Goal: Task Accomplishment & Management: Complete application form

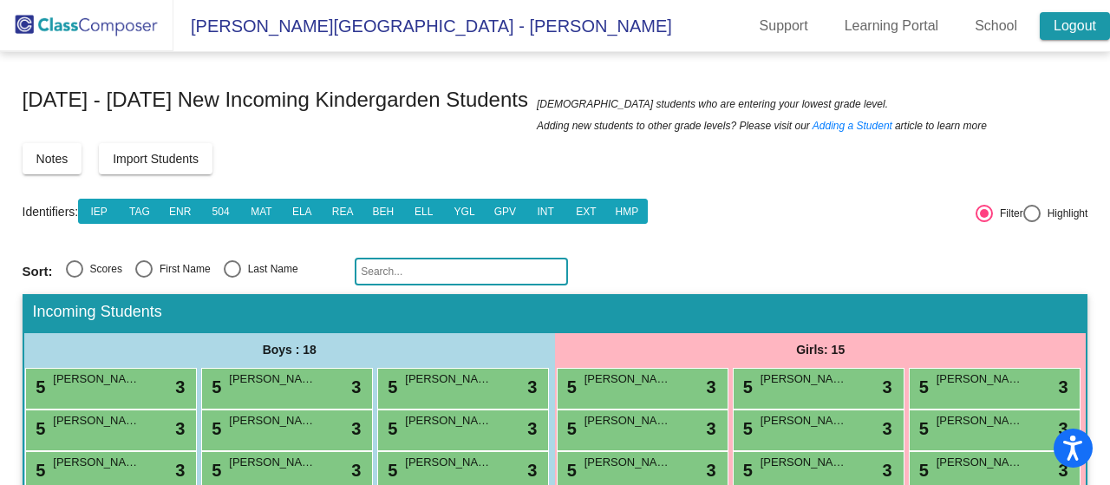
click at [1055, 22] on link "Logout" at bounding box center [1075, 26] width 70 height 28
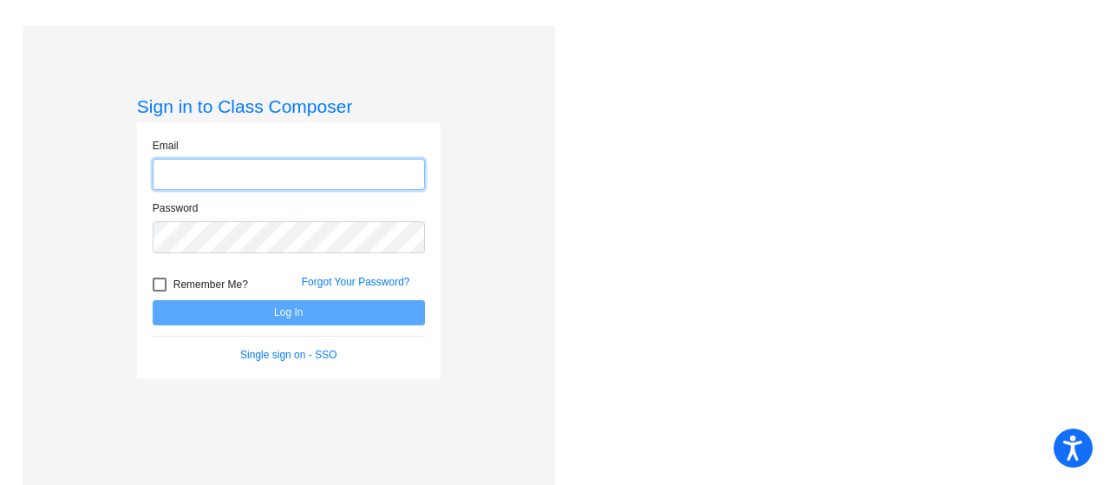
type input "[EMAIL_ADDRESS][PERSON_NAME][DOMAIN_NAME]"
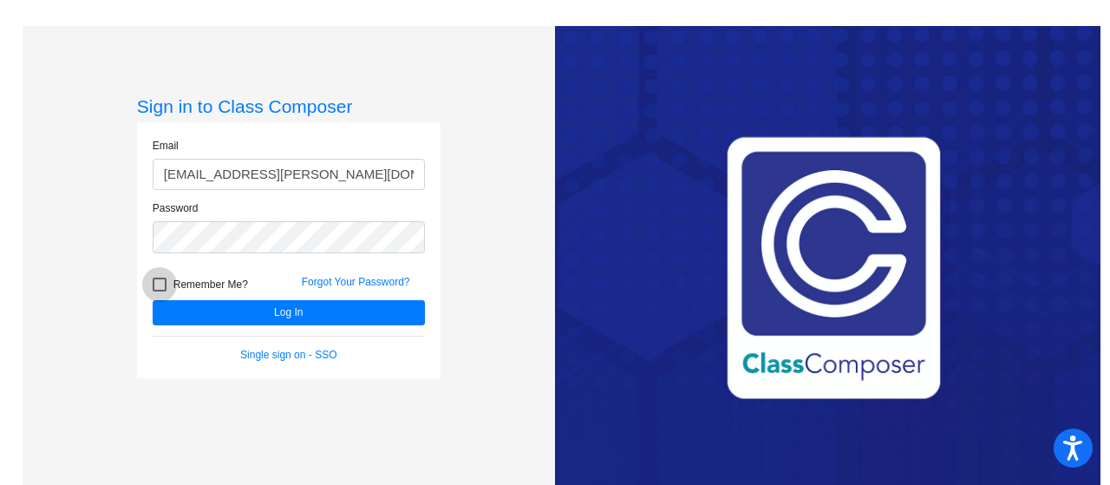
click at [160, 281] on div at bounding box center [160, 285] width 14 height 14
click at [160, 291] on input "Remember Me?" at bounding box center [159, 291] width 1 height 1
checkbox input "true"
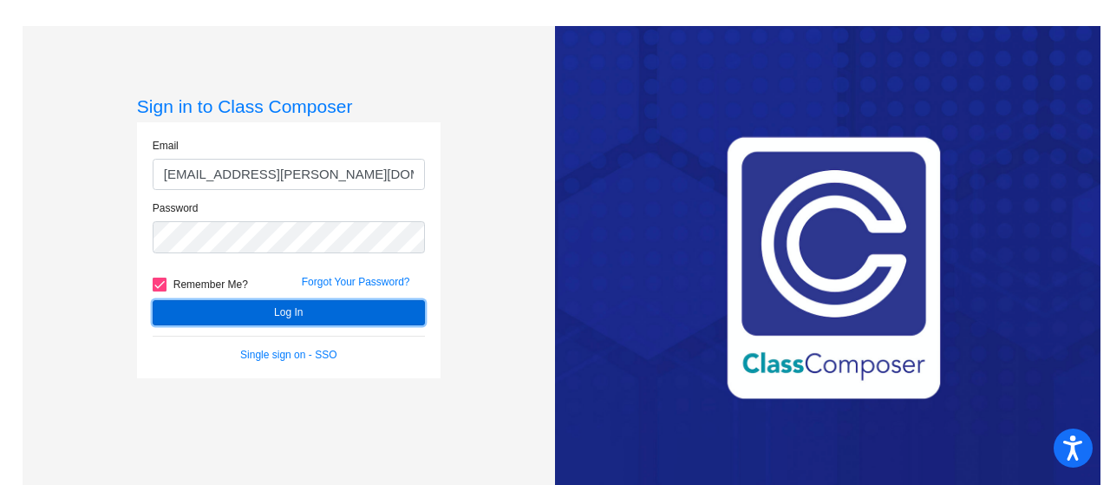
click at [233, 314] on button "Log In" at bounding box center [289, 312] width 272 height 25
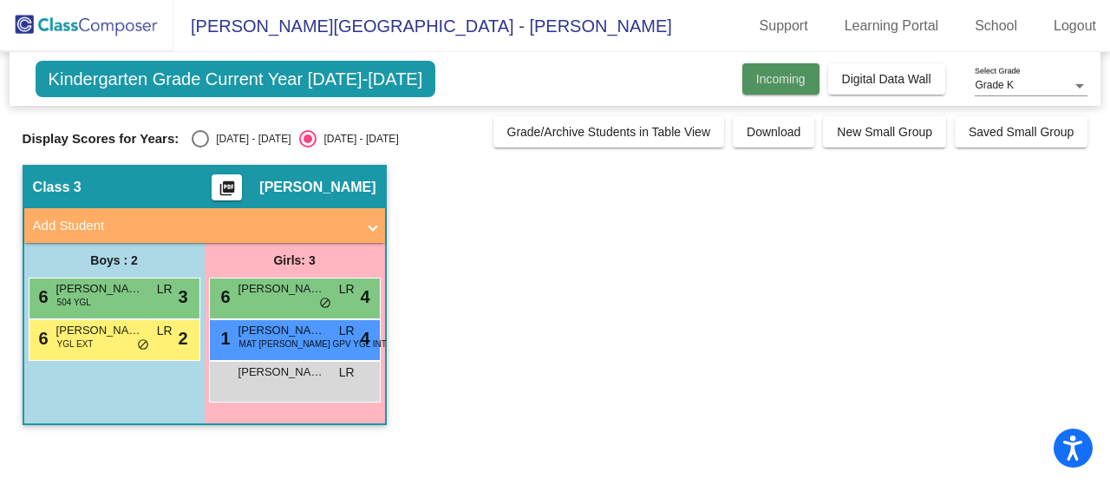
click at [781, 74] on span "Incoming" at bounding box center [780, 79] width 49 height 14
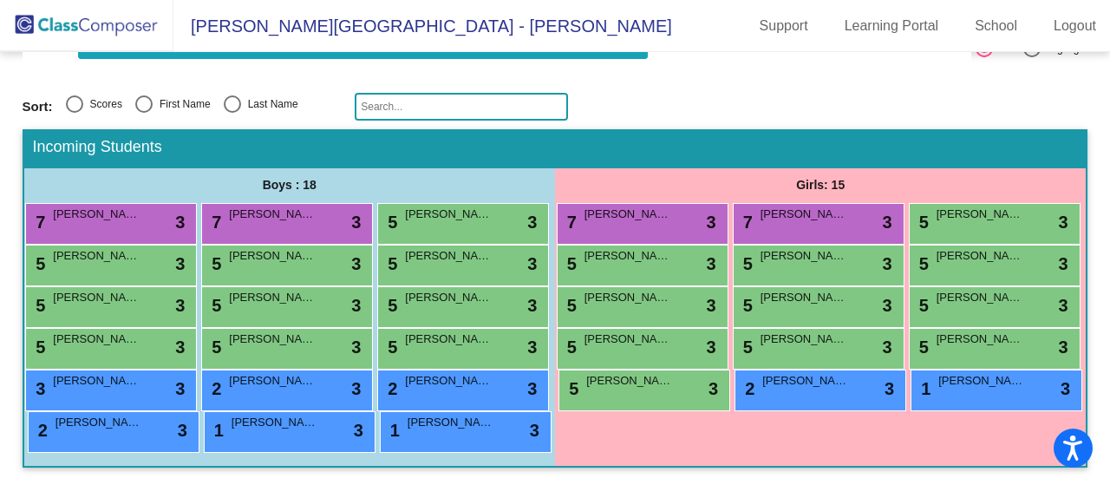
scroll to position [290, 0]
click at [405, 247] on span "[PERSON_NAME]" at bounding box center [448, 255] width 87 height 17
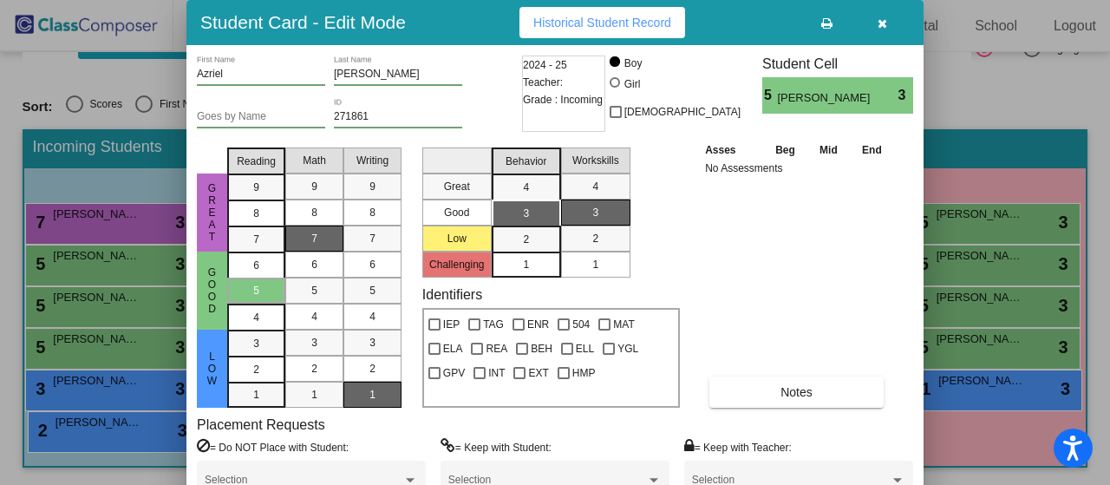
click at [318, 239] on div "7" at bounding box center [315, 239] width 34 height 26
click at [881, 20] on icon "button" at bounding box center [883, 23] width 10 height 12
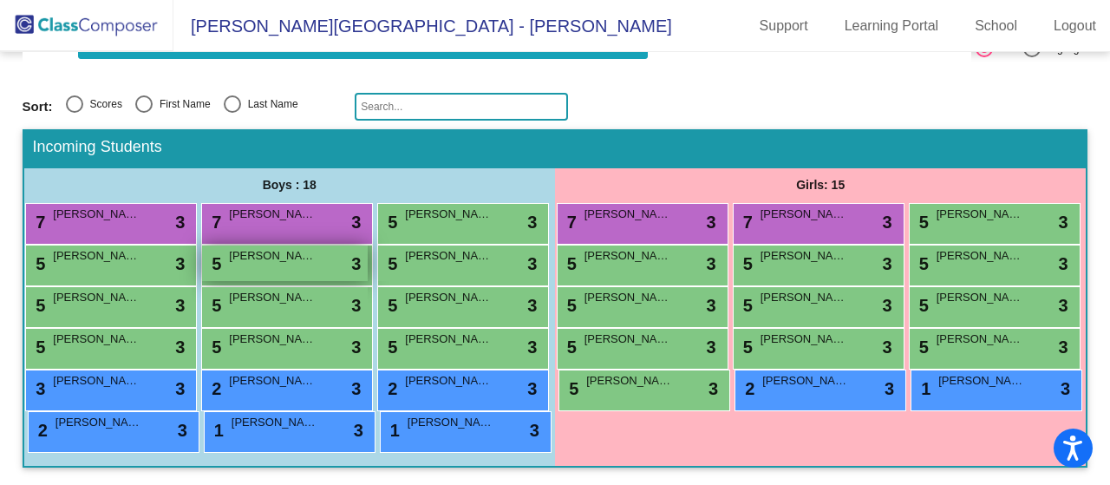
click at [229, 247] on span "[PERSON_NAME]" at bounding box center [272, 255] width 87 height 17
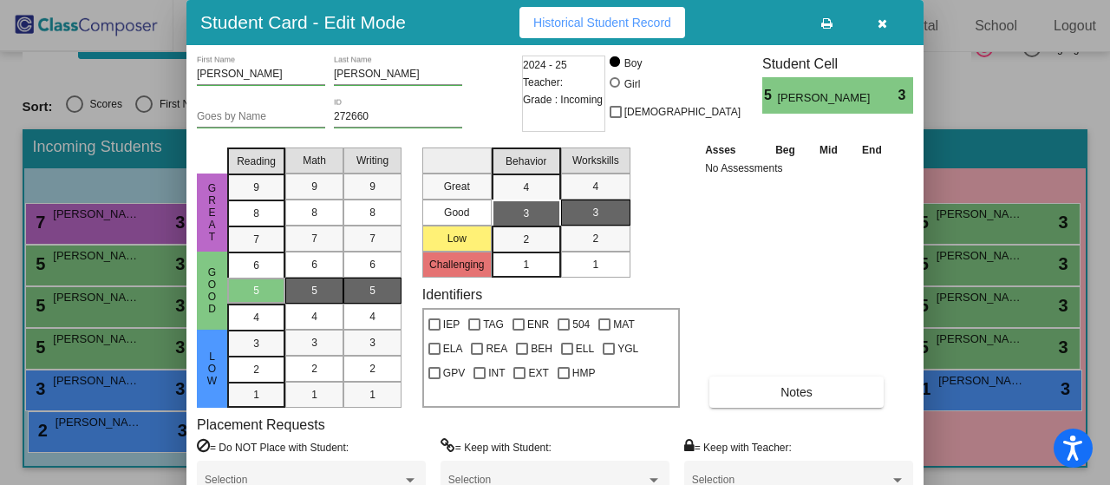
click at [878, 25] on icon "button" at bounding box center [883, 23] width 10 height 12
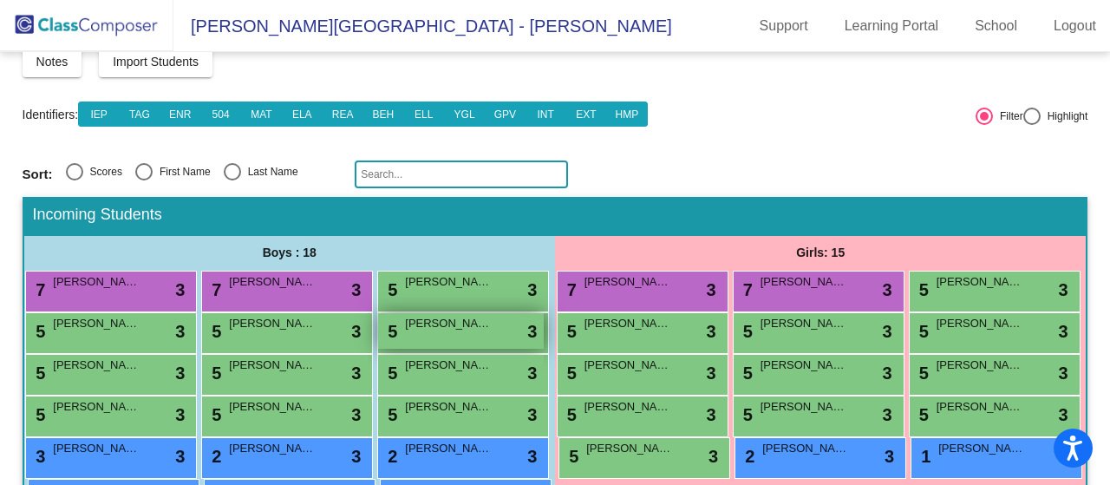
scroll to position [0, 0]
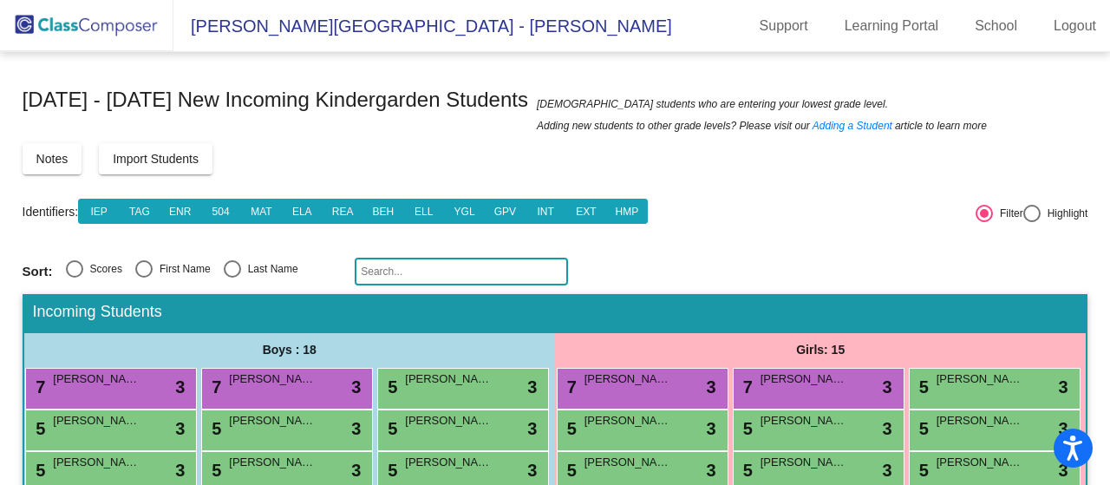
click at [153, 154] on span "Import Students" at bounding box center [156, 159] width 86 height 14
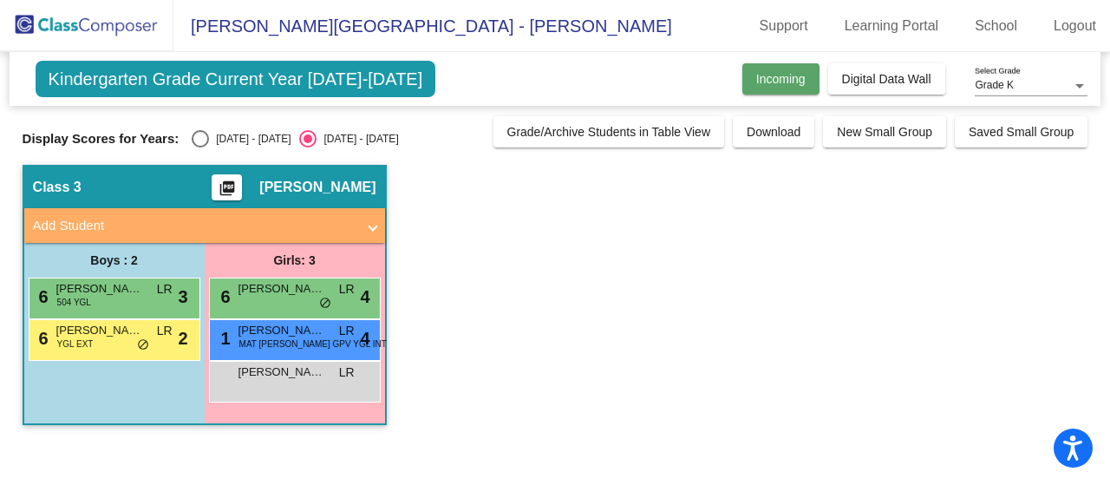
click at [783, 82] on span "Incoming" at bounding box center [780, 79] width 49 height 14
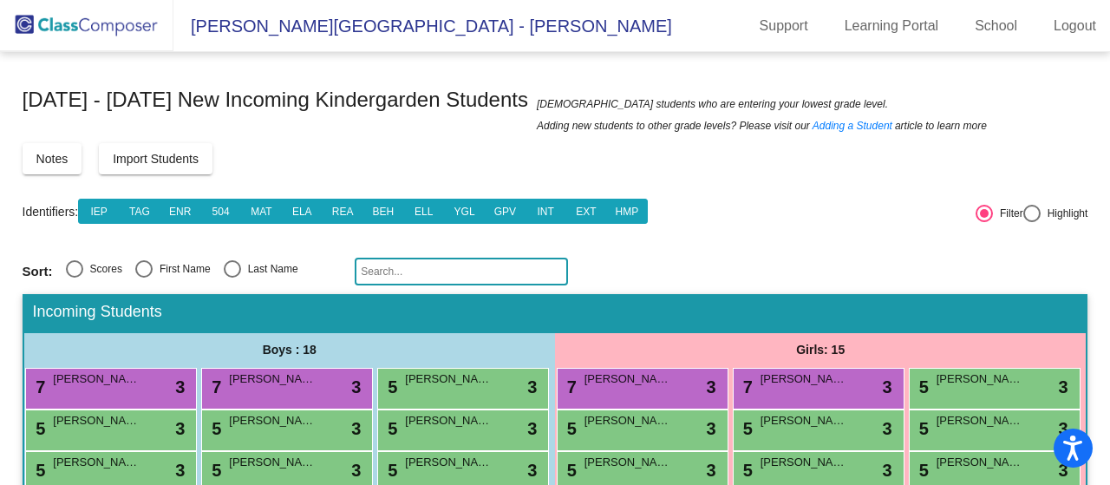
click at [125, 21] on img at bounding box center [86, 25] width 173 height 51
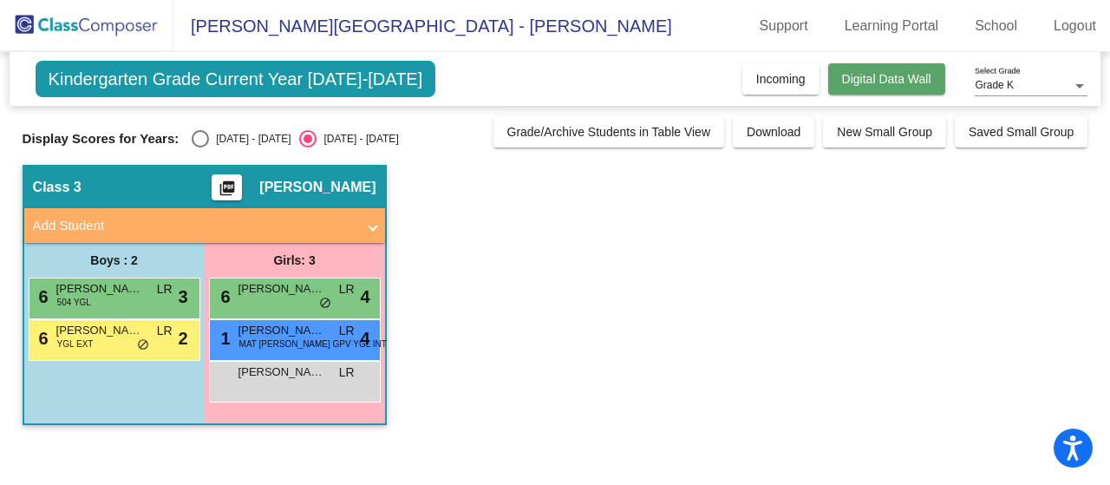
click at [886, 91] on button "Digital Data Wall" at bounding box center [886, 78] width 117 height 31
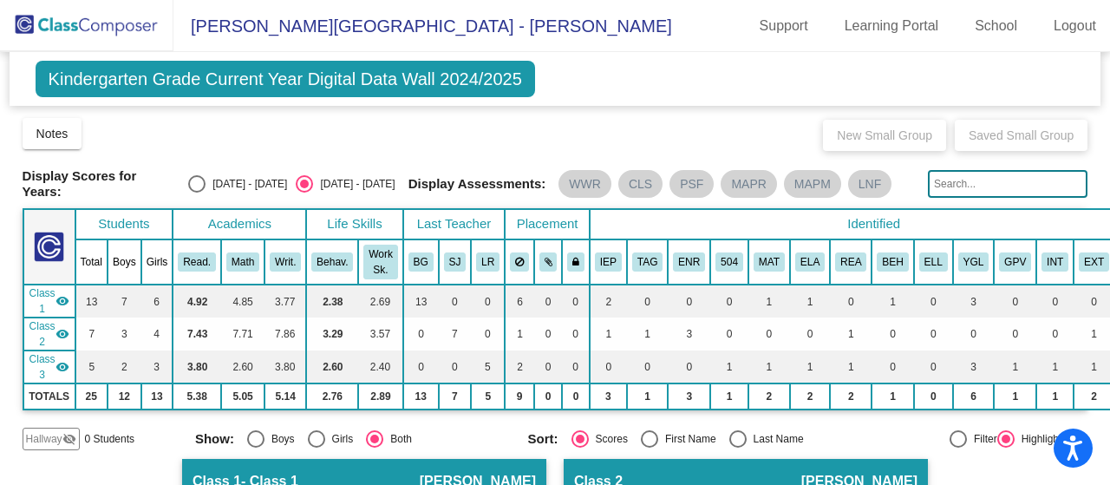
click at [324, 246] on th "Behav." at bounding box center [332, 261] width 52 height 45
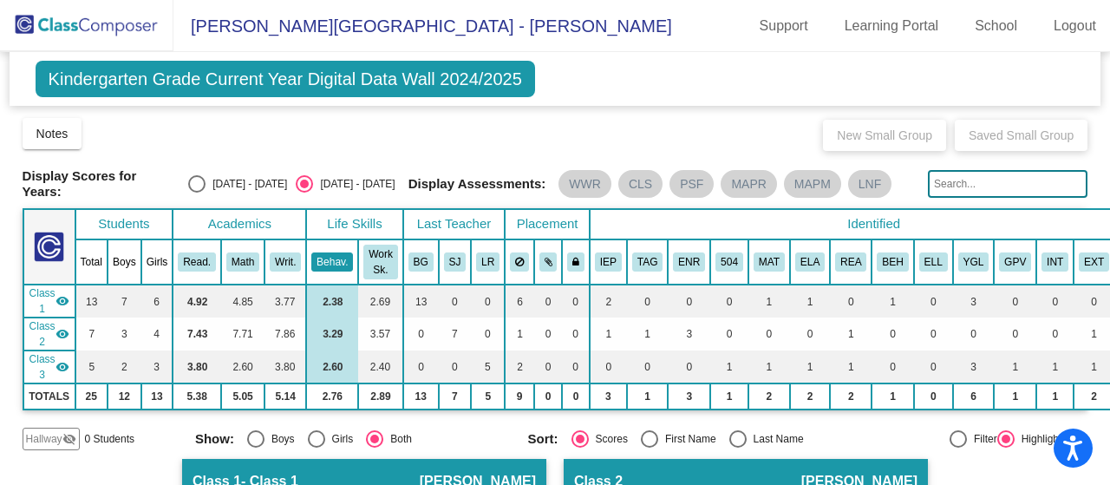
click at [332, 259] on button "Behav." at bounding box center [332, 261] width 42 height 19
click at [115, 30] on img at bounding box center [86, 25] width 173 height 51
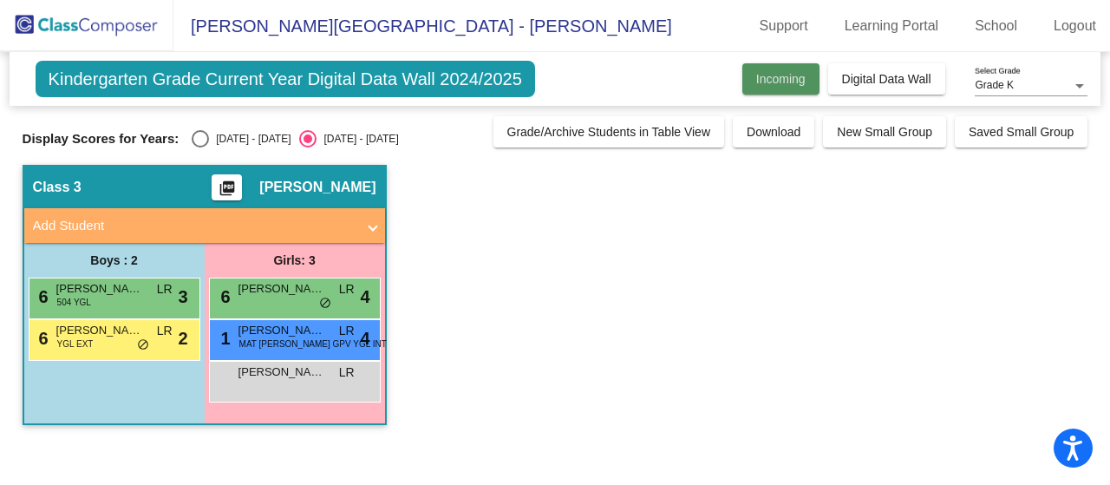
click at [782, 85] on button "Incoming" at bounding box center [781, 78] width 77 height 31
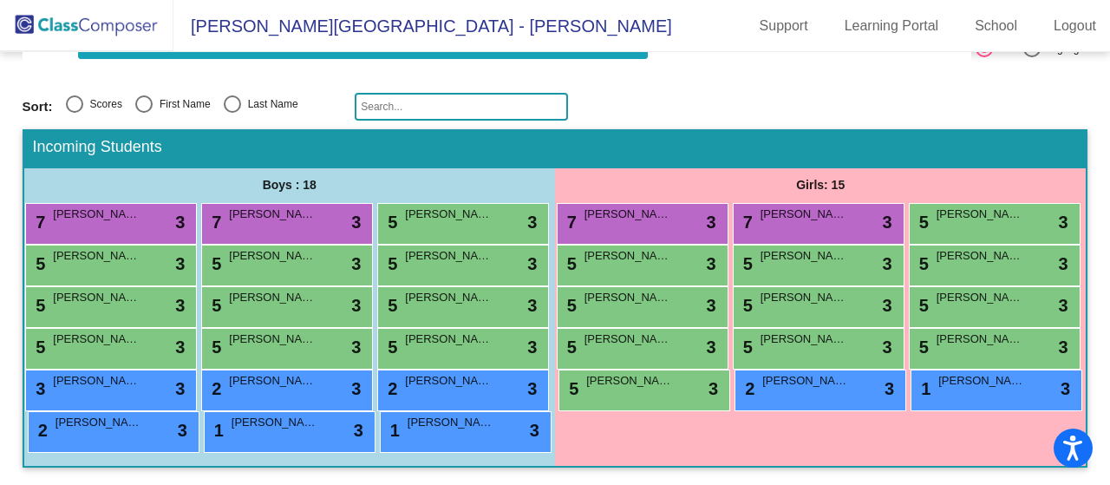
scroll to position [290, 0]
click at [491, 203] on div "7 [PERSON_NAME] lock do_not_disturb_alt 3 7 [PERSON_NAME] lock do_not_disturb_a…" at bounding box center [289, 328] width 531 height 250
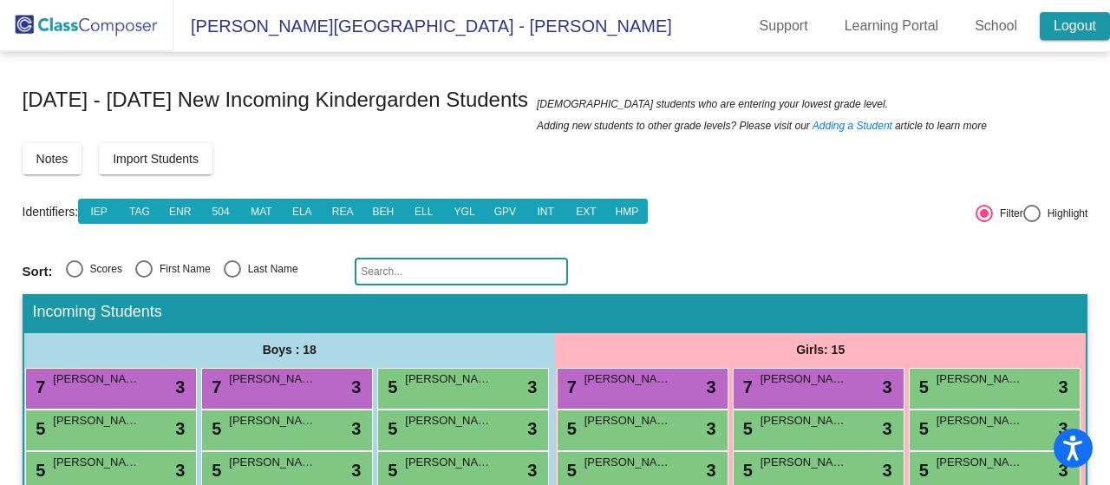
click at [1067, 27] on link "Logout" at bounding box center [1075, 26] width 70 height 28
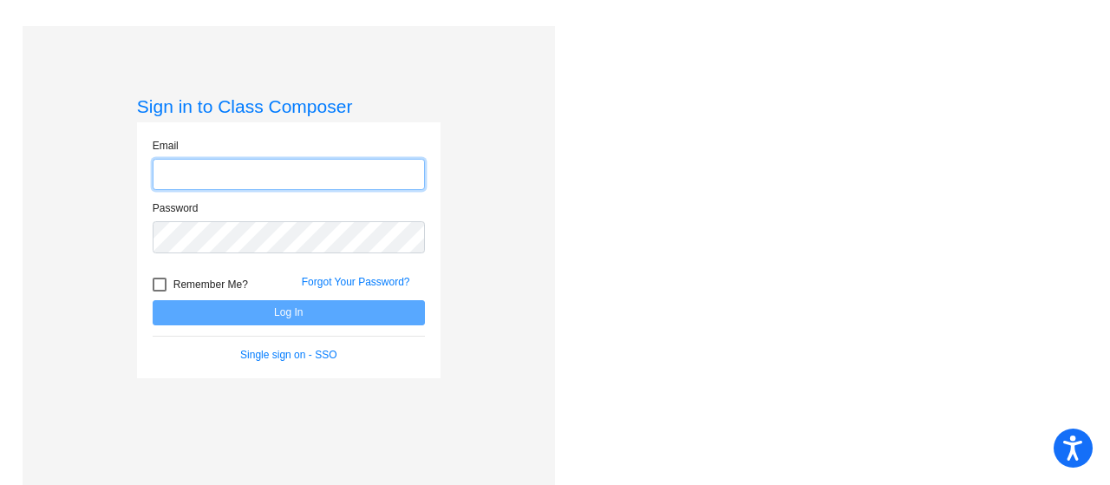
type input "[EMAIL_ADDRESS][PERSON_NAME][DOMAIN_NAME]"
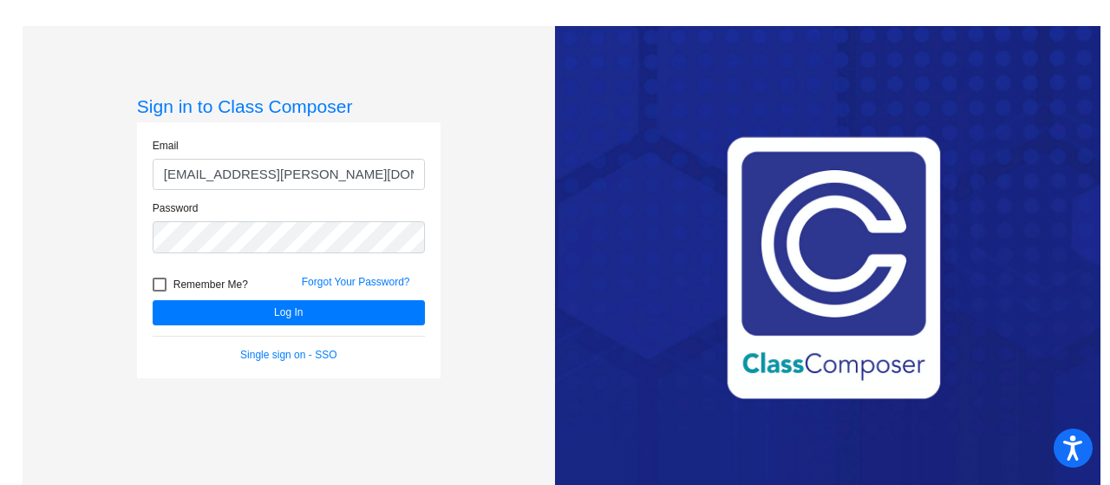
click at [159, 281] on div at bounding box center [160, 285] width 14 height 14
click at [159, 291] on input "Remember Me?" at bounding box center [159, 291] width 1 height 1
checkbox input "true"
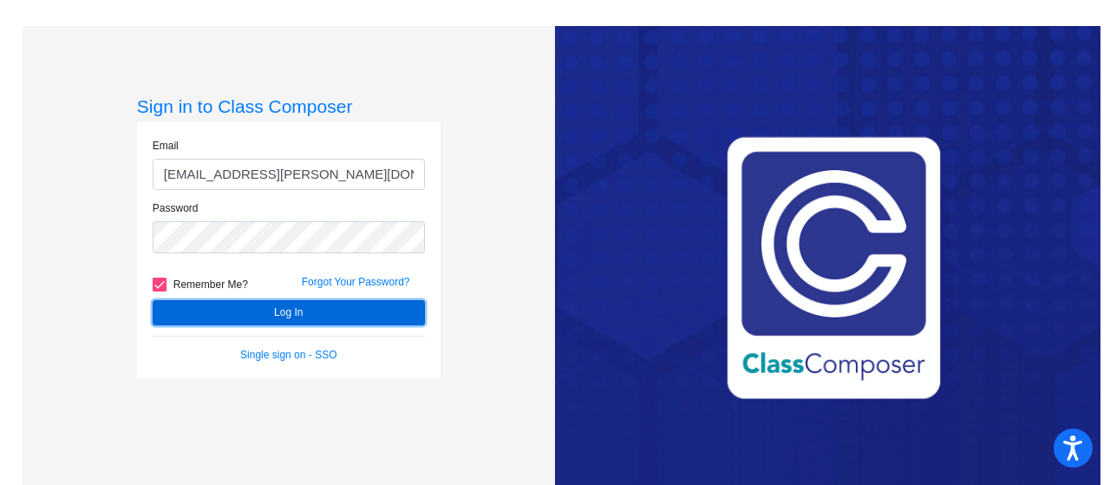
click at [239, 313] on button "Log In" at bounding box center [289, 312] width 272 height 25
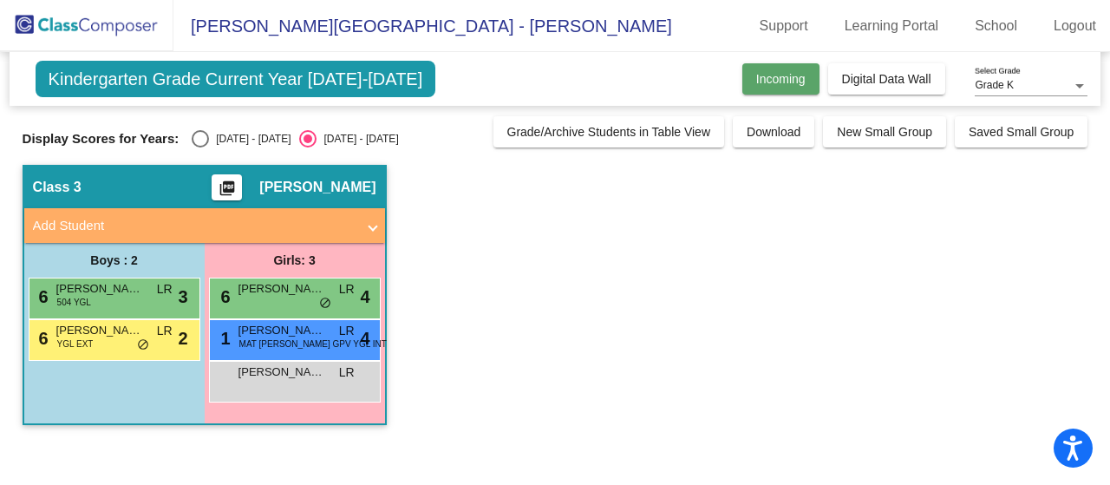
click at [779, 77] on span "Incoming" at bounding box center [780, 79] width 49 height 14
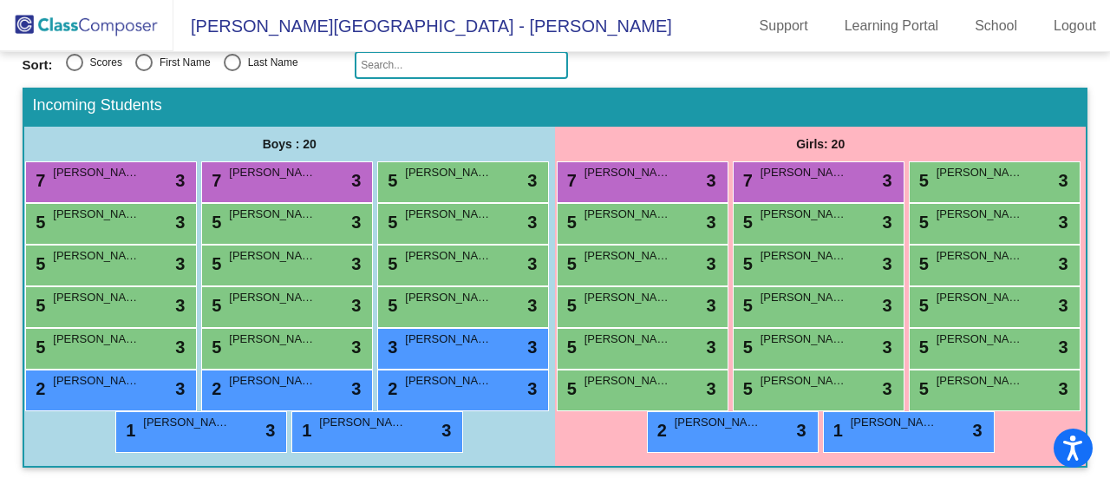
scroll to position [331, 0]
click at [910, 287] on div "5 [PERSON_NAME] lock do_not_disturb_alt 3" at bounding box center [993, 305] width 166 height 36
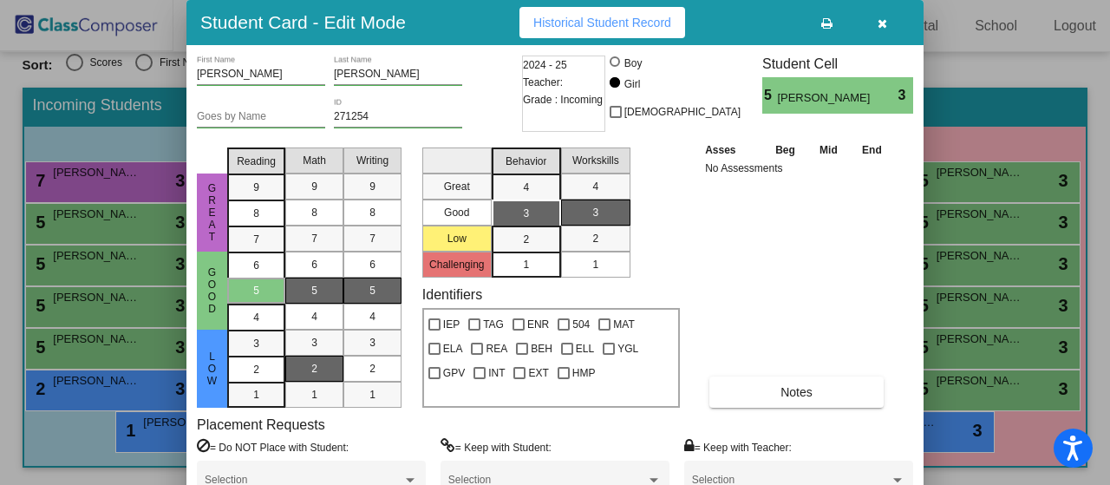
click at [320, 369] on div "2" at bounding box center [315, 369] width 34 height 26
click at [255, 287] on span "5" at bounding box center [256, 291] width 6 height 16
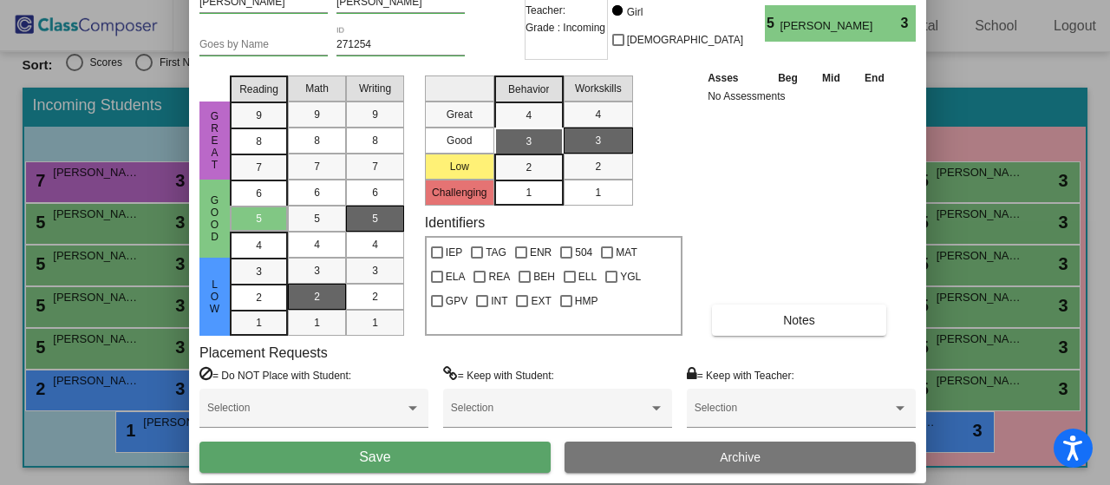
drag, startPoint x: 742, startPoint y: 24, endPoint x: 744, endPoint y: -48, distance: 72.0
click at [744, 0] on html "Accessibility Screen-Reader Guide, Feedback, and Issue Reporting | New window […" at bounding box center [555, 242] width 1110 height 485
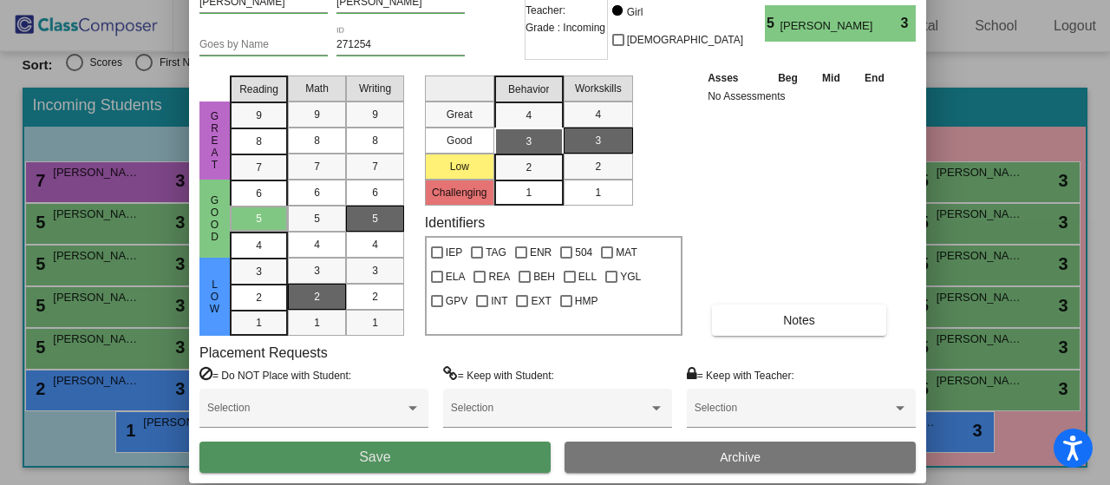
click at [449, 455] on button "Save" at bounding box center [375, 457] width 351 height 31
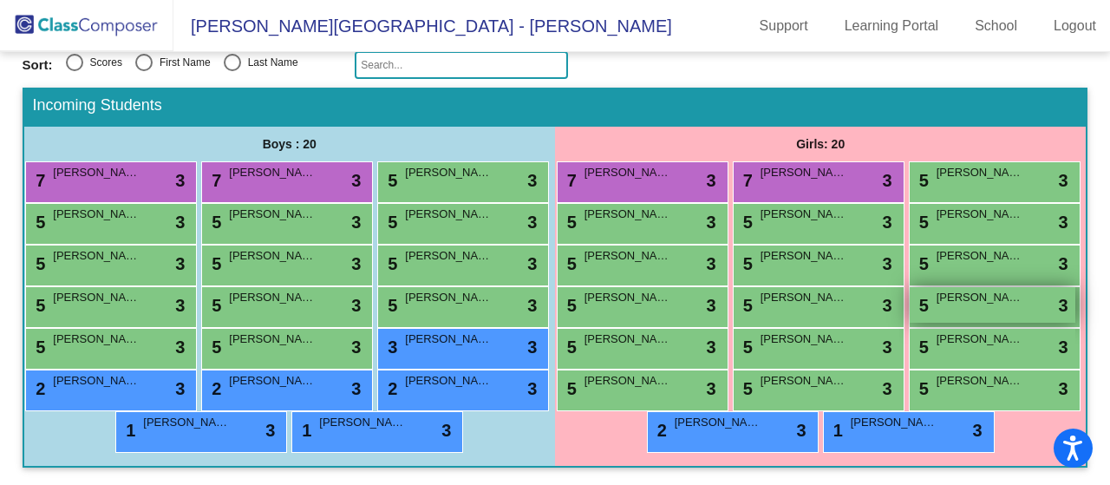
click at [910, 287] on div "5 [PERSON_NAME] lock do_not_disturb_alt 3" at bounding box center [993, 305] width 166 height 36
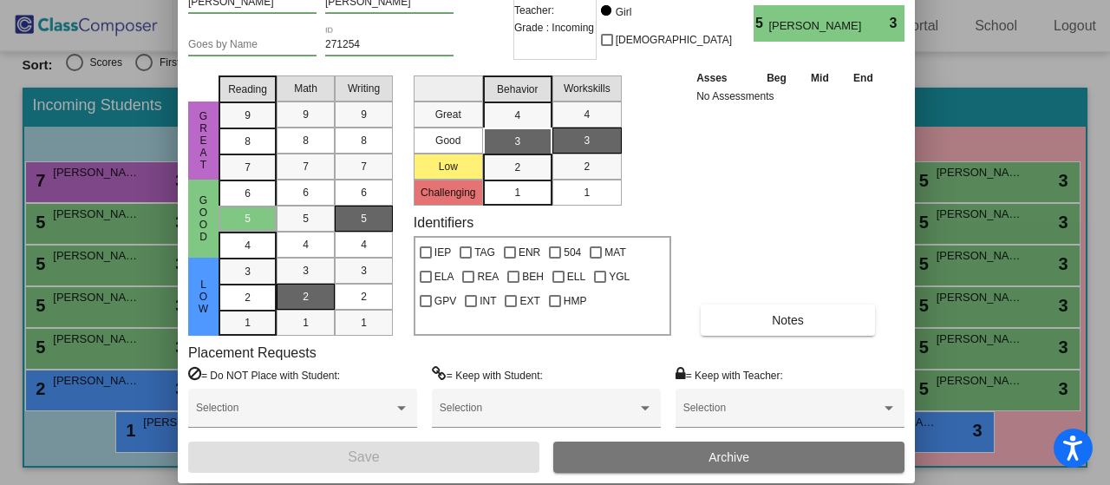
drag, startPoint x: 779, startPoint y: 17, endPoint x: 769, endPoint y: -53, distance: 70.9
click at [769, 0] on html "Accessibility Screen-Reader Guide, Feedback, and Issue Reporting | New window […" at bounding box center [555, 242] width 1110 height 485
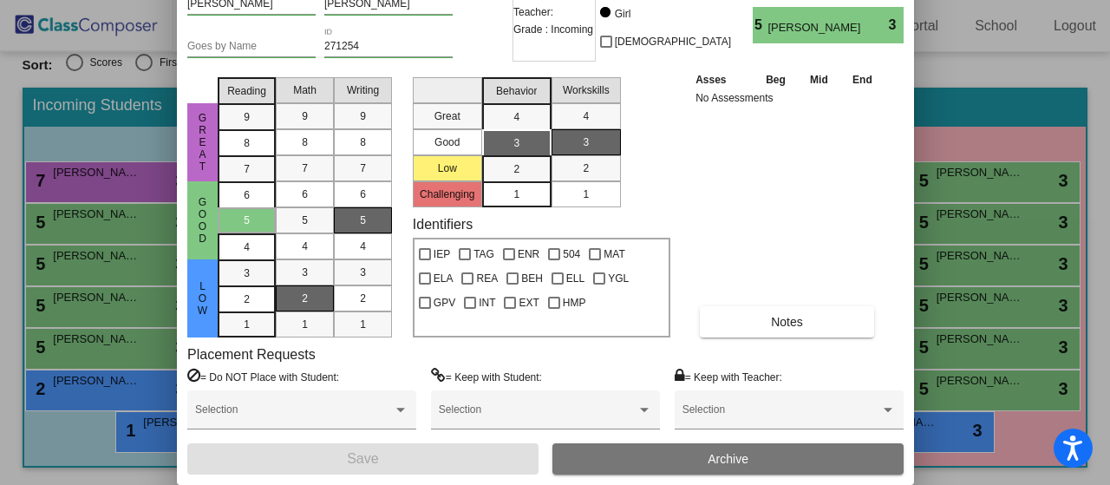
click at [1041, 188] on div at bounding box center [555, 242] width 1110 height 485
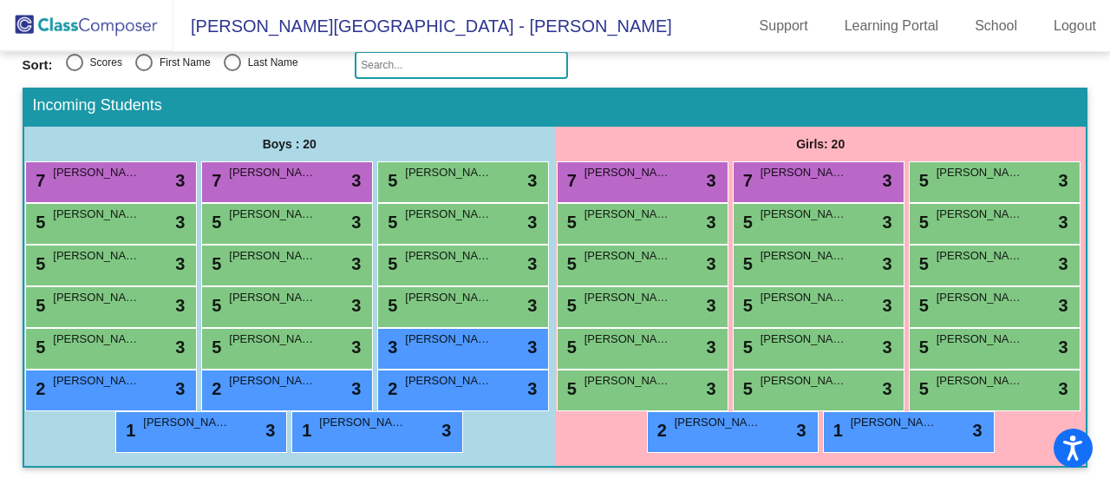
scroll to position [297, 0]
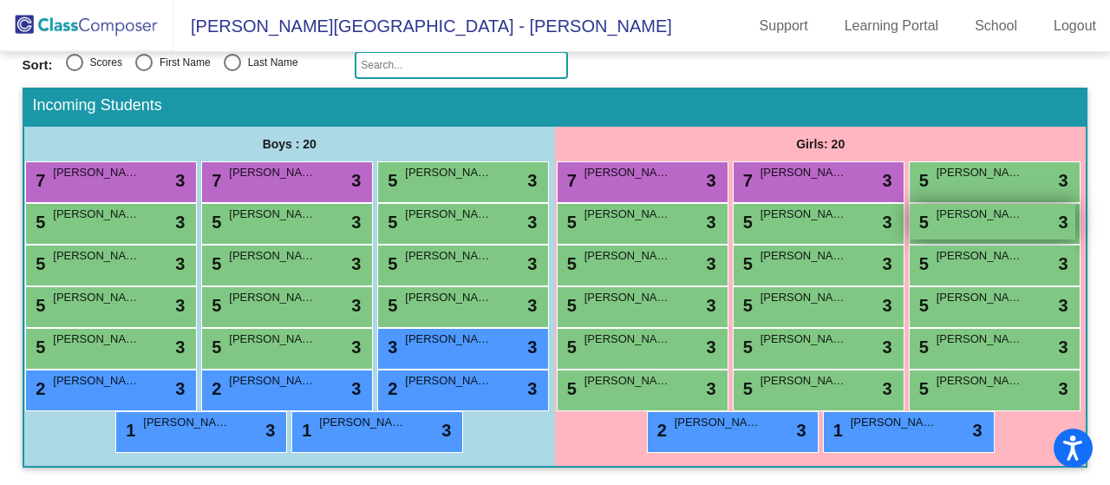
click at [910, 204] on div "5 [PERSON_NAME] lock do_not_disturb_alt 3" at bounding box center [993, 222] width 166 height 36
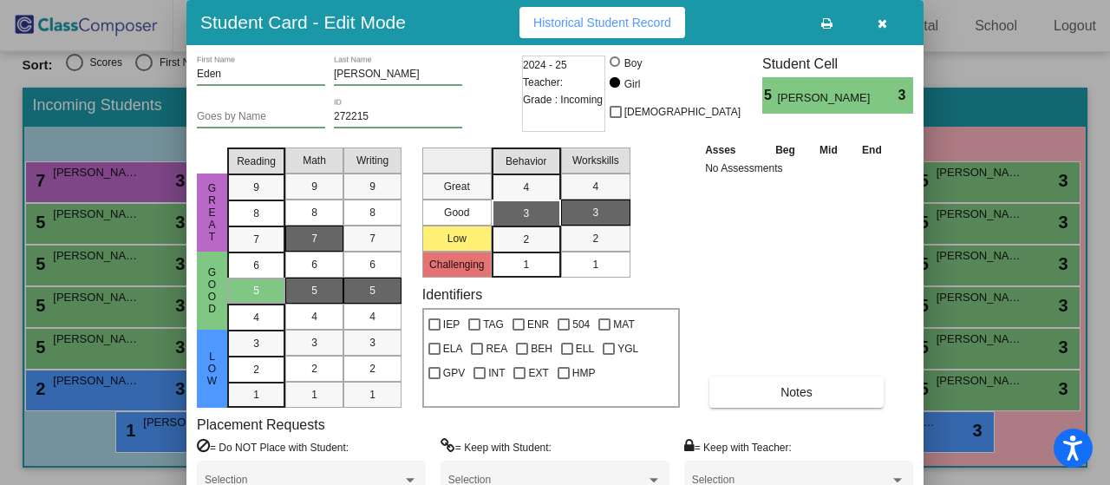
click at [318, 237] on div "7" at bounding box center [315, 239] width 34 height 26
click at [248, 285] on div "5" at bounding box center [256, 291] width 34 height 26
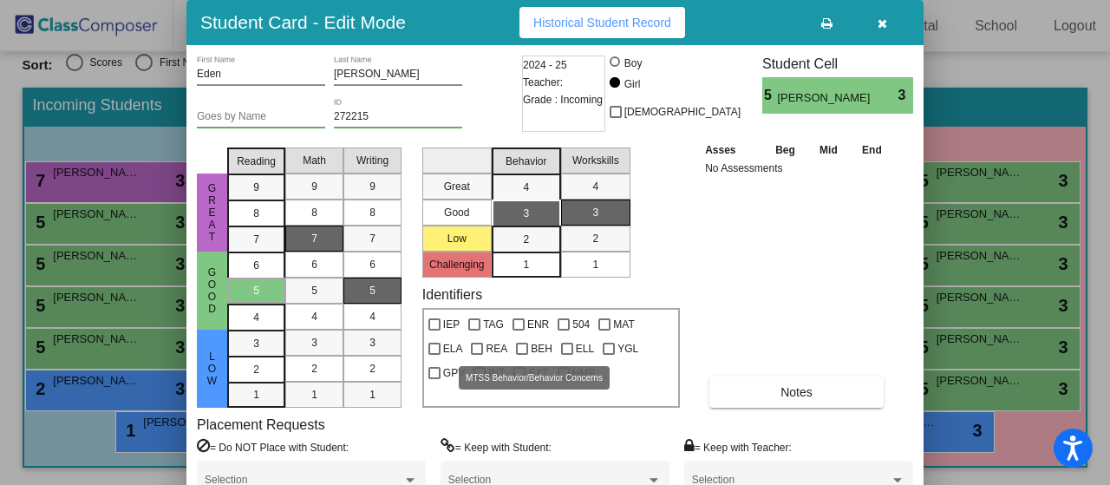
click at [524, 348] on div at bounding box center [522, 349] width 12 height 12
click at [522, 355] on input "BEH" at bounding box center [521, 355] width 1 height 1
checkbox input "true"
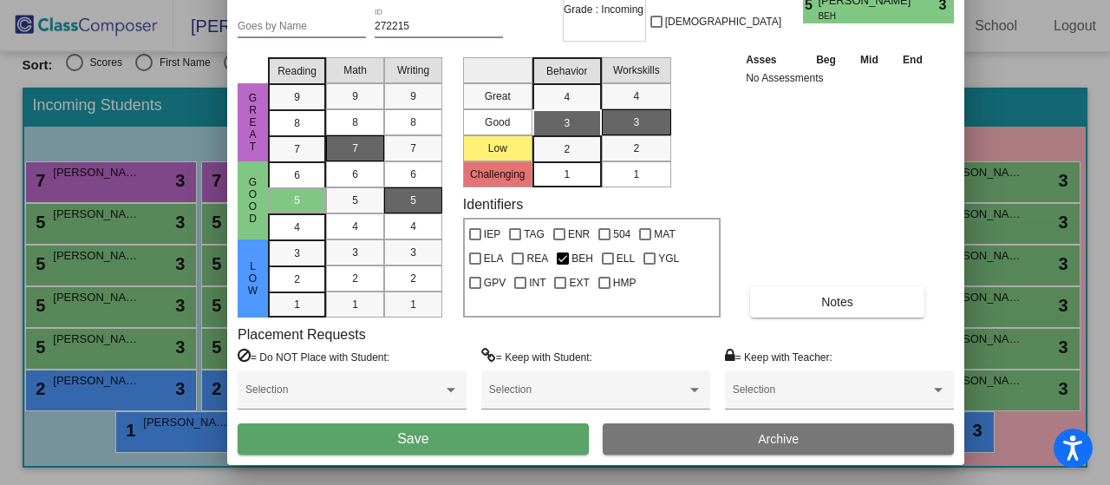
drag, startPoint x: 763, startPoint y: 23, endPoint x: 803, endPoint y: -67, distance: 99.0
click at [803, 0] on html "Accessibility Screen-Reader Guide, Feedback, and Issue Reporting | New window […" at bounding box center [555, 242] width 1110 height 485
click at [562, 180] on div "1" at bounding box center [567, 174] width 34 height 26
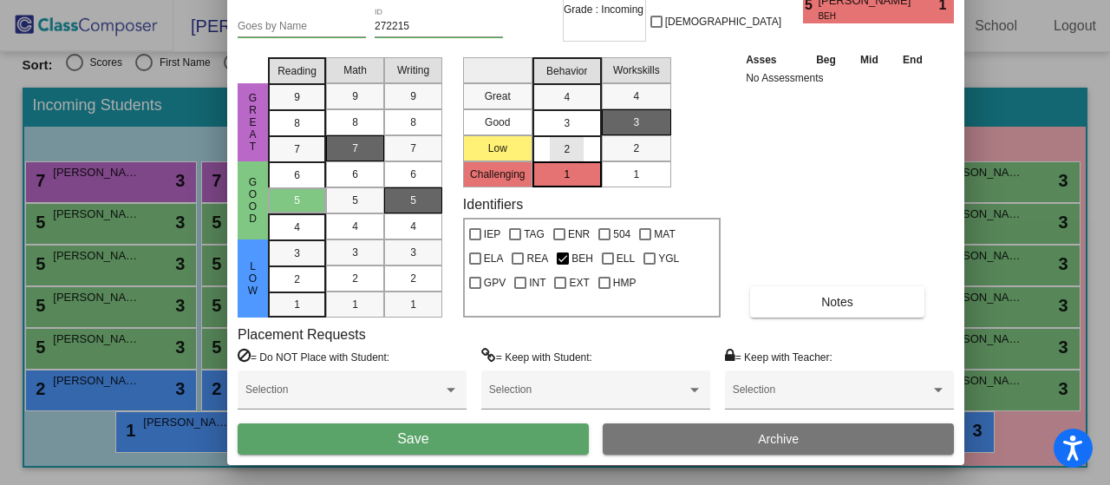
click at [577, 144] on div "2" at bounding box center [567, 149] width 34 height 26
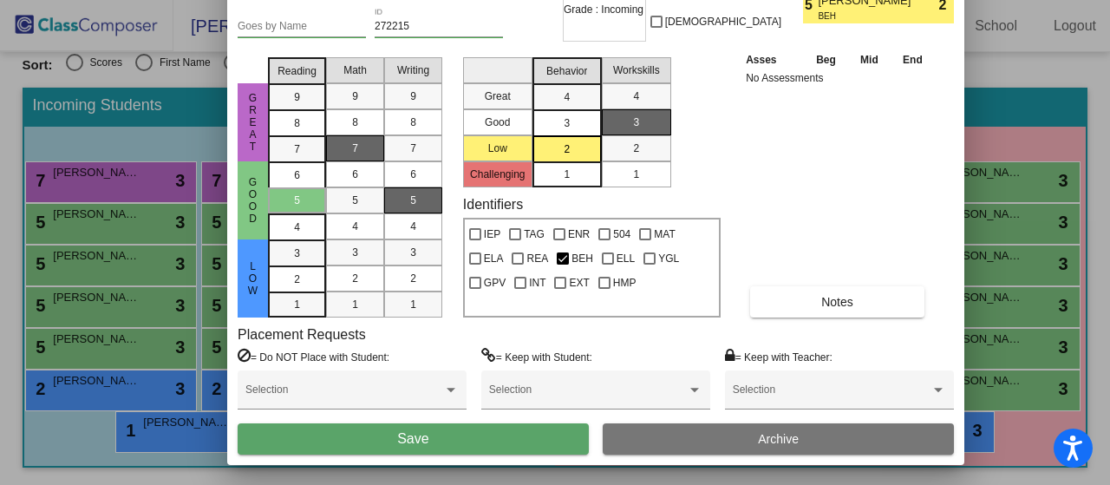
click at [519, 437] on button "Save" at bounding box center [413, 438] width 351 height 31
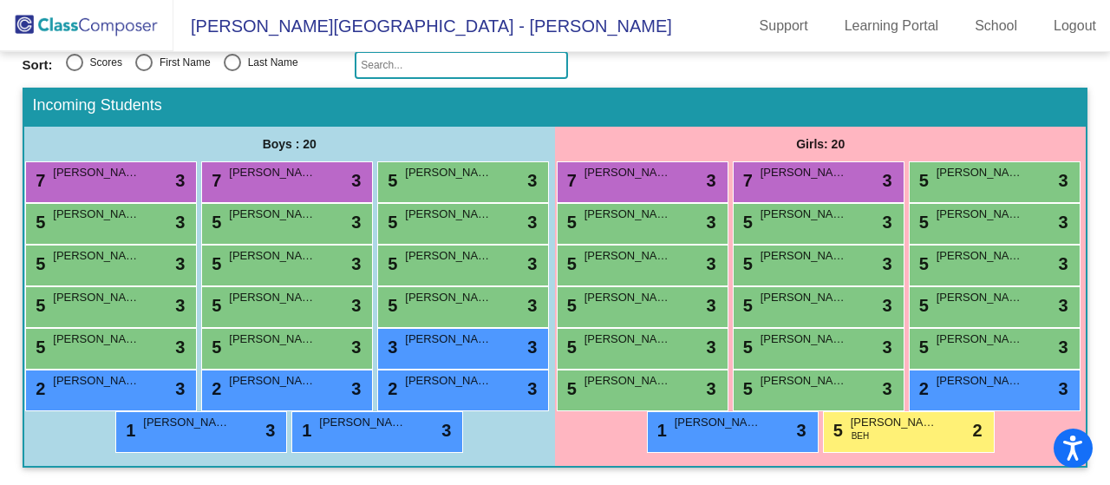
scroll to position [326, 0]
click at [910, 287] on div "5 [PERSON_NAME] lock do_not_disturb_alt 3" at bounding box center [993, 305] width 166 height 36
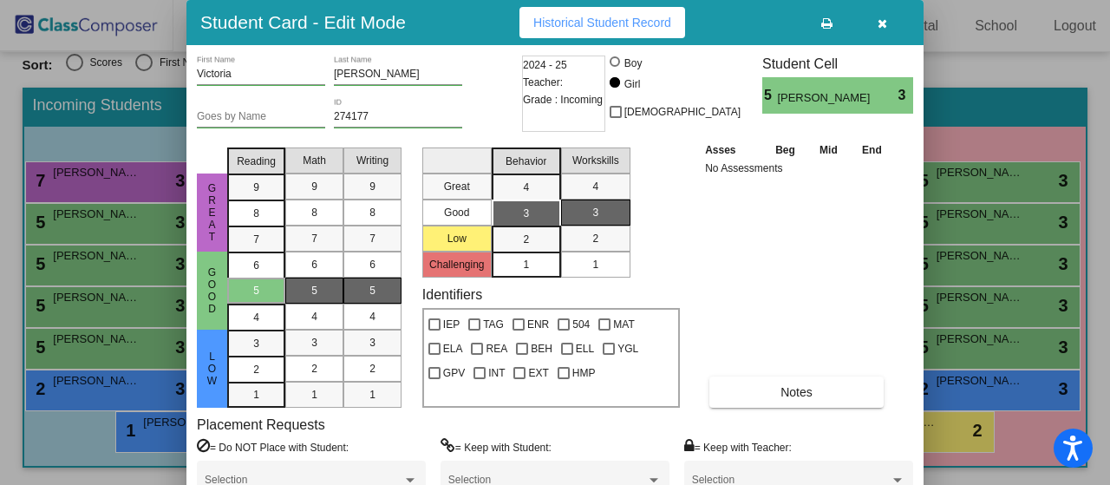
click at [533, 258] on div "1" at bounding box center [526, 265] width 34 height 26
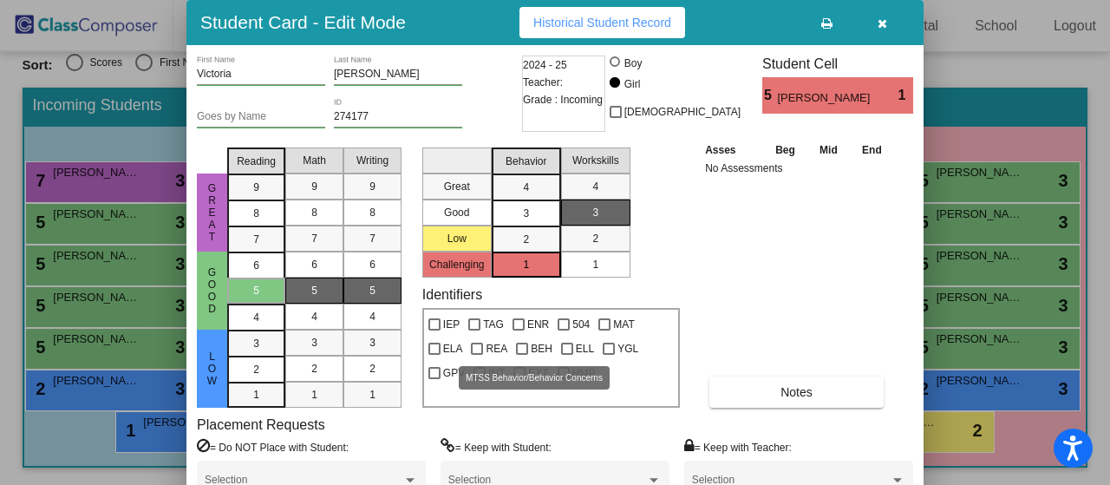
click at [524, 349] on div at bounding box center [522, 349] width 12 height 12
click at [522, 355] on input "BEH" at bounding box center [521, 355] width 1 height 1
checkbox input "true"
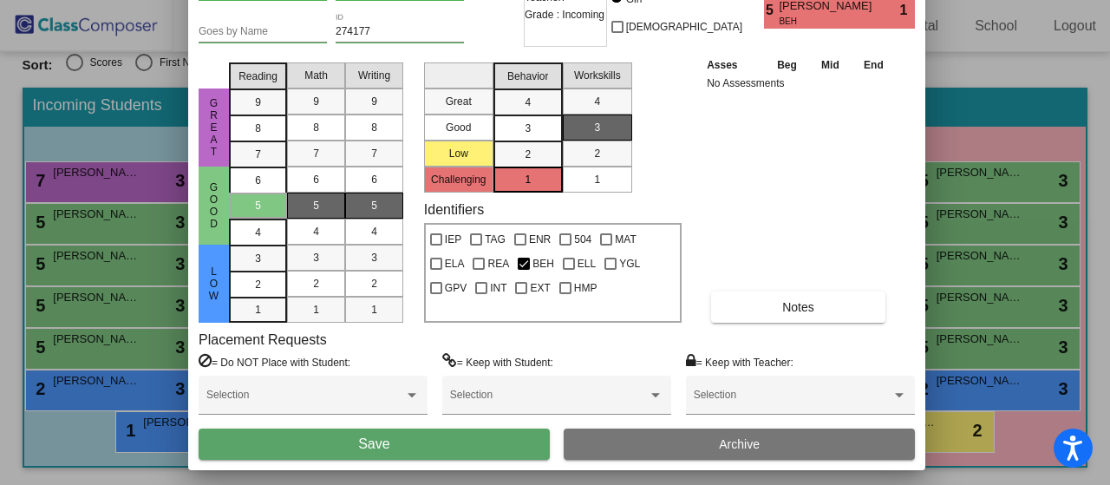
drag, startPoint x: 774, startPoint y: 20, endPoint x: 773, endPoint y: -67, distance: 86.8
click at [773, 0] on html "Accessibility Screen-Reader Guide, Feedback, and Issue Reporting | New window […" at bounding box center [555, 242] width 1110 height 485
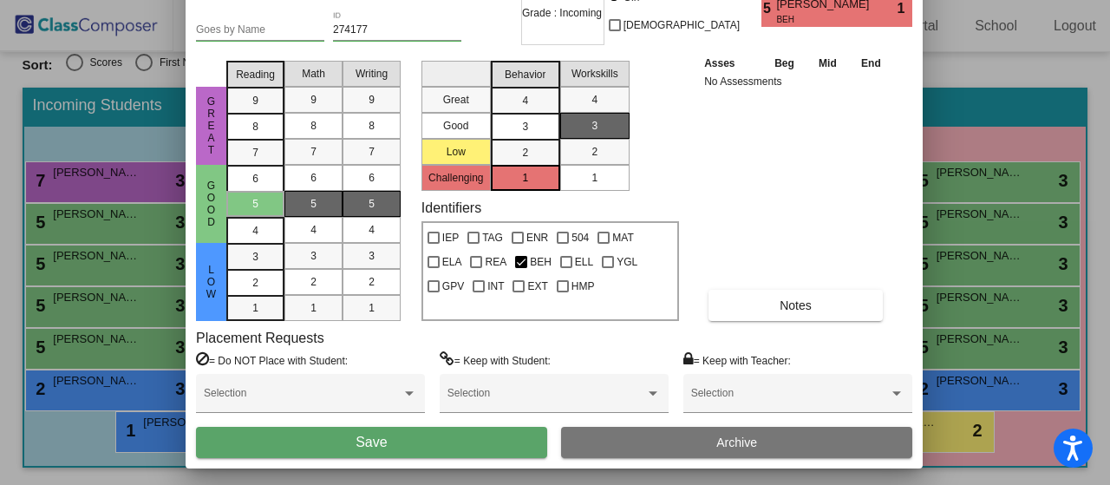
click at [522, 448] on button "Save" at bounding box center [371, 442] width 351 height 31
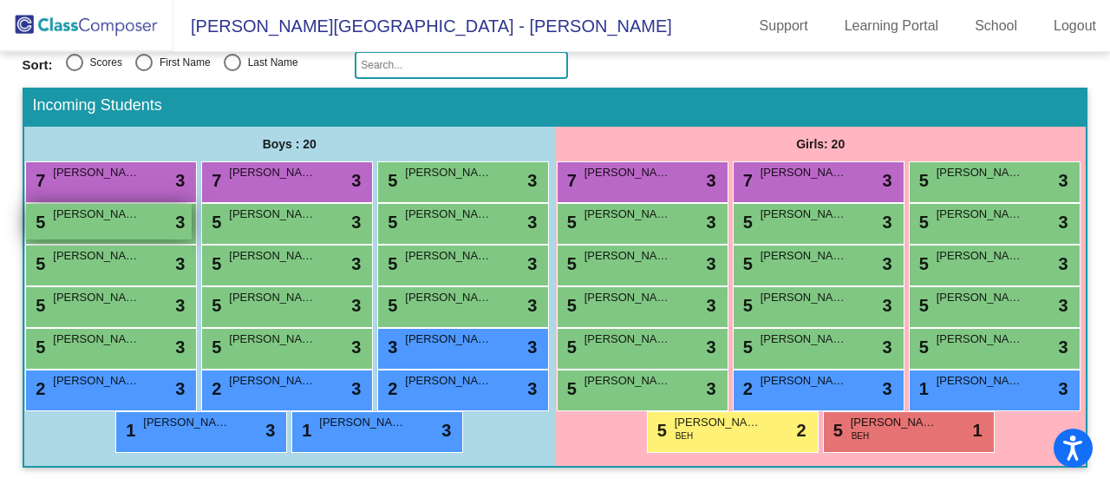
click at [140, 206] on span "[PERSON_NAME]" at bounding box center [96, 214] width 87 height 17
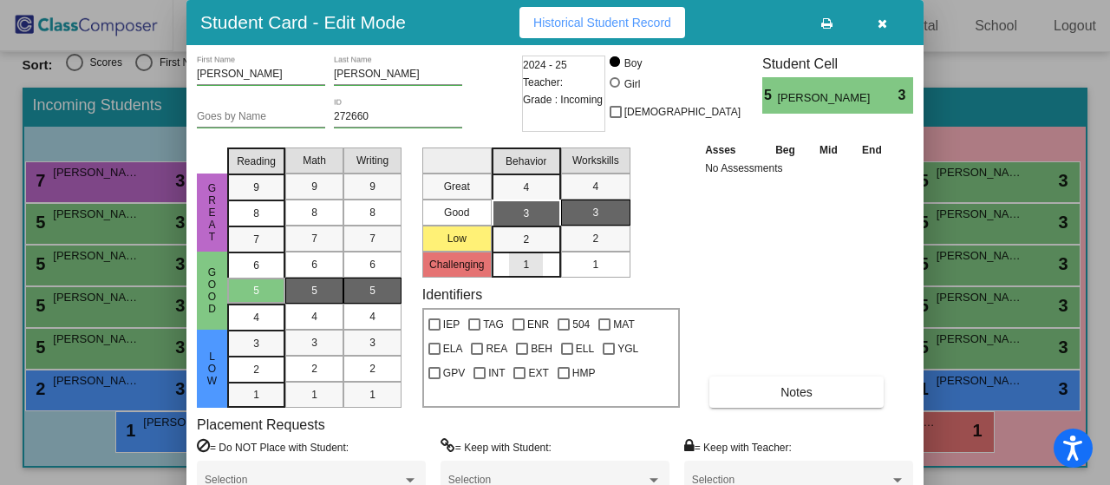
click at [532, 266] on div "1" at bounding box center [526, 265] width 34 height 26
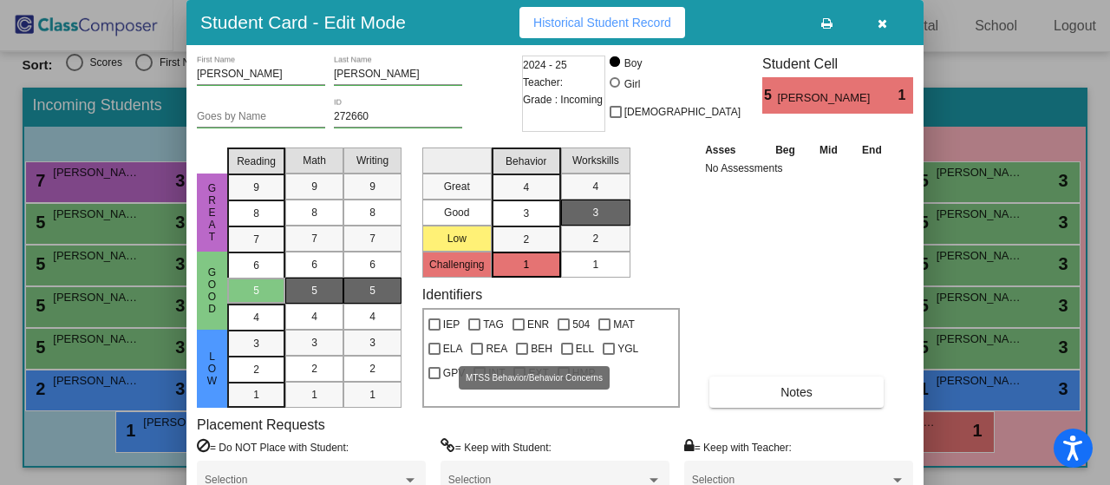
click at [525, 353] on div at bounding box center [522, 349] width 12 height 12
click at [522, 355] on input "BEH" at bounding box center [521, 355] width 1 height 1
checkbox input "true"
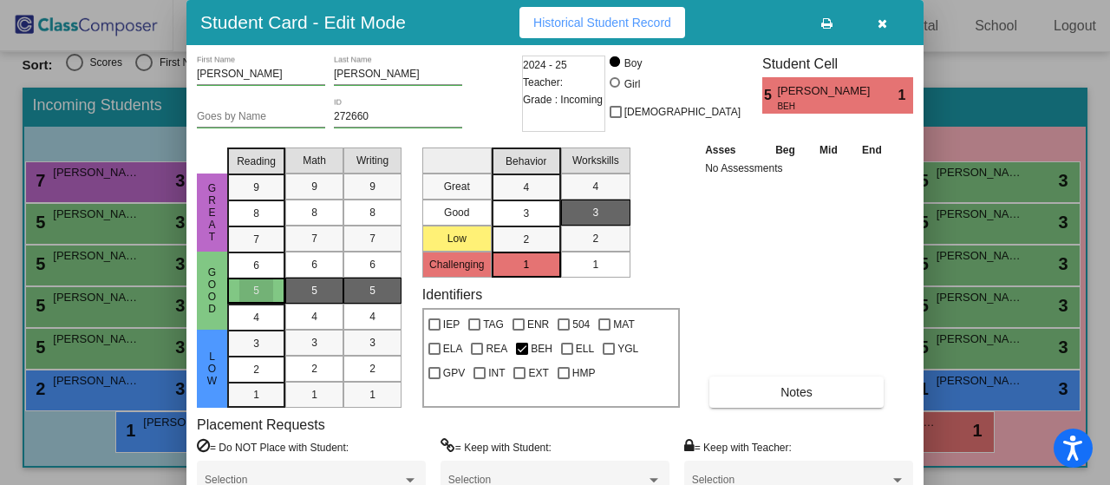
click at [259, 286] on div "5" at bounding box center [256, 291] width 34 height 26
click at [330, 285] on div "5" at bounding box center [315, 291] width 34 height 26
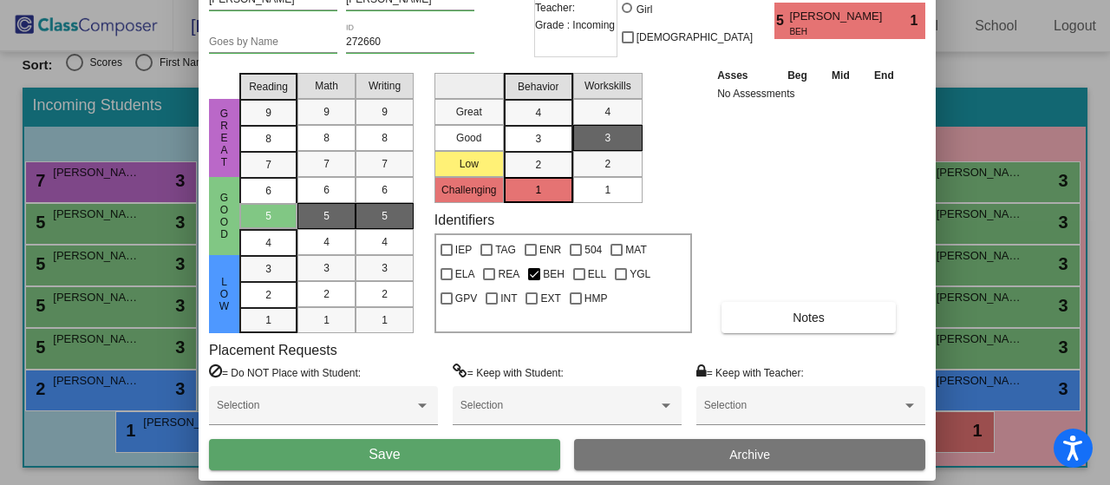
drag, startPoint x: 755, startPoint y: 30, endPoint x: 763, endPoint y: -45, distance: 76.0
click at [763, 0] on html "Accessibility Screen-Reader Guide, Feedback, and Issue Reporting | New window […" at bounding box center [555, 242] width 1110 height 485
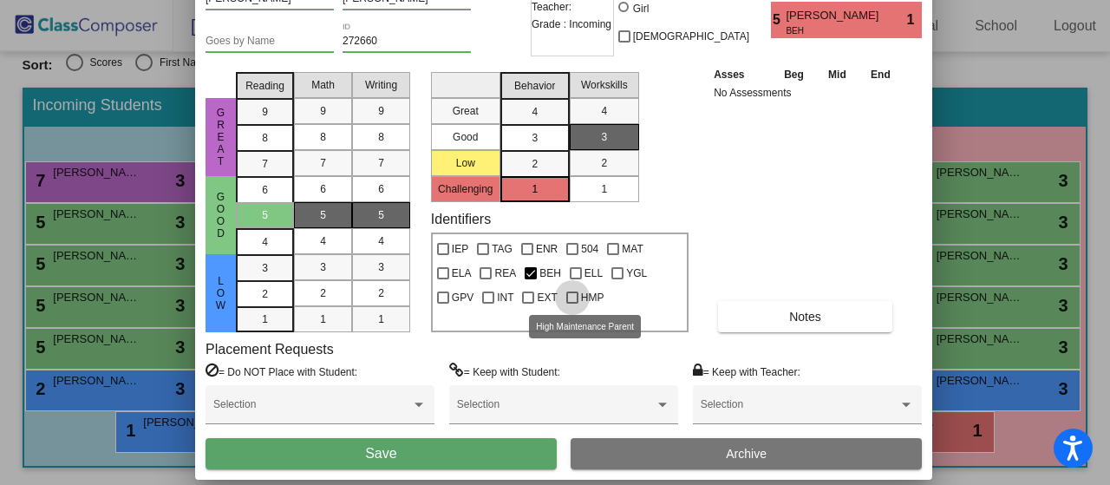
click at [569, 299] on div at bounding box center [572, 297] width 12 height 12
click at [572, 304] on input "HMP" at bounding box center [572, 304] width 1 height 1
click at [569, 299] on div at bounding box center [572, 297] width 12 height 12
click at [572, 304] on input "HMP" at bounding box center [572, 304] width 1 height 1
checkbox input "false"
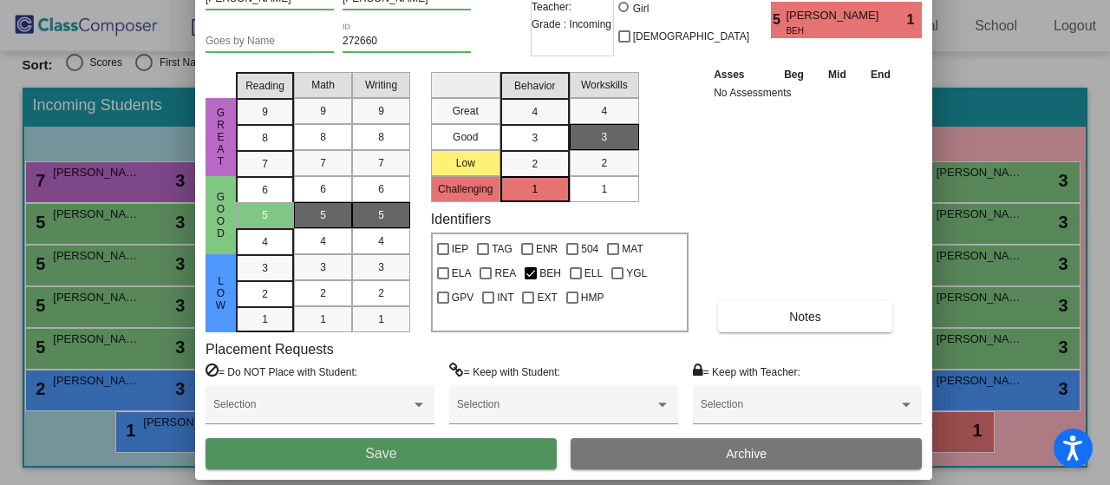
click at [515, 460] on button "Save" at bounding box center [381, 453] width 351 height 31
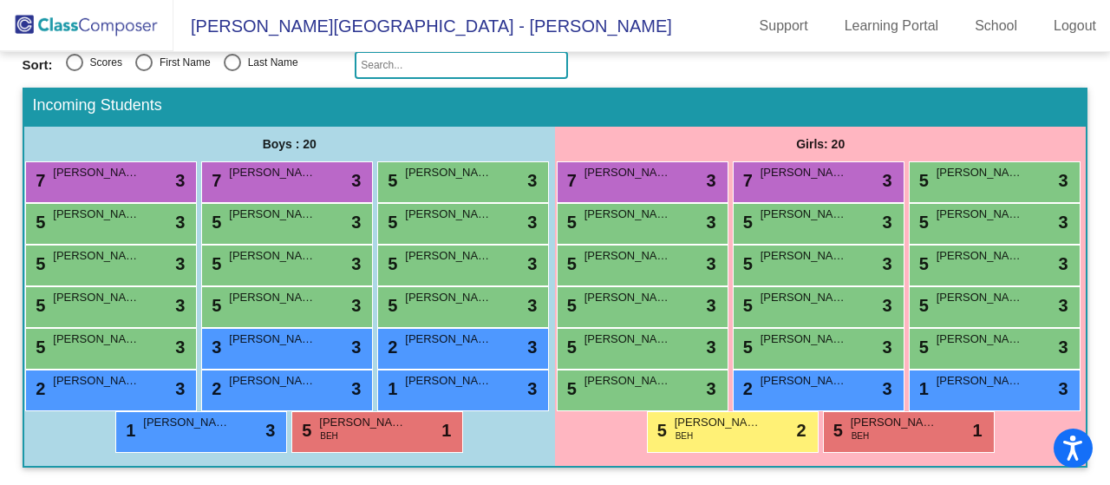
scroll to position [292, 0]
click at [192, 352] on div "5 [PERSON_NAME] lock do_not_disturb_alt 3" at bounding box center [109, 347] width 166 height 36
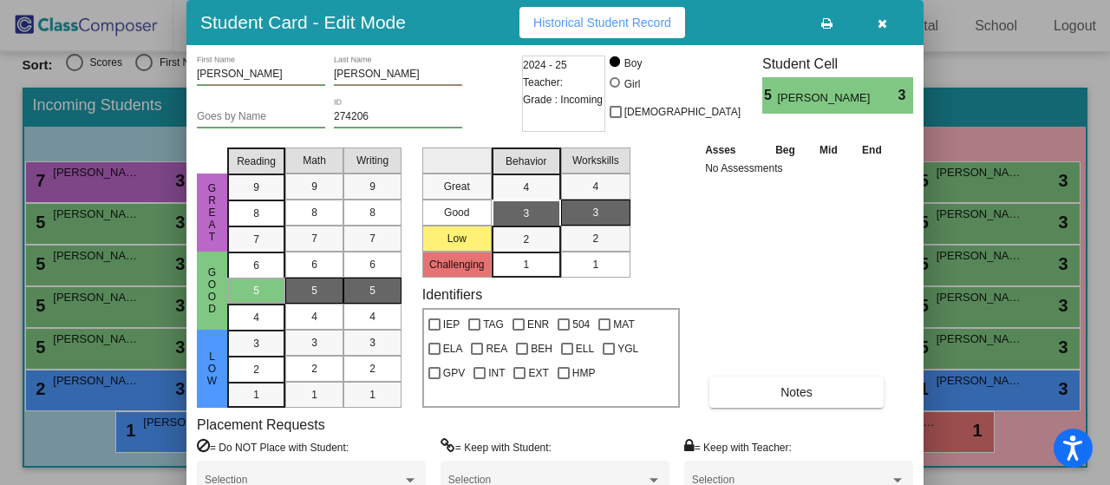
click at [534, 262] on div "1" at bounding box center [526, 265] width 34 height 26
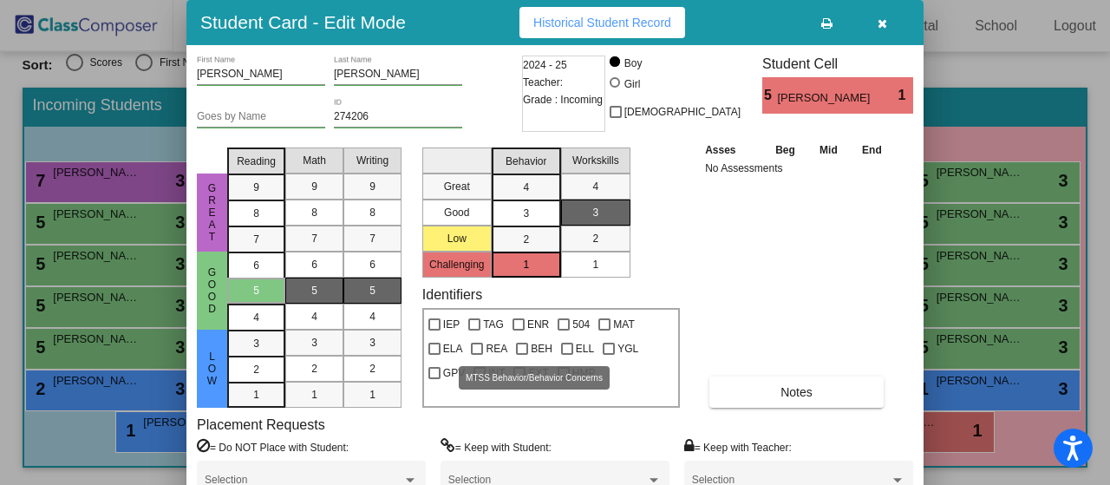
click at [521, 346] on div at bounding box center [522, 349] width 12 height 12
click at [521, 355] on input "BEH" at bounding box center [521, 355] width 1 height 1
checkbox input "true"
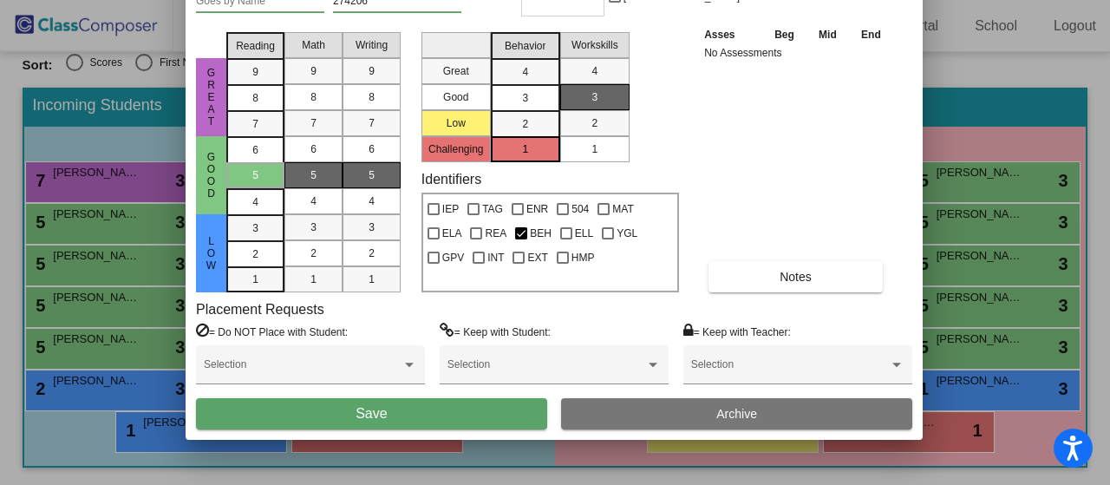
drag, startPoint x: 787, startPoint y: 29, endPoint x: 785, endPoint y: -88, distance: 116.3
click at [785, 0] on html "Accessibility Screen-Reader Guide, Feedback, and Issue Reporting | New window […" at bounding box center [555, 242] width 1110 height 485
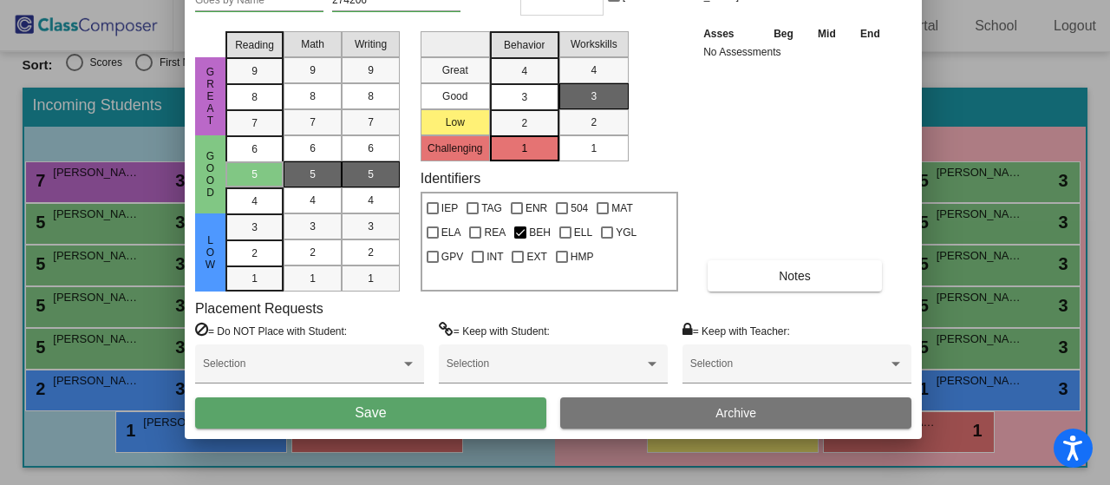
click at [362, 413] on span "Save" at bounding box center [370, 412] width 31 height 15
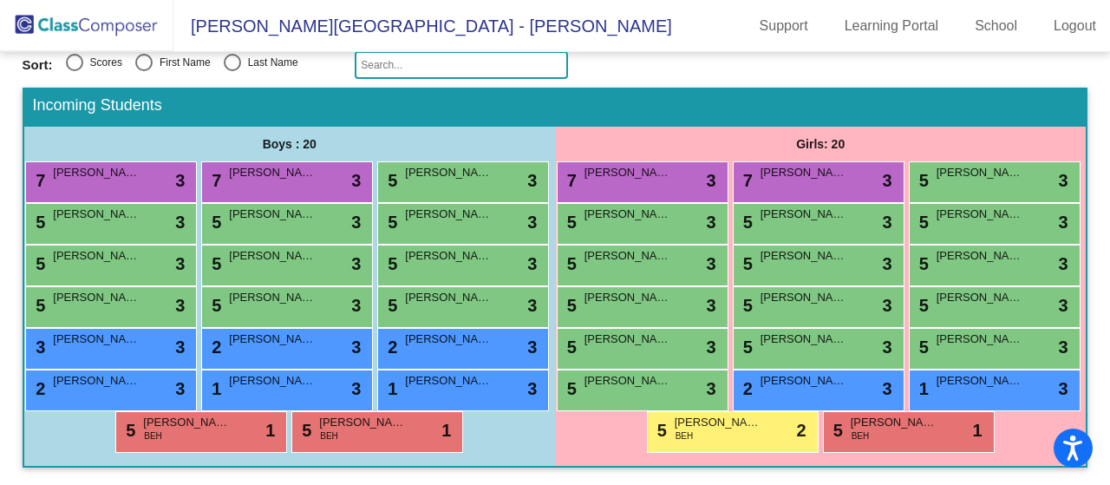
scroll to position [331, 0]
click at [202, 392] on div "1 [PERSON_NAME] lock do_not_disturb_alt 3" at bounding box center [285, 388] width 166 height 36
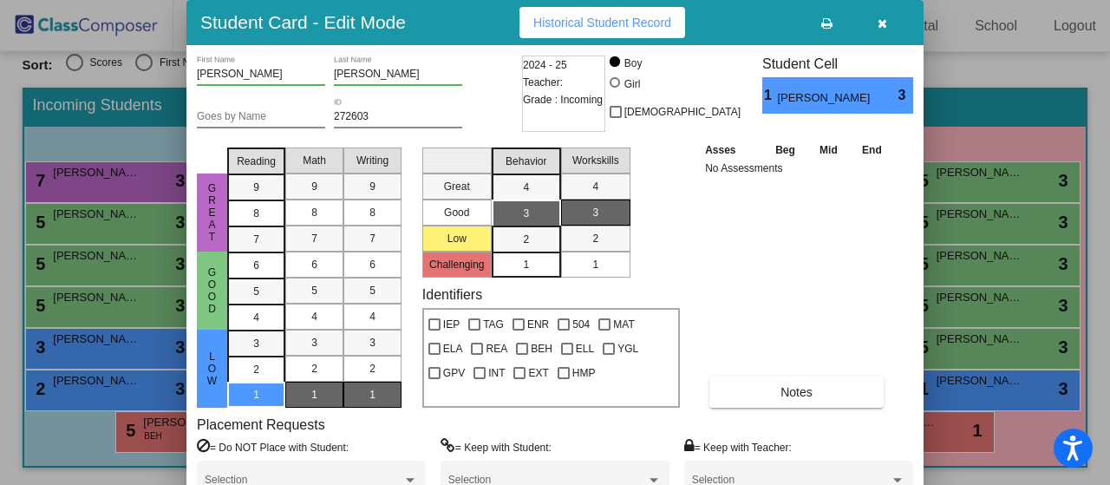
click at [537, 263] on div "1" at bounding box center [526, 265] width 34 height 26
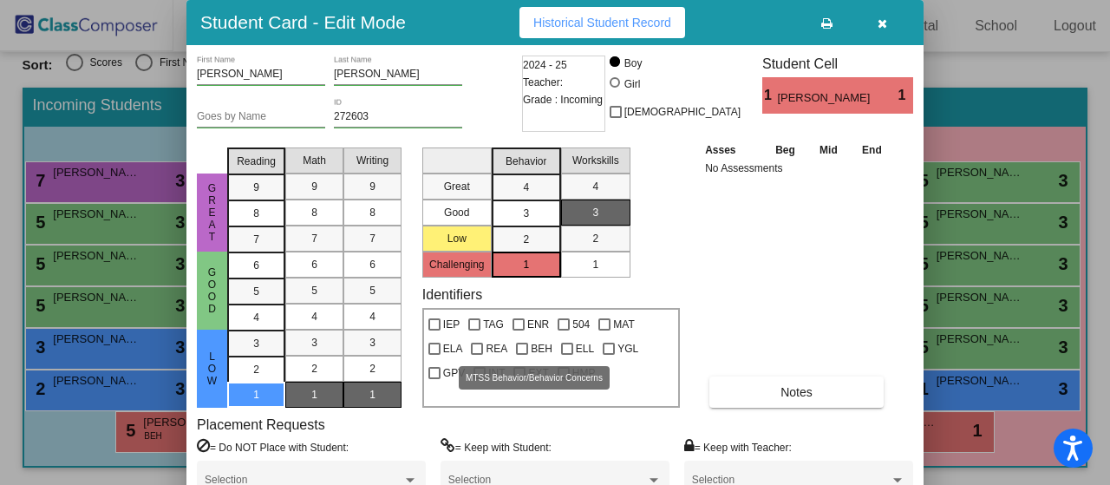
click at [524, 350] on div at bounding box center [522, 349] width 12 height 12
click at [522, 355] on input "BEH" at bounding box center [521, 355] width 1 height 1
checkbox input "true"
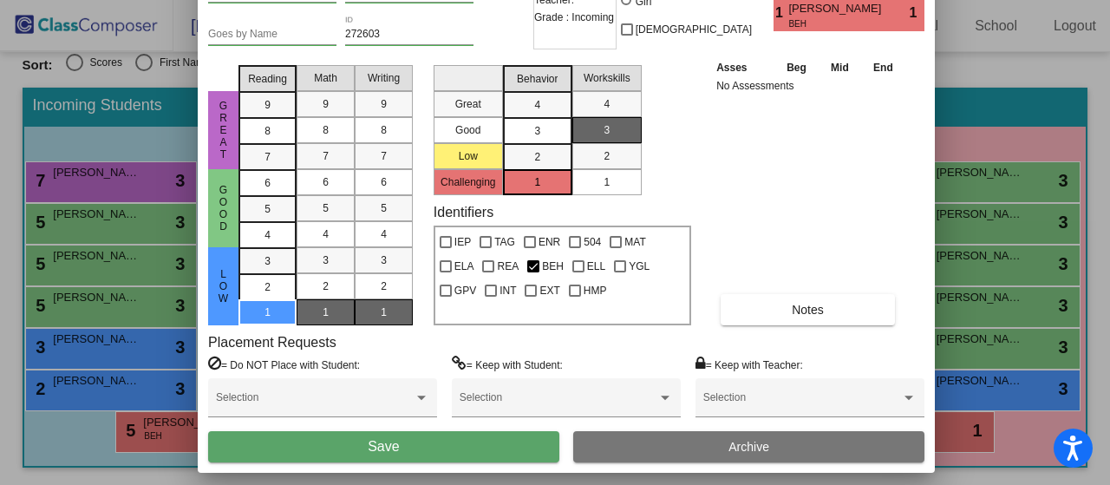
drag, startPoint x: 789, startPoint y: 30, endPoint x: 801, endPoint y: -52, distance: 83.2
click at [801, 0] on html "Accessibility Screen-Reader Guide, Feedback, and Issue Reporting | New window […" at bounding box center [555, 242] width 1110 height 485
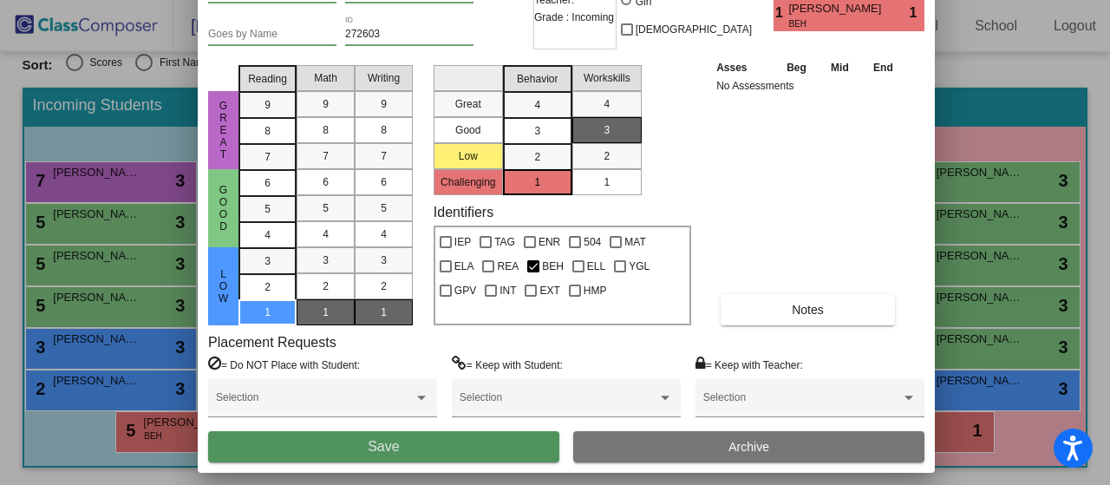
click at [371, 451] on span "Save" at bounding box center [383, 446] width 31 height 15
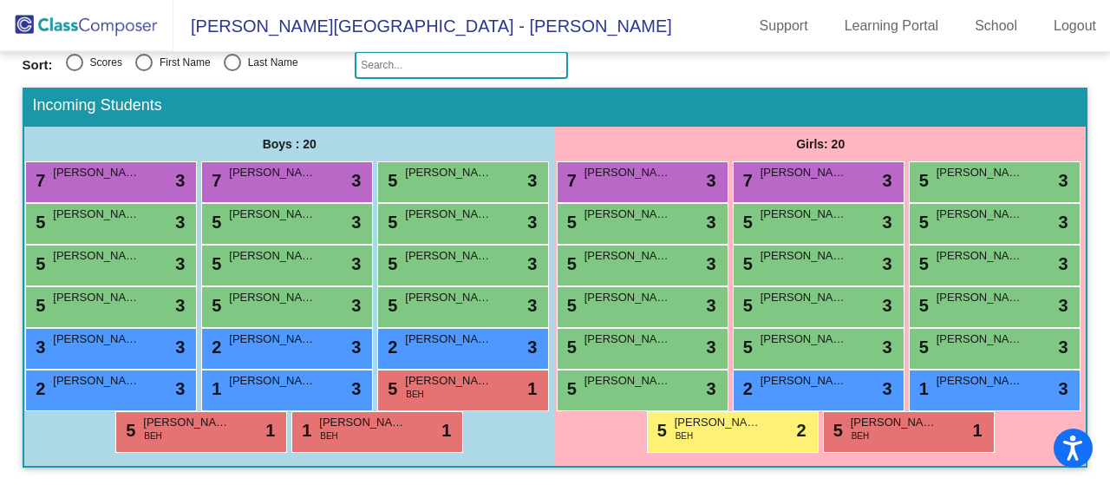
scroll to position [318, 0]
click at [848, 247] on span "[PERSON_NAME]" at bounding box center [804, 255] width 87 height 17
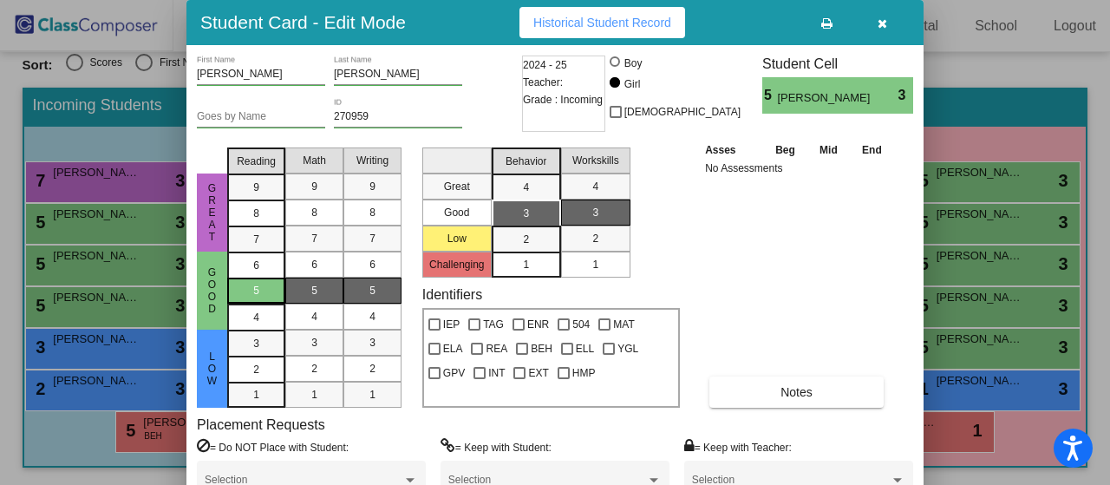
click at [264, 287] on div "5" at bounding box center [256, 291] width 34 height 26
click at [311, 291] on span "5" at bounding box center [314, 291] width 6 height 16
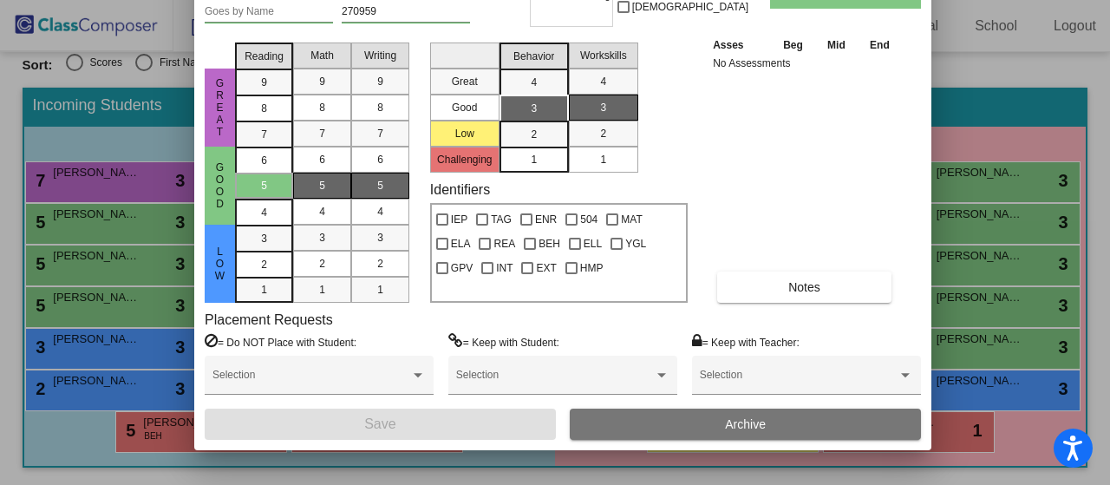
drag, startPoint x: 769, startPoint y: 25, endPoint x: 777, endPoint y: -80, distance: 105.3
click at [777, 0] on html "Accessibility Screen-Reader Guide, Feedback, and Issue Reporting | New window […" at bounding box center [555, 242] width 1110 height 485
drag, startPoint x: 861, startPoint y: 117, endPoint x: 881, endPoint y: 237, distance: 121.5
click at [876, 246] on div "Asses Beg Mid End No Assessments Notes" at bounding box center [805, 169] width 193 height 267
click at [1052, 134] on div at bounding box center [555, 242] width 1110 height 485
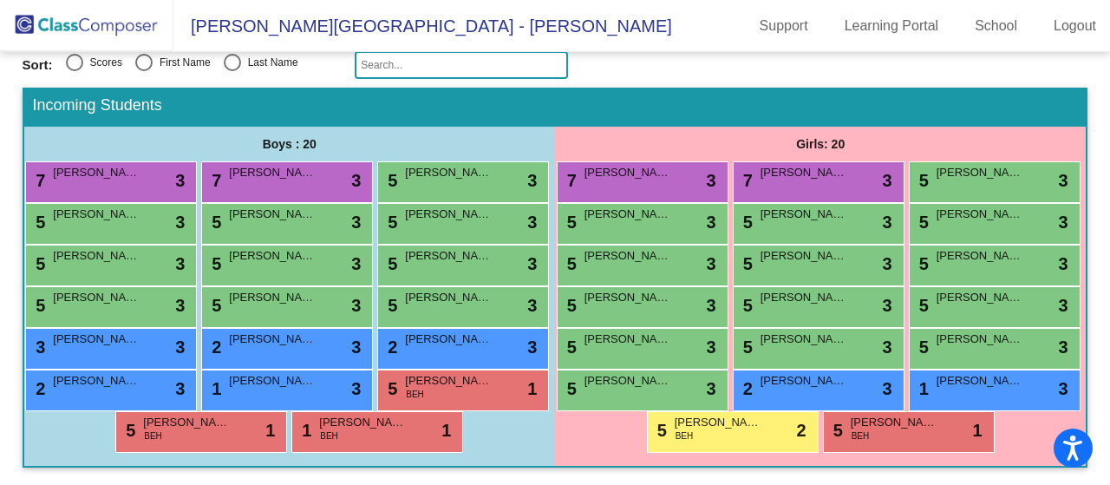
scroll to position [325, 0]
click at [937, 247] on span "[PERSON_NAME]" at bounding box center [980, 255] width 87 height 17
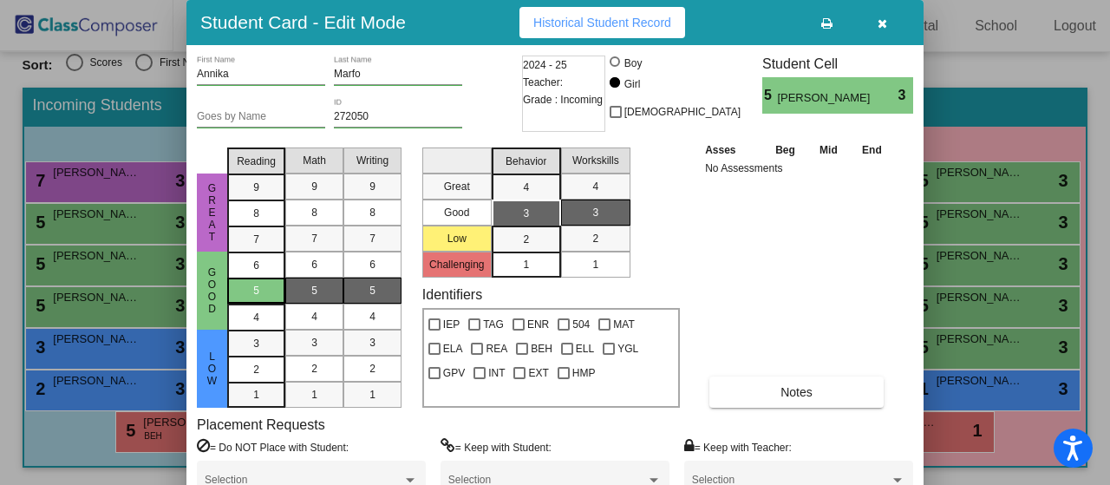
click at [268, 291] on div "5" at bounding box center [256, 291] width 34 height 26
click at [328, 287] on div "5" at bounding box center [315, 291] width 34 height 26
click at [264, 285] on div "5" at bounding box center [256, 291] width 34 height 26
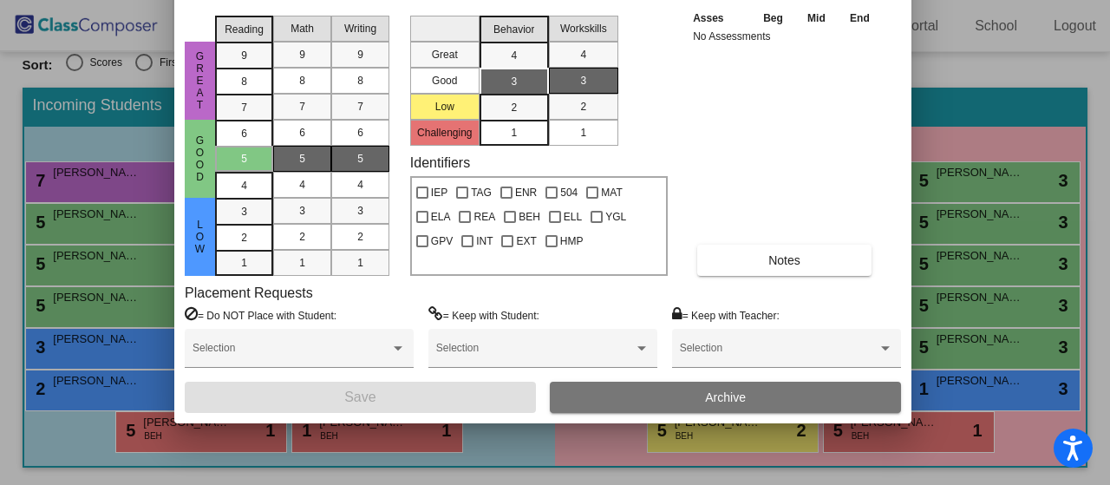
drag, startPoint x: 734, startPoint y: 27, endPoint x: 722, endPoint y: -105, distance: 132.4
click at [722, 0] on html "Accessibility Screen-Reader Guide, Feedback, and Issue Reporting | New window […" at bounding box center [555, 242] width 1110 height 485
click at [80, 235] on div at bounding box center [555, 242] width 1110 height 485
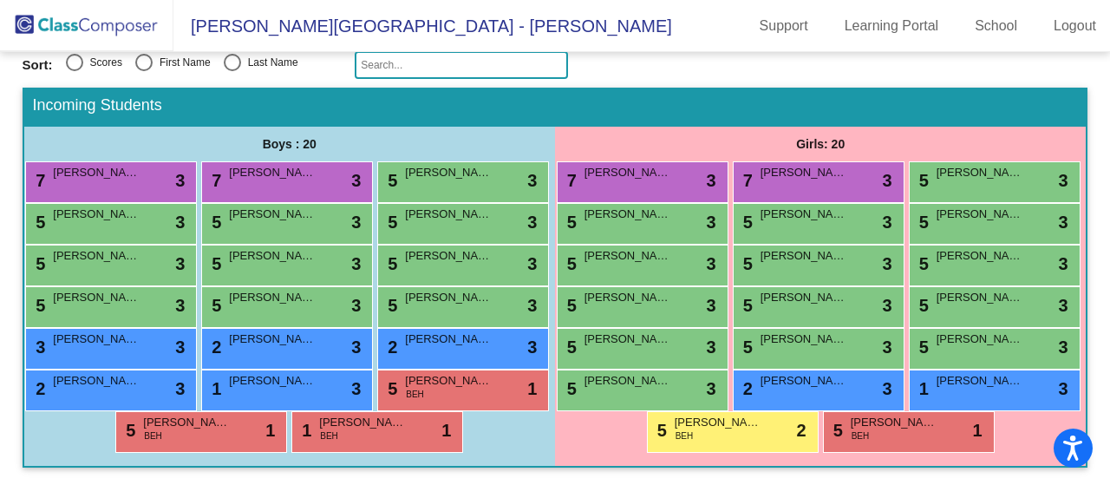
scroll to position [214, 0]
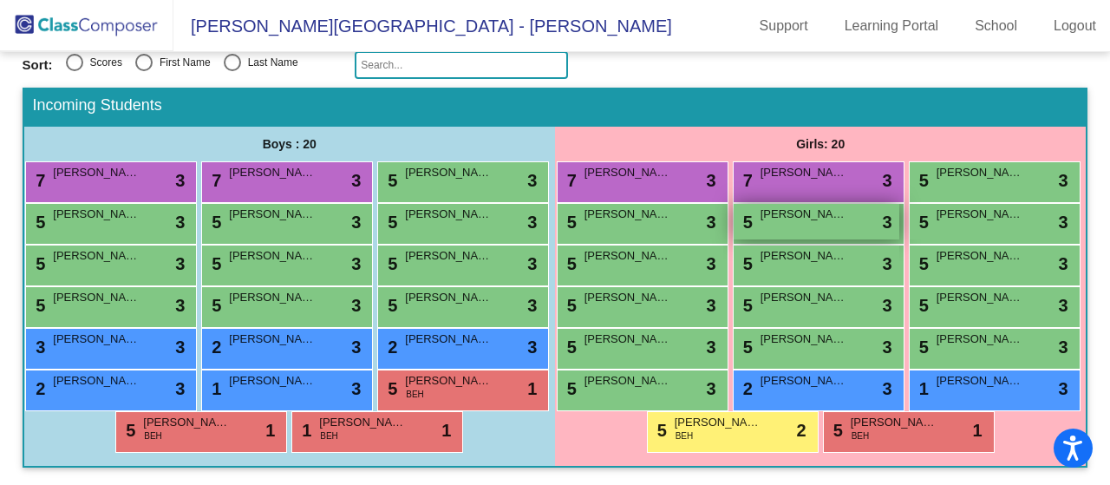
click at [761, 223] on span "[PERSON_NAME]" at bounding box center [804, 214] width 87 height 17
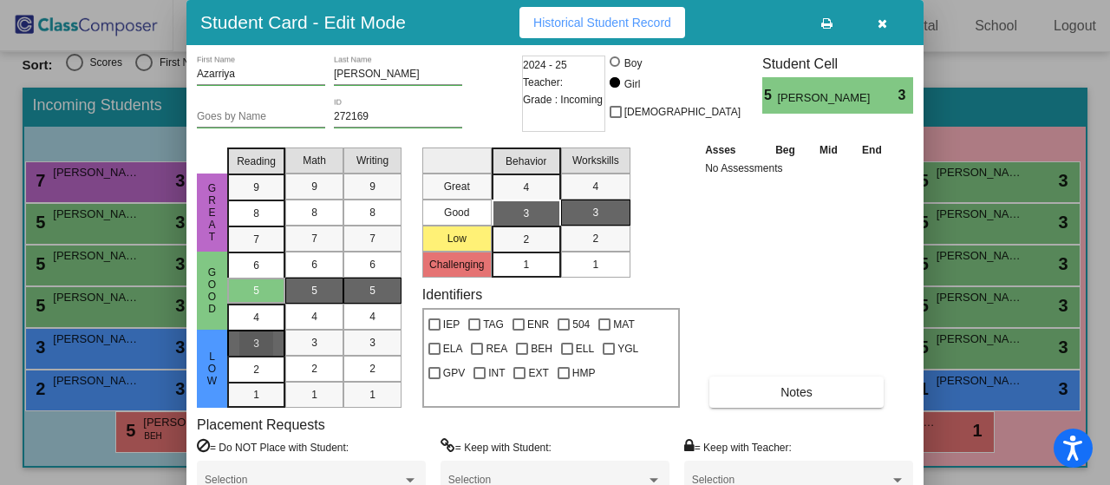
click at [268, 343] on div "3" at bounding box center [256, 344] width 34 height 26
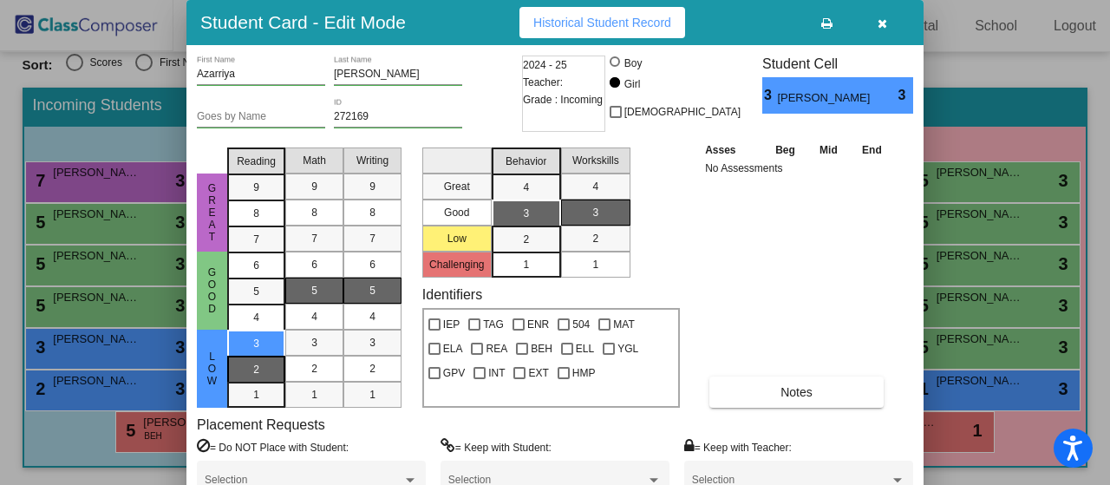
click at [265, 357] on div "2" at bounding box center [256, 344] width 34 height 26
click at [321, 365] on div "2" at bounding box center [315, 369] width 34 height 26
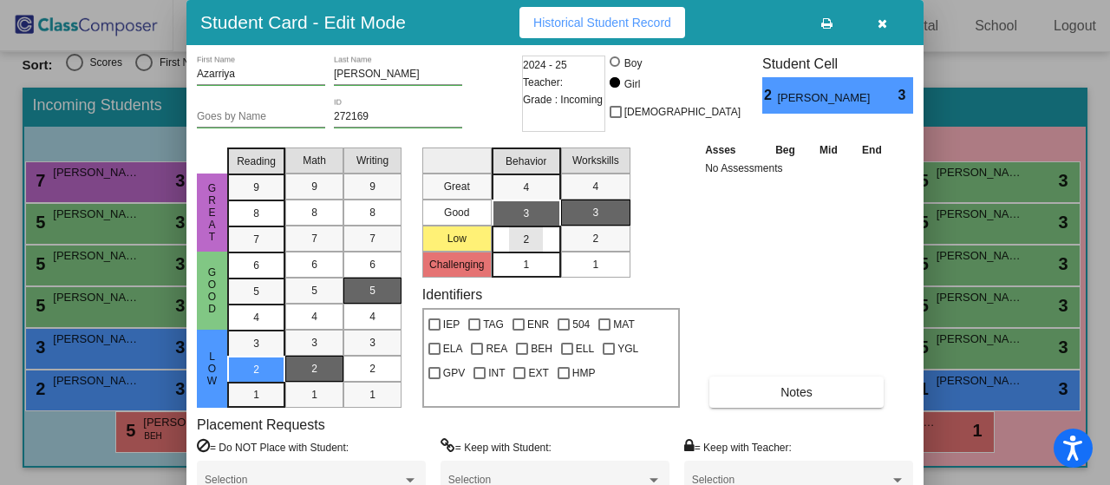
click at [523, 239] on span "2" at bounding box center [526, 240] width 6 height 16
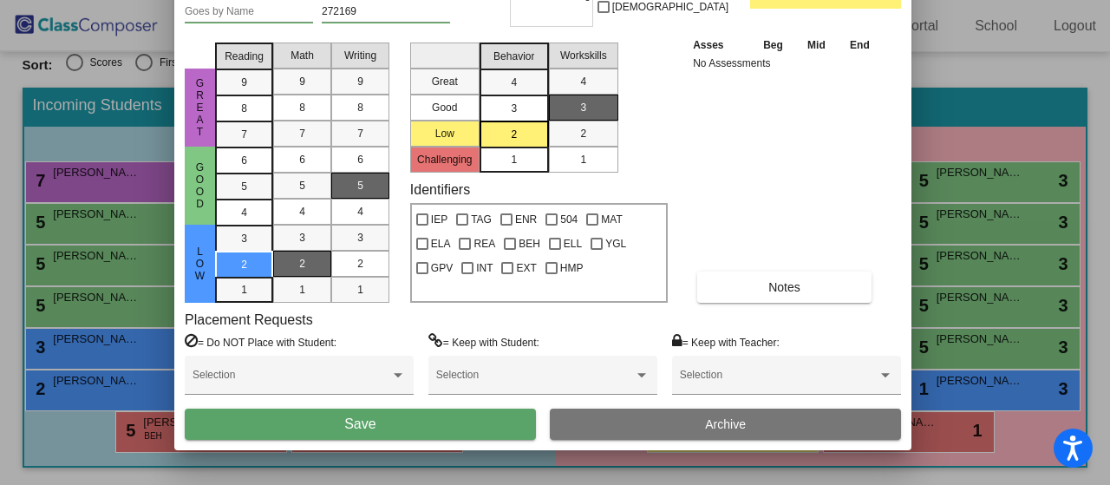
drag, startPoint x: 788, startPoint y: 29, endPoint x: 687, endPoint y: 58, distance: 104.9
click at [776, 0] on html "Accessibility Screen-Reader Guide, Feedback, and Issue Reporting | New window […" at bounding box center [555, 242] width 1110 height 485
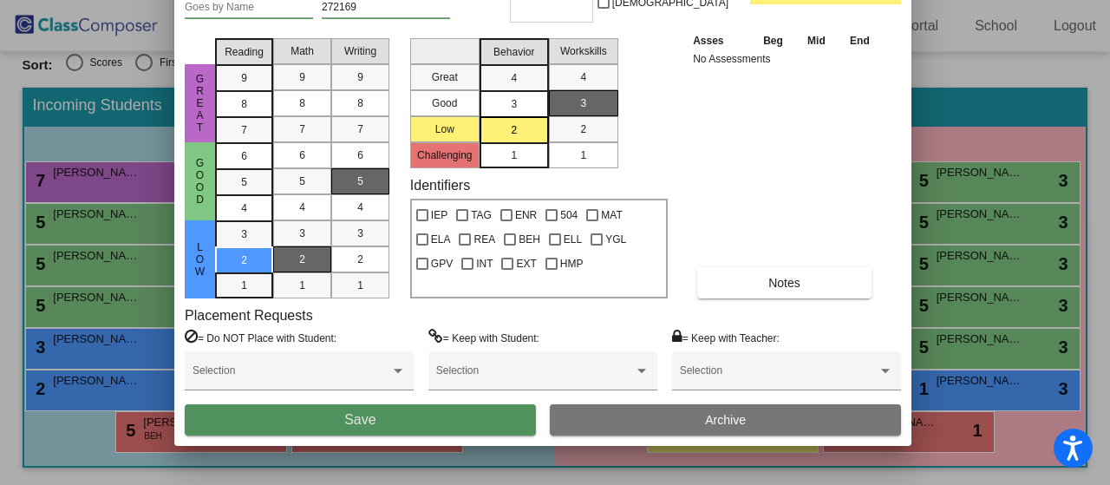
click at [437, 421] on button "Save" at bounding box center [360, 419] width 351 height 31
click at [442, 422] on button "Save" at bounding box center [360, 419] width 351 height 31
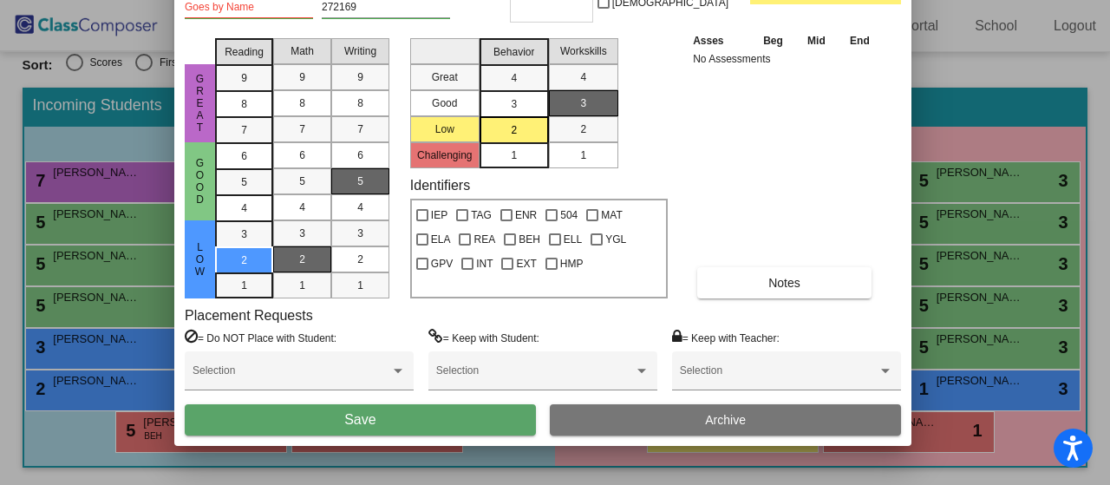
click at [435, 416] on button "Save" at bounding box center [360, 419] width 351 height 31
click at [64, 167] on div at bounding box center [555, 242] width 1110 height 485
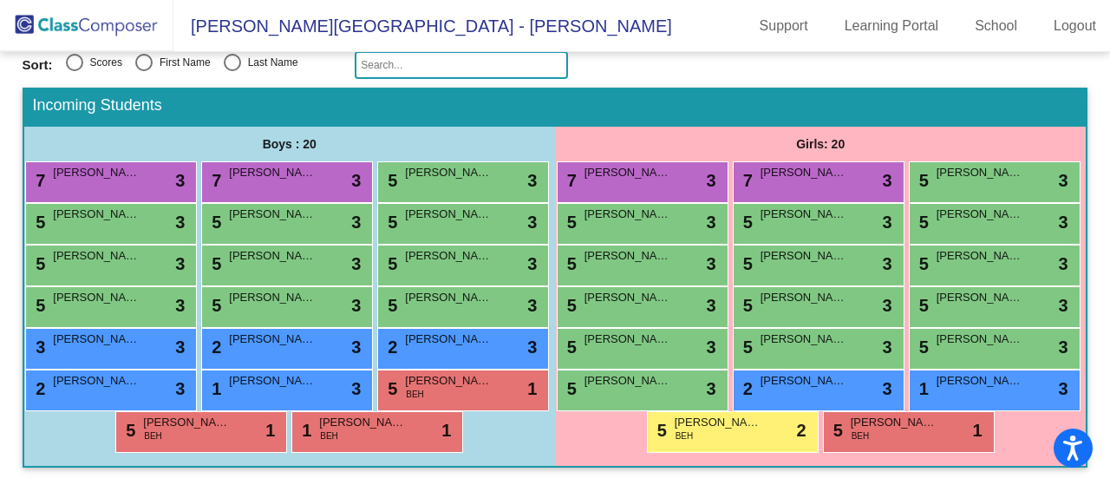
scroll to position [331, 0]
click at [140, 289] on span "[PERSON_NAME]" at bounding box center [96, 297] width 87 height 17
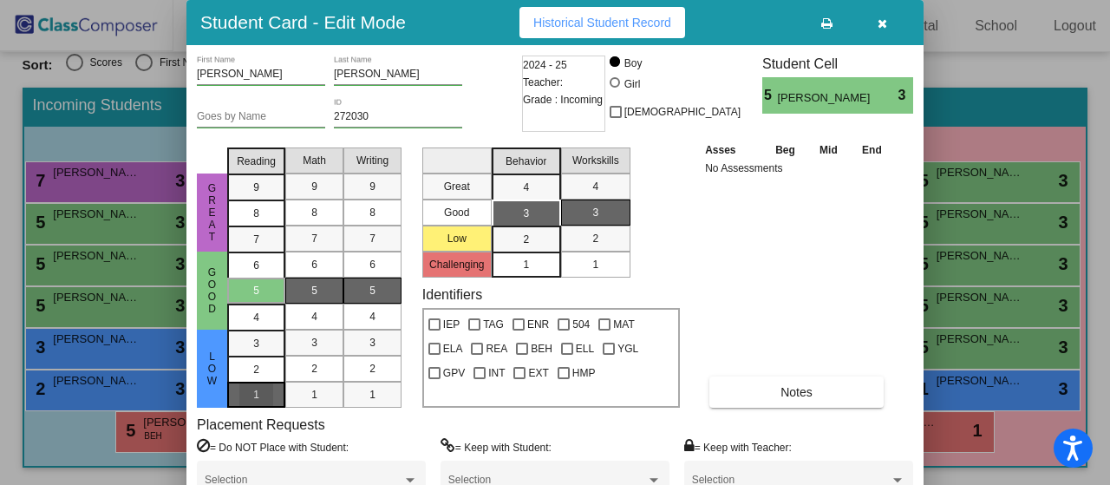
click at [278, 384] on mat-list-option "1" at bounding box center [256, 395] width 58 height 26
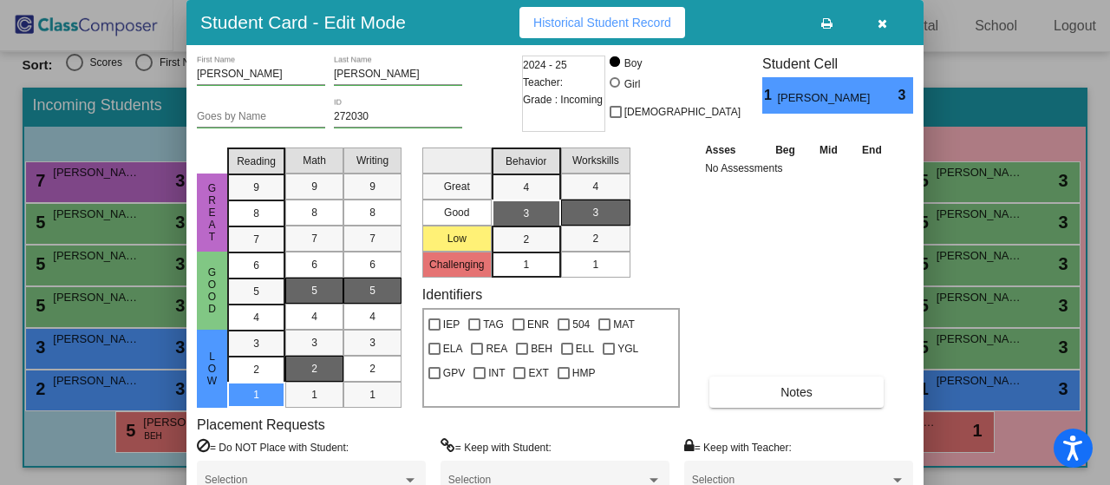
click at [314, 367] on span "2" at bounding box center [314, 369] width 6 height 16
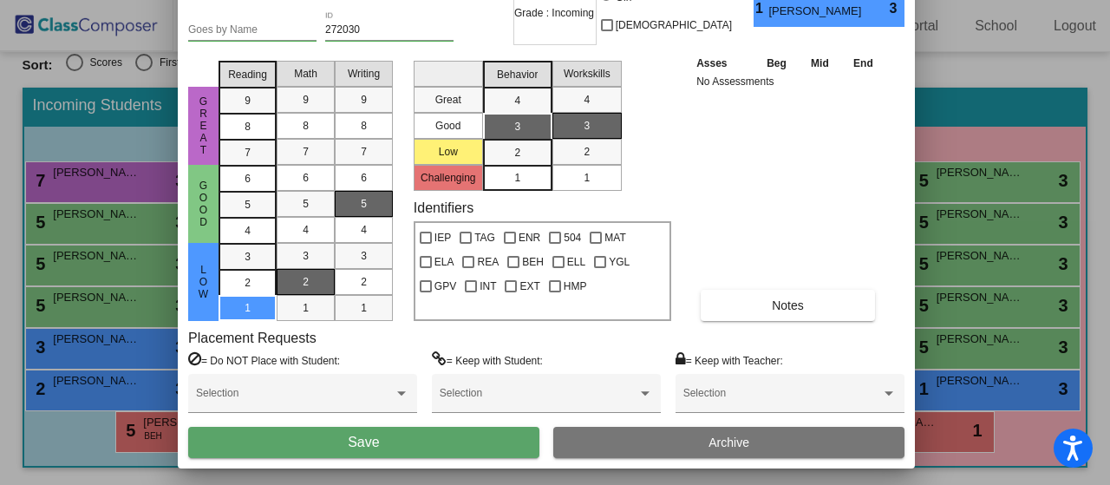
drag, startPoint x: 779, startPoint y: 19, endPoint x: 770, endPoint y: -70, distance: 89.8
click at [770, 0] on html "Accessibility Screen-Reader Guide, Feedback, and Issue Reporting | New window […" at bounding box center [555, 242] width 1110 height 485
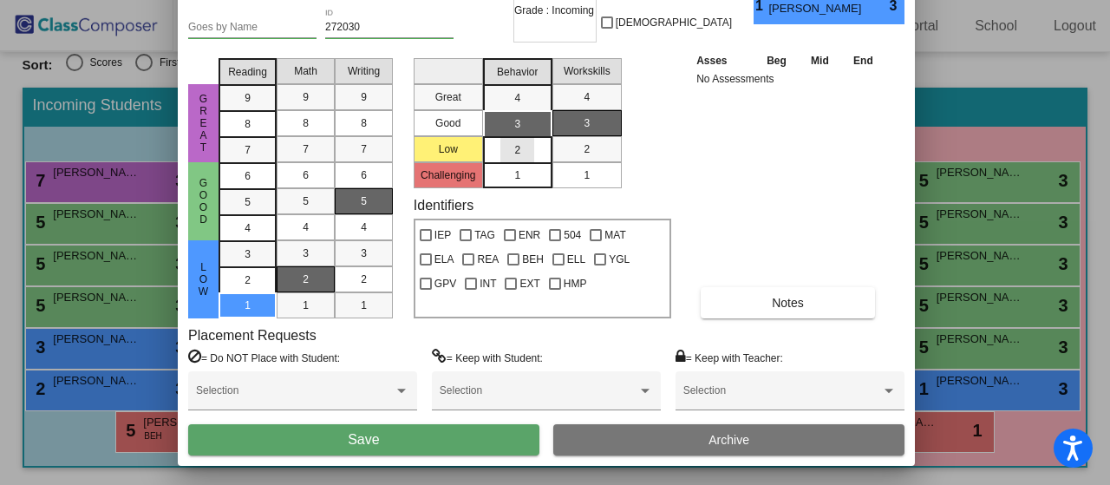
click at [514, 141] on div "2" at bounding box center [518, 150] width 34 height 26
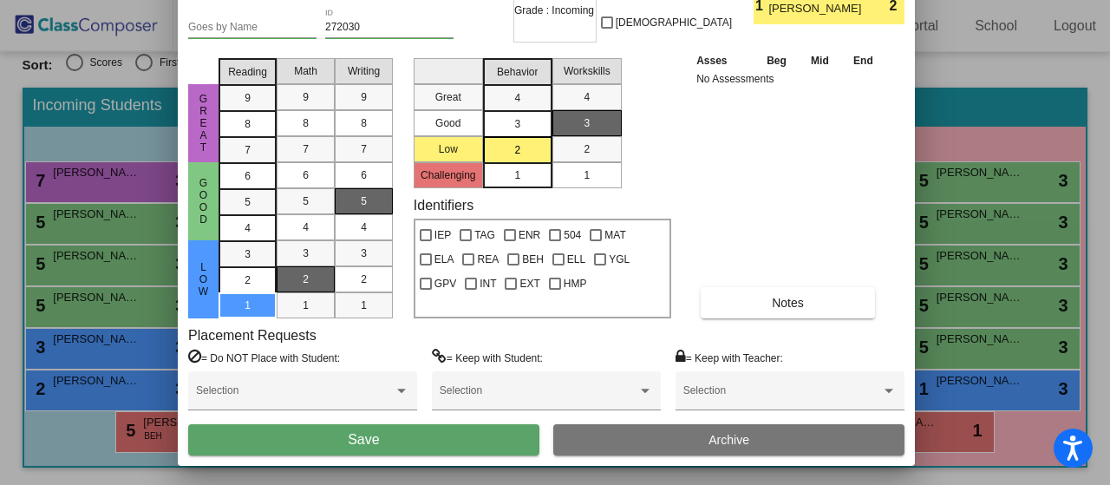
click at [509, 439] on button "Save" at bounding box center [363, 439] width 351 height 31
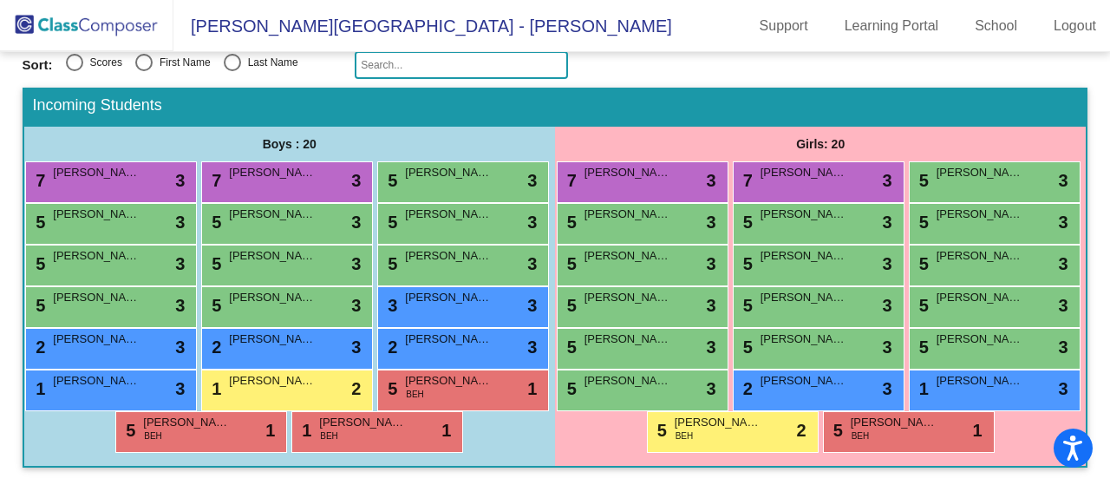
scroll to position [326, 0]
click at [368, 246] on div "5 [PERSON_NAME] lock do_not_disturb_alt 3" at bounding box center [285, 264] width 166 height 36
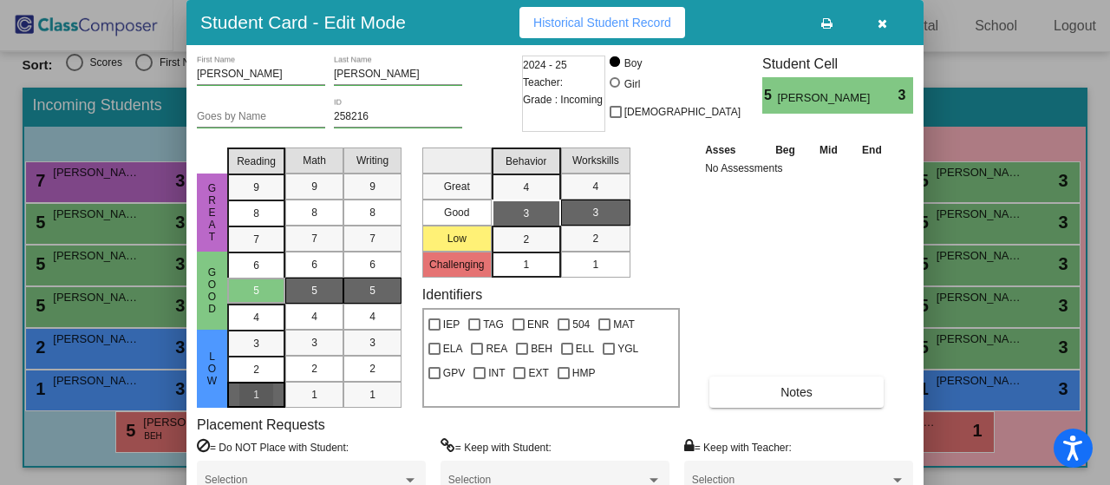
click at [269, 357] on div "1" at bounding box center [256, 344] width 34 height 26
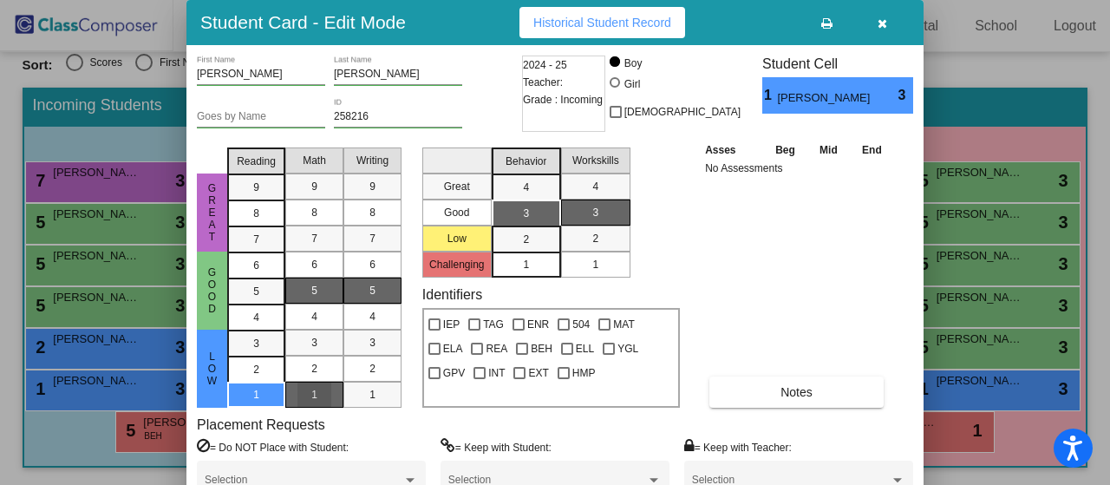
click at [323, 395] on div "1" at bounding box center [315, 395] width 34 height 26
click at [514, 188] on div "4" at bounding box center [526, 187] width 34 height 26
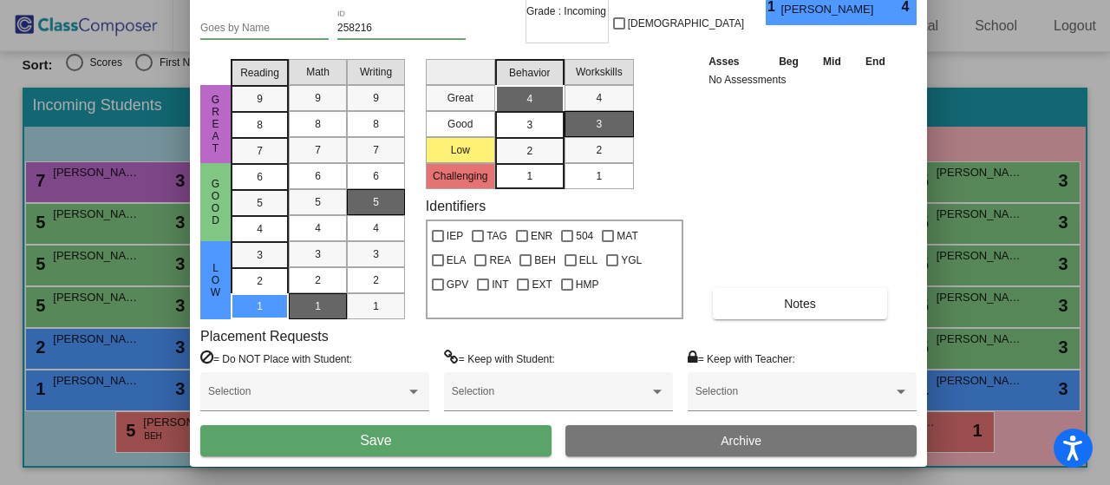
drag, startPoint x: 748, startPoint y: 16, endPoint x: 751, endPoint y: -72, distance: 88.6
click at [751, 0] on html "Accessibility Screen-Reader Guide, Feedback, and Issue Reporting | New window […" at bounding box center [555, 242] width 1110 height 485
click at [441, 237] on div at bounding box center [438, 236] width 12 height 12
click at [438, 242] on input "IEP" at bounding box center [437, 242] width 1 height 1
checkbox input "true"
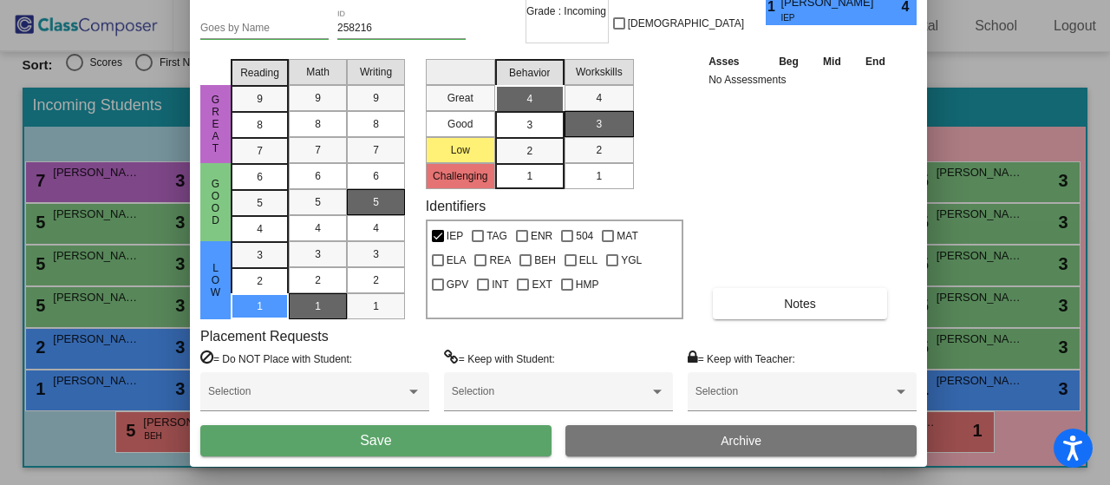
click at [486, 438] on button "Save" at bounding box center [375, 440] width 351 height 31
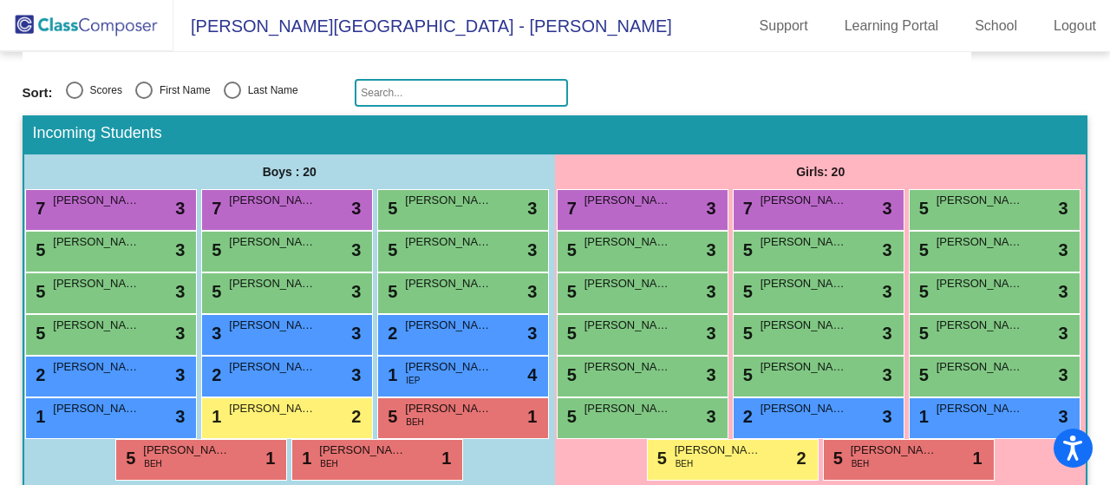
scroll to position [177, 0]
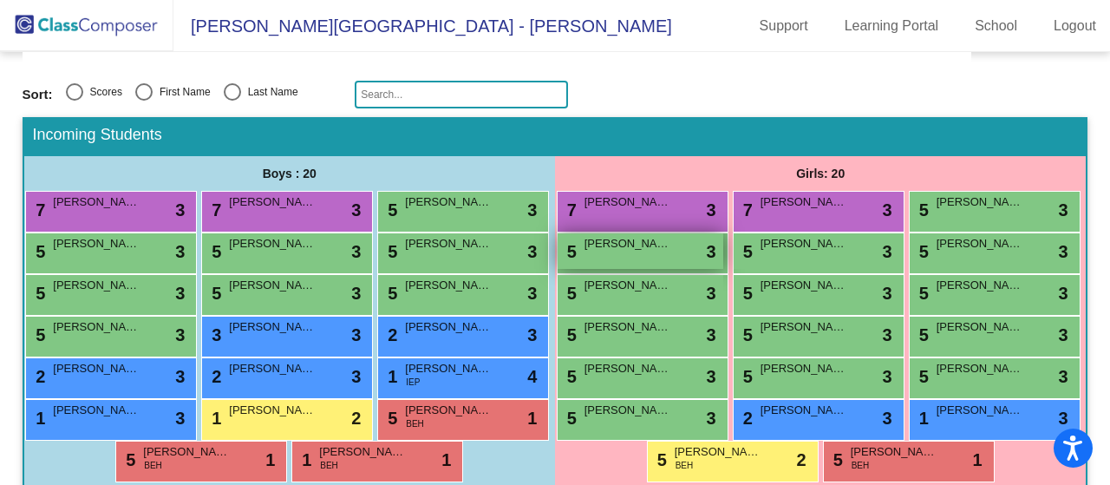
click at [723, 256] on div "5 [PERSON_NAME] lock do_not_disturb_alt 3" at bounding box center [641, 251] width 166 height 36
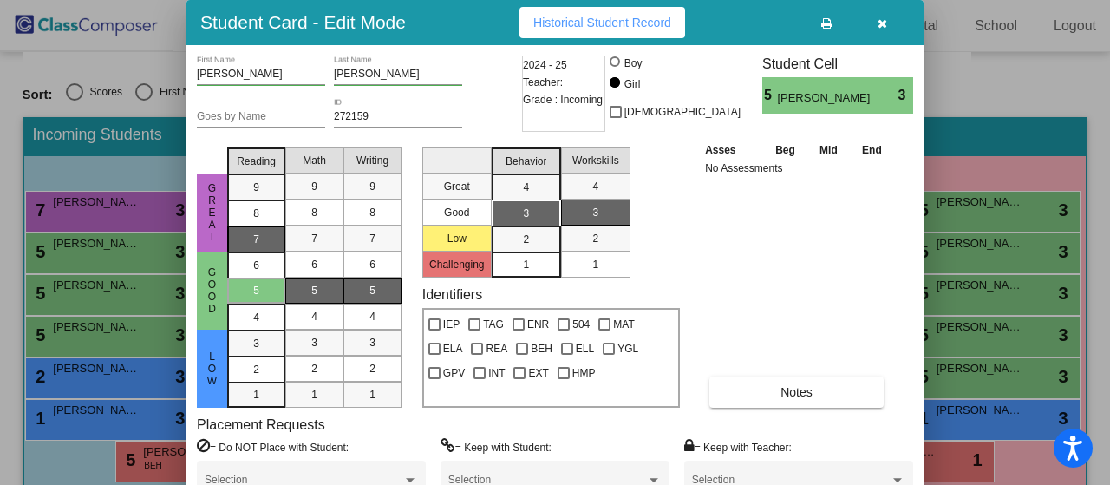
click at [265, 200] on div "7" at bounding box center [256, 187] width 34 height 26
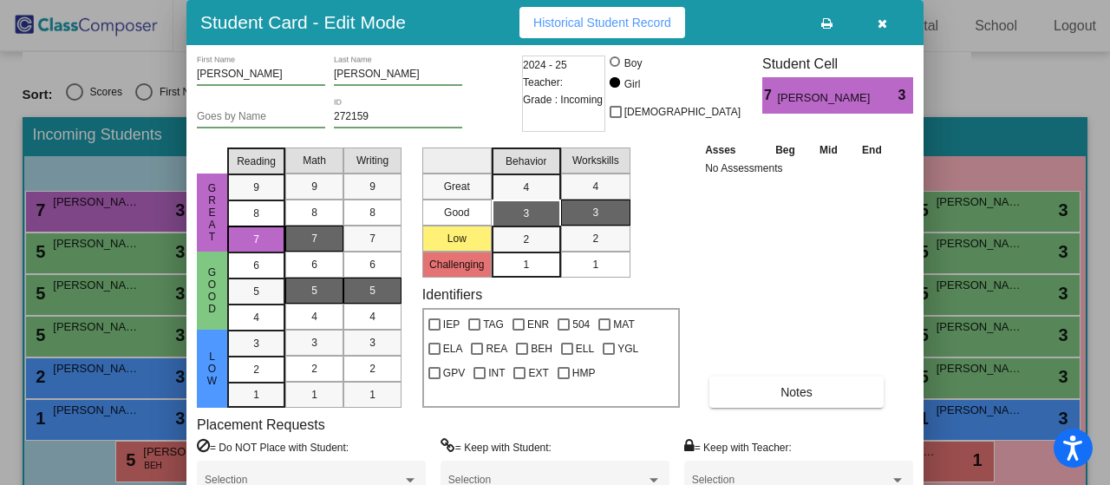
click at [326, 232] on div "7" at bounding box center [315, 239] width 34 height 26
click at [535, 185] on div "4" at bounding box center [526, 187] width 34 height 26
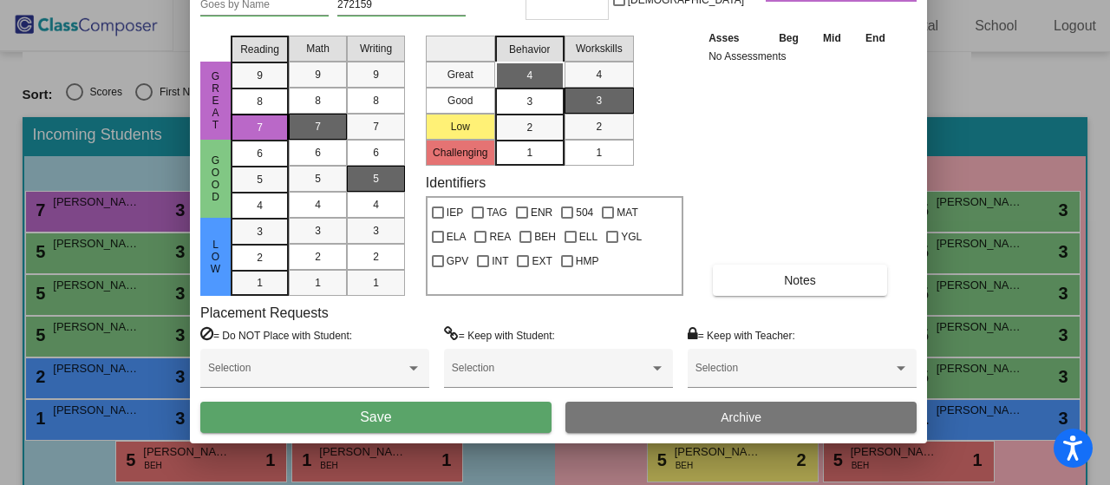
drag, startPoint x: 777, startPoint y: 12, endPoint x: 780, endPoint y: -103, distance: 115.4
click at [780, 0] on html "Accessibility Screen-Reader Guide, Feedback, and Issue Reporting | New window […" at bounding box center [555, 242] width 1110 height 485
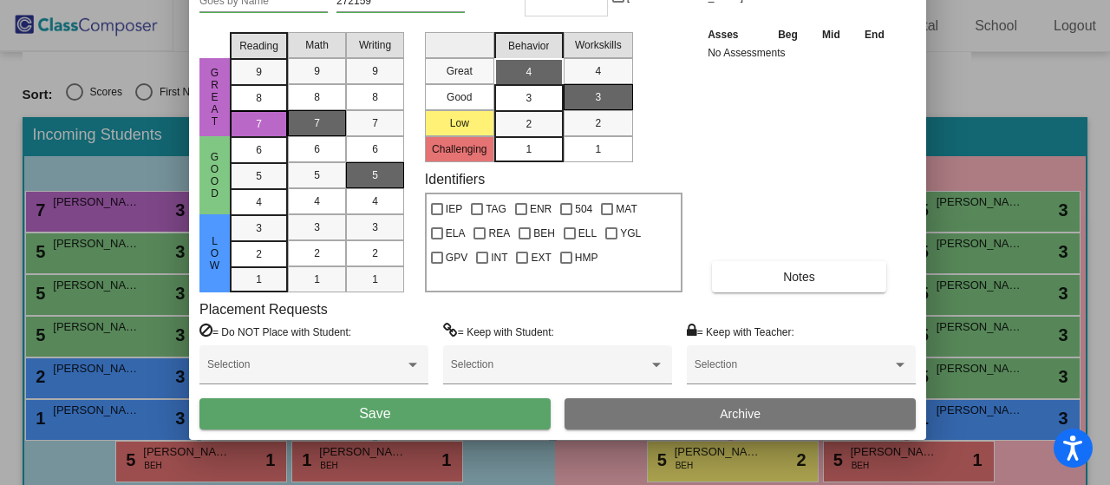
click at [470, 416] on button "Save" at bounding box center [375, 413] width 351 height 31
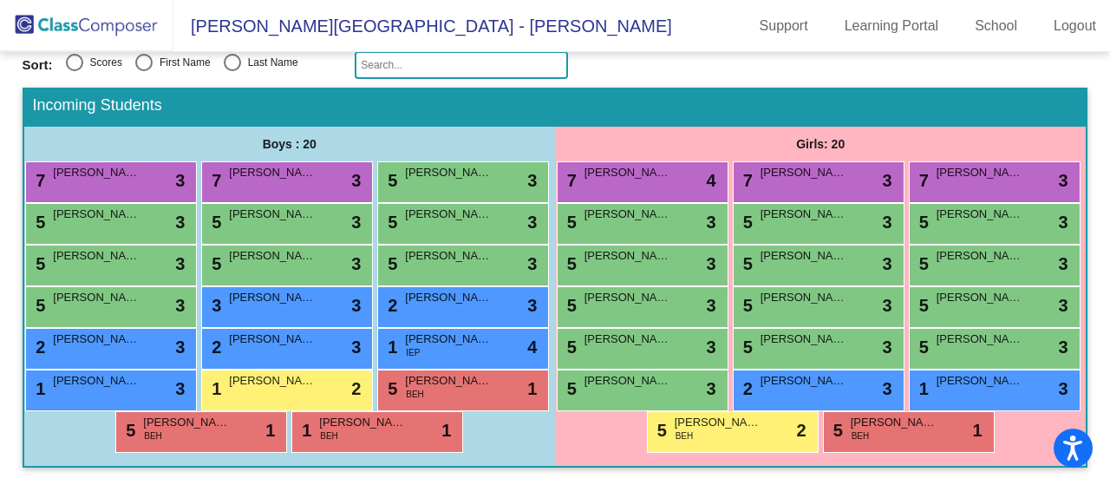
scroll to position [300, 0]
click at [405, 164] on span "[PERSON_NAME]" at bounding box center [448, 172] width 87 height 17
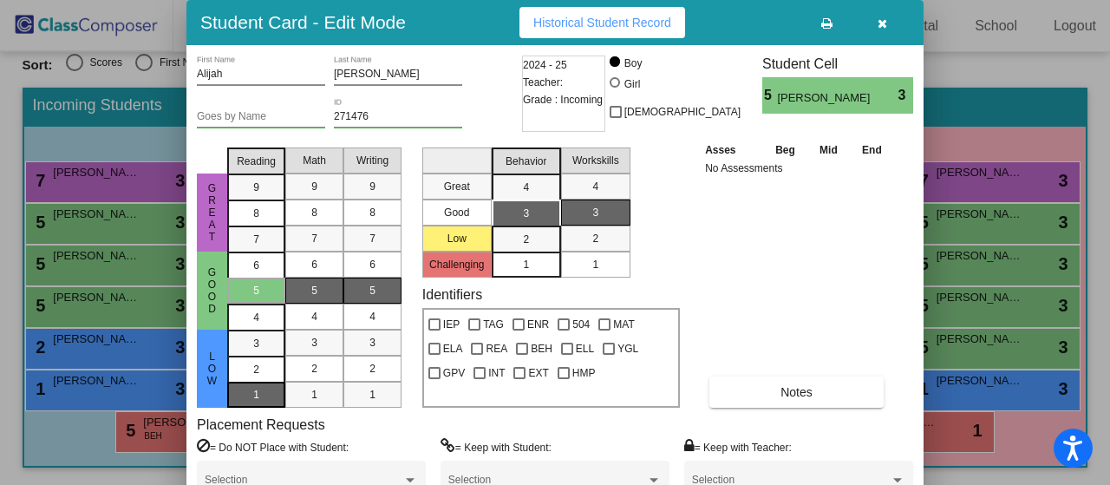
click at [257, 351] on span "1" at bounding box center [256, 344] width 6 height 16
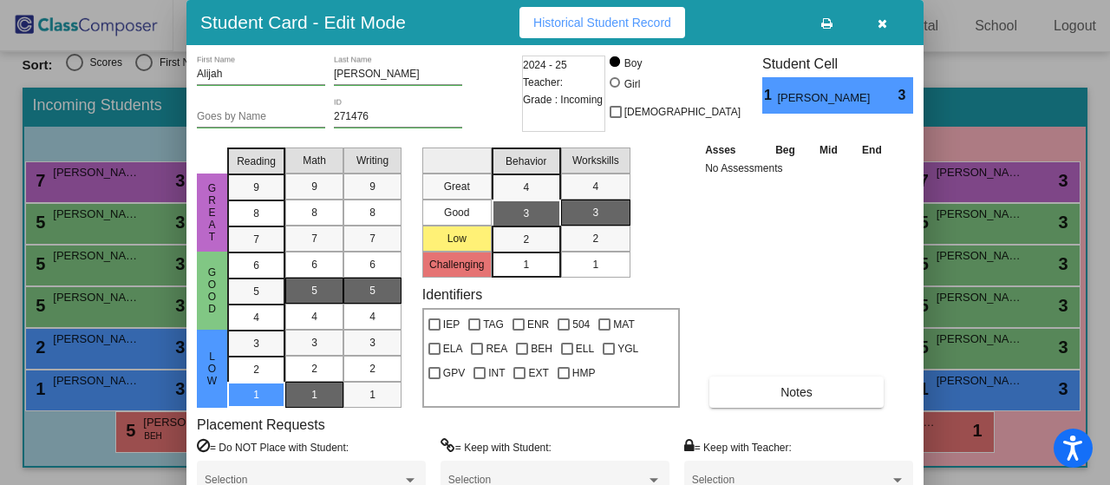
click at [322, 388] on div "1" at bounding box center [315, 395] width 34 height 26
click at [307, 367] on div "2" at bounding box center [315, 369] width 34 height 26
click at [313, 396] on span "1" at bounding box center [314, 395] width 6 height 16
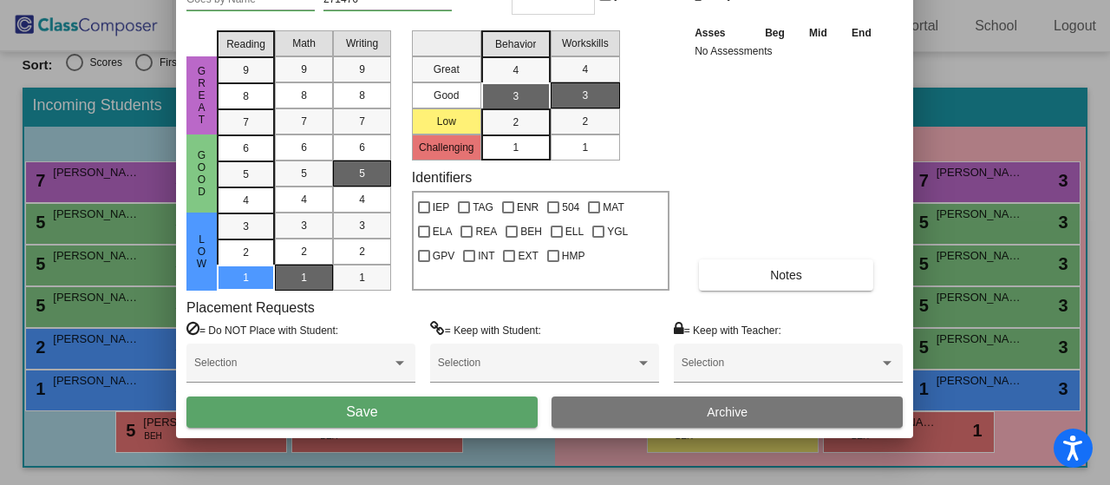
drag, startPoint x: 775, startPoint y: 30, endPoint x: 764, endPoint y: -86, distance: 116.7
click at [764, 0] on html "Accessibility Screen-Reader Guide, Feedback, and Issue Reporting | New window […" at bounding box center [555, 242] width 1110 height 485
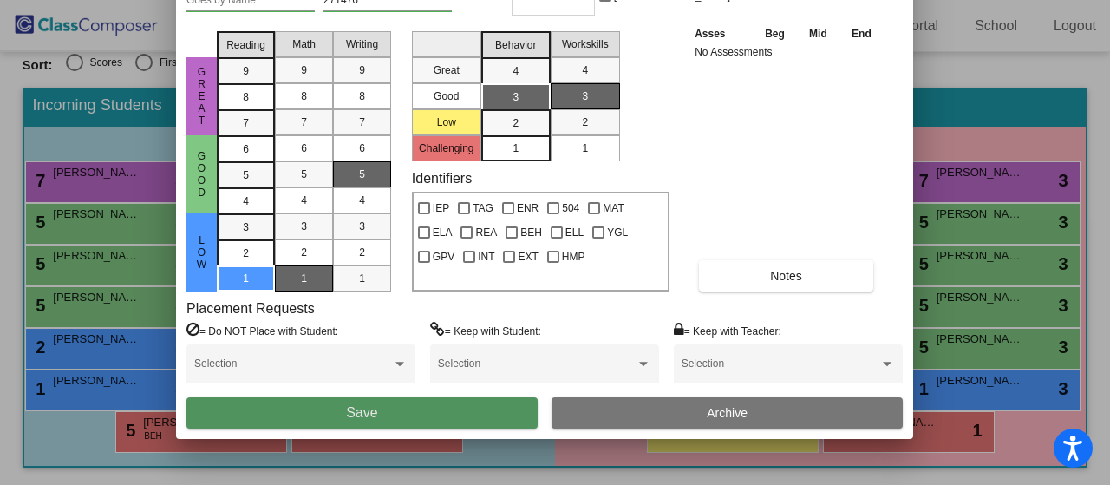
click at [456, 409] on button "Save" at bounding box center [362, 412] width 351 height 31
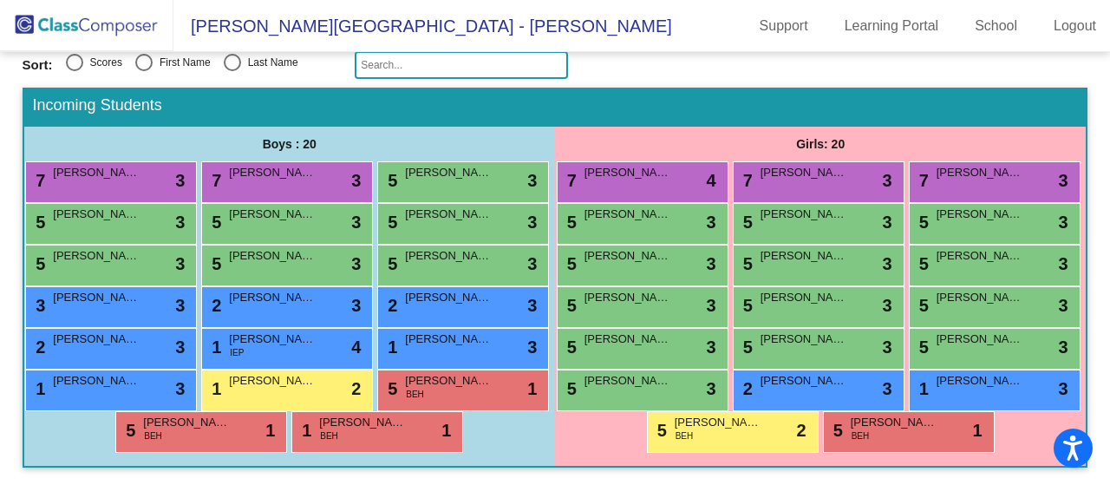
scroll to position [307, 0]
click at [671, 289] on span "[PERSON_NAME]" at bounding box center [628, 297] width 87 height 17
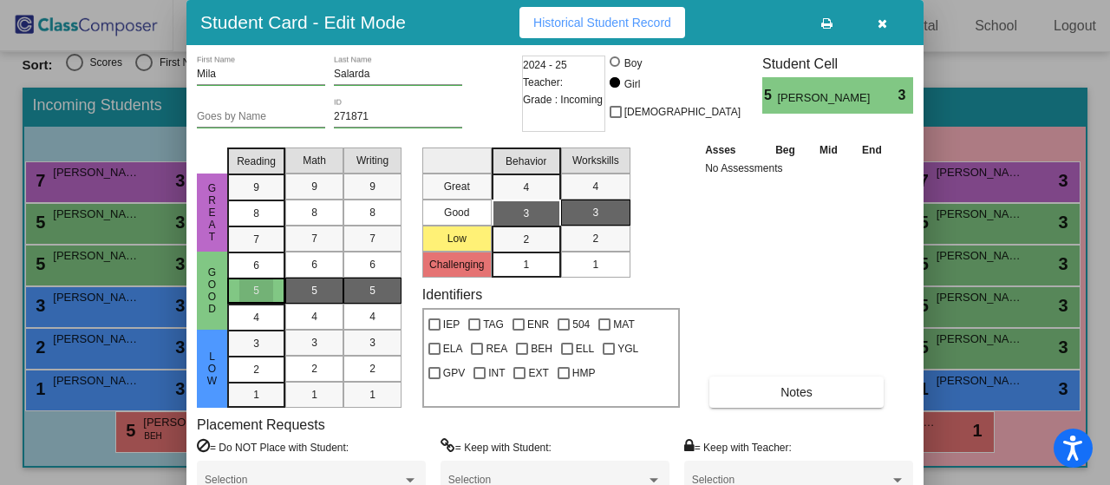
click at [262, 289] on div "5" at bounding box center [256, 291] width 34 height 26
click at [312, 289] on span "5" at bounding box center [314, 291] width 6 height 16
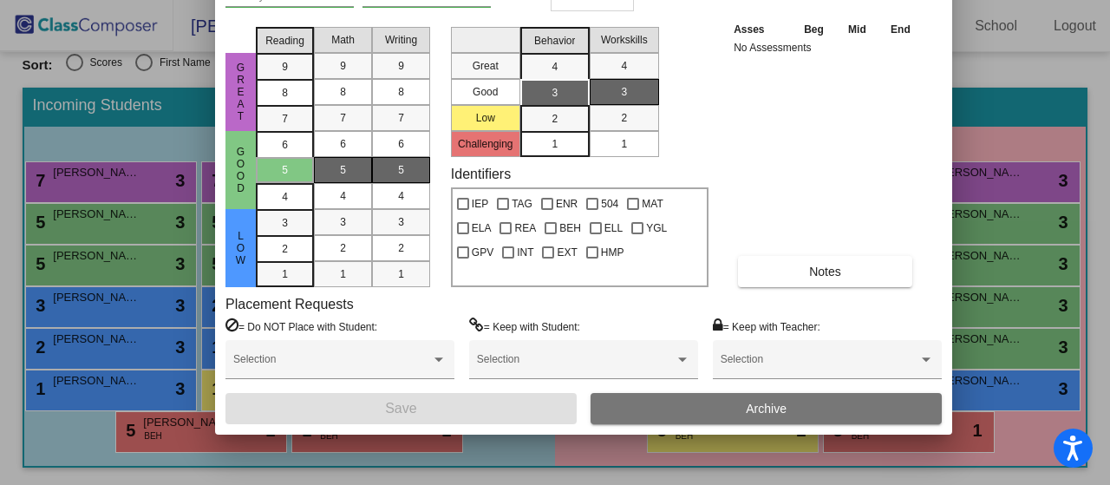
drag, startPoint x: 721, startPoint y: 16, endPoint x: 748, endPoint y: -105, distance: 124.4
click at [748, 0] on html "Accessibility Screen-Reader Guide, Feedback, and Issue Reporting | New window […" at bounding box center [555, 242] width 1110 height 485
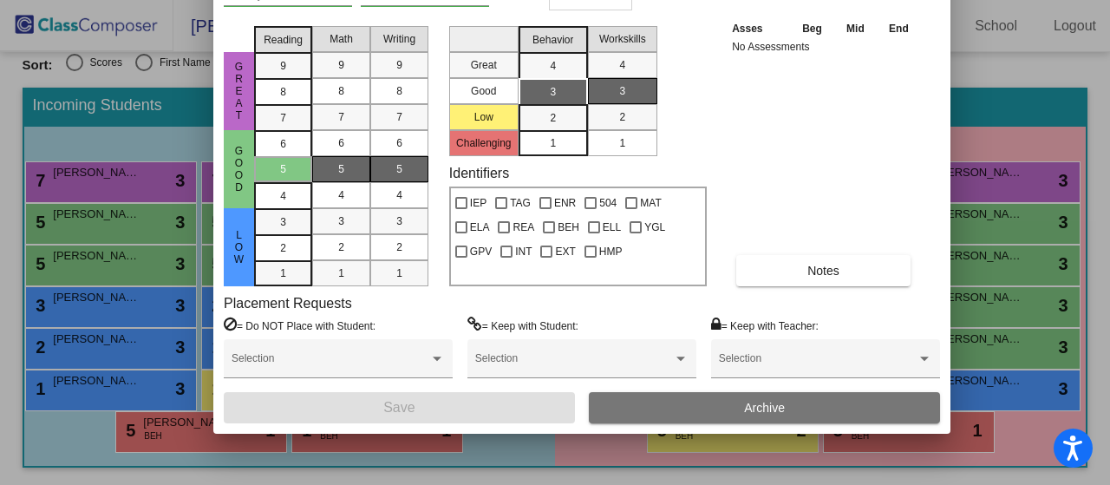
click at [64, 245] on div at bounding box center [555, 242] width 1110 height 485
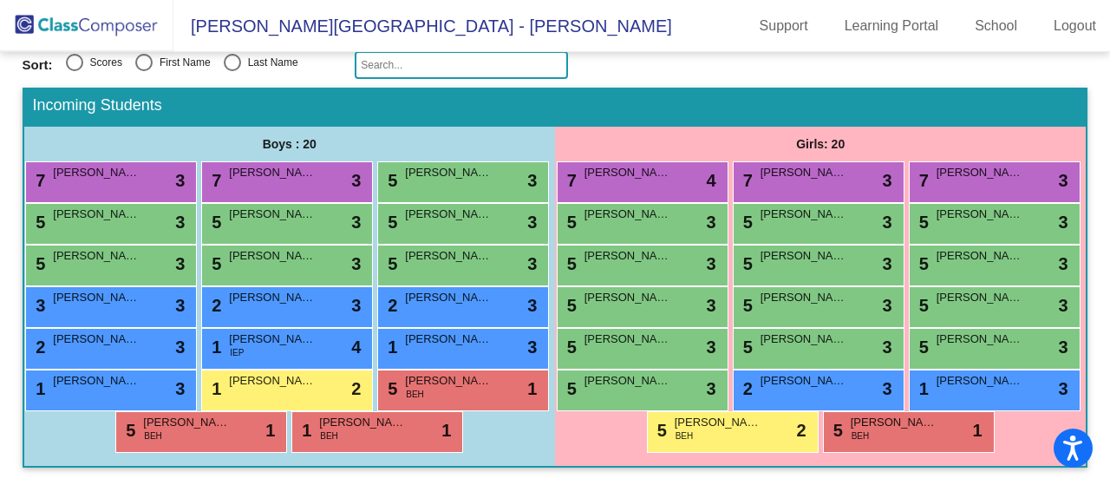
scroll to position [219, 0]
click at [192, 281] on div "5 [PERSON_NAME] lock do_not_disturb_alt 3" at bounding box center [109, 264] width 166 height 36
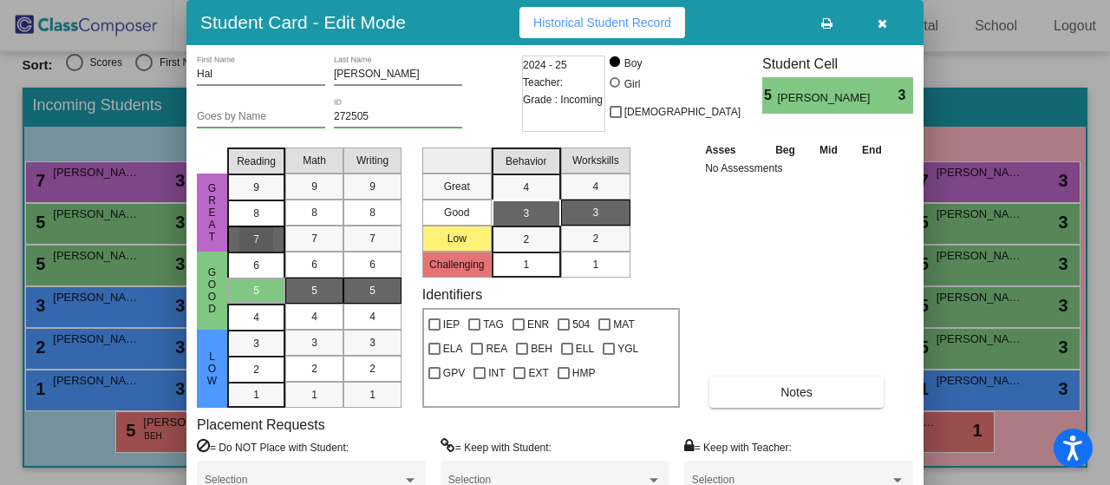
click at [265, 200] on div "7" at bounding box center [256, 187] width 34 height 26
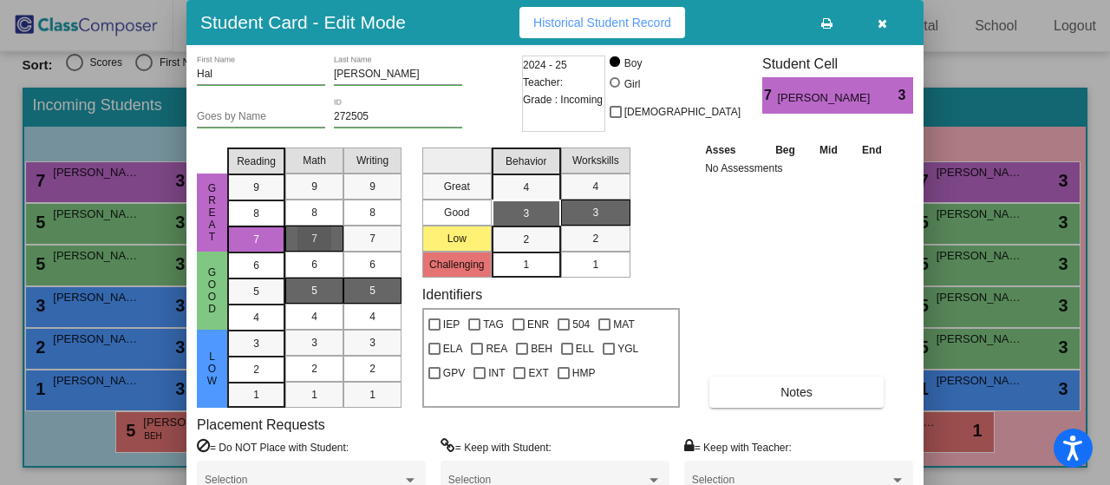
click at [319, 236] on div "7" at bounding box center [315, 239] width 34 height 26
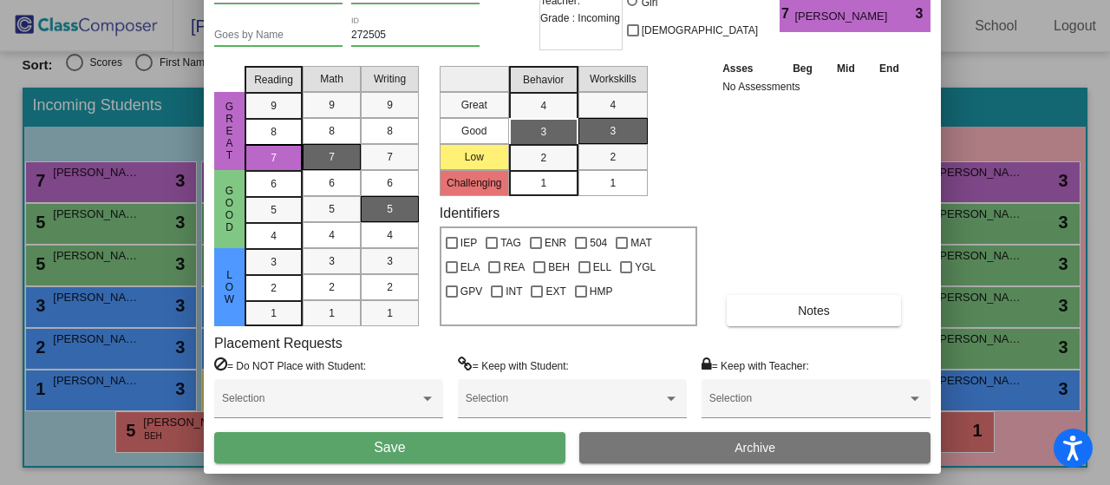
drag, startPoint x: 776, startPoint y: 29, endPoint x: 793, endPoint y: -55, distance: 85.1
click at [793, 0] on html "Accessibility Screen-Reader Guide, Feedback, and Issue Reporting | New window […" at bounding box center [555, 242] width 1110 height 485
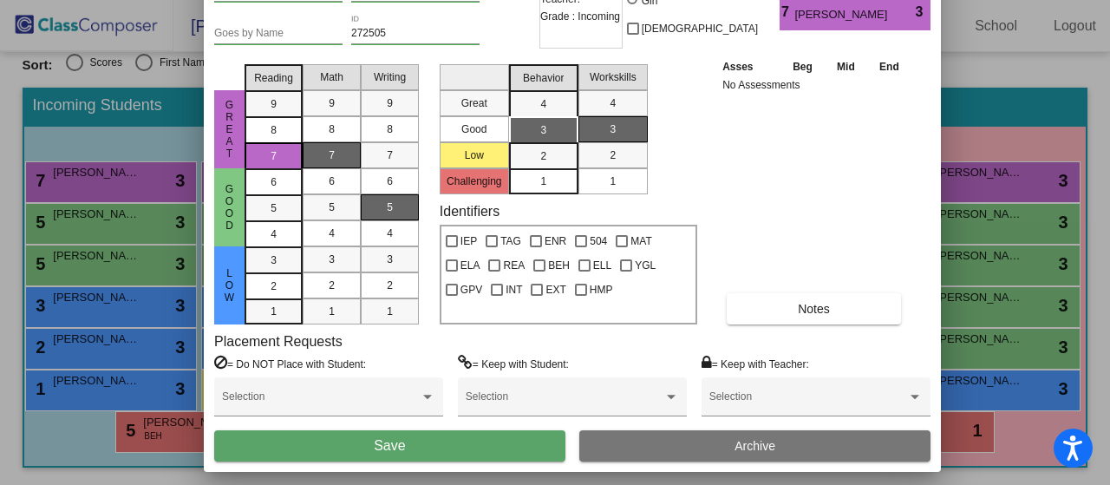
click at [482, 447] on button "Save" at bounding box center [389, 445] width 351 height 31
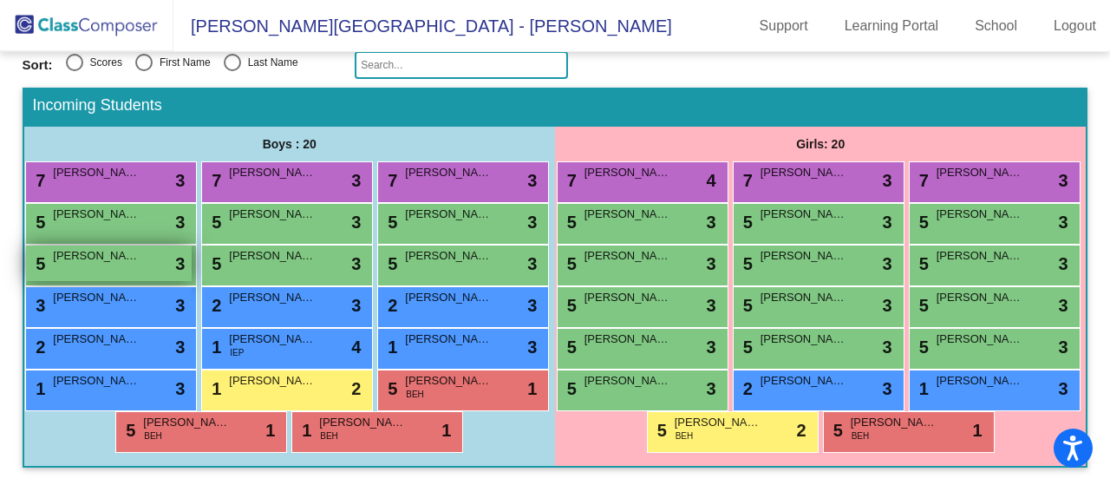
click at [140, 265] on span "[PERSON_NAME]" at bounding box center [96, 255] width 87 height 17
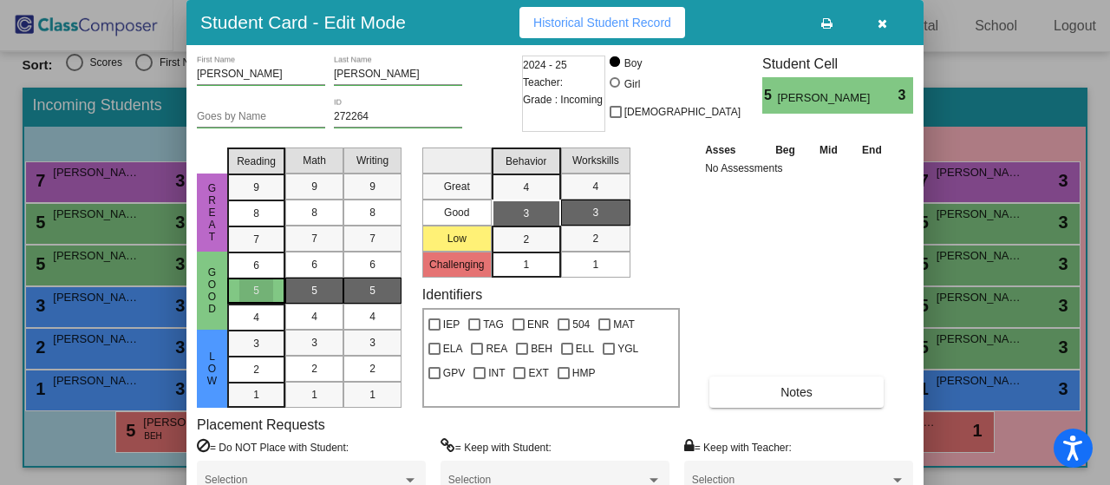
click at [260, 292] on div "5" at bounding box center [256, 291] width 34 height 26
click at [309, 286] on div "5" at bounding box center [315, 291] width 34 height 26
click at [309, 313] on div "4" at bounding box center [315, 317] width 34 height 26
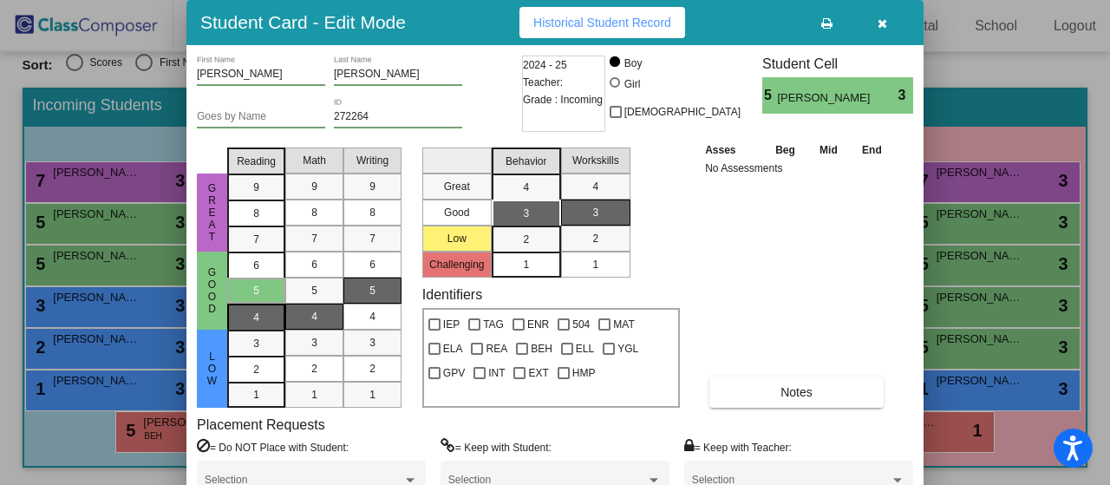
click at [269, 278] on div "4" at bounding box center [256, 265] width 34 height 26
click at [262, 357] on div "2" at bounding box center [256, 344] width 34 height 26
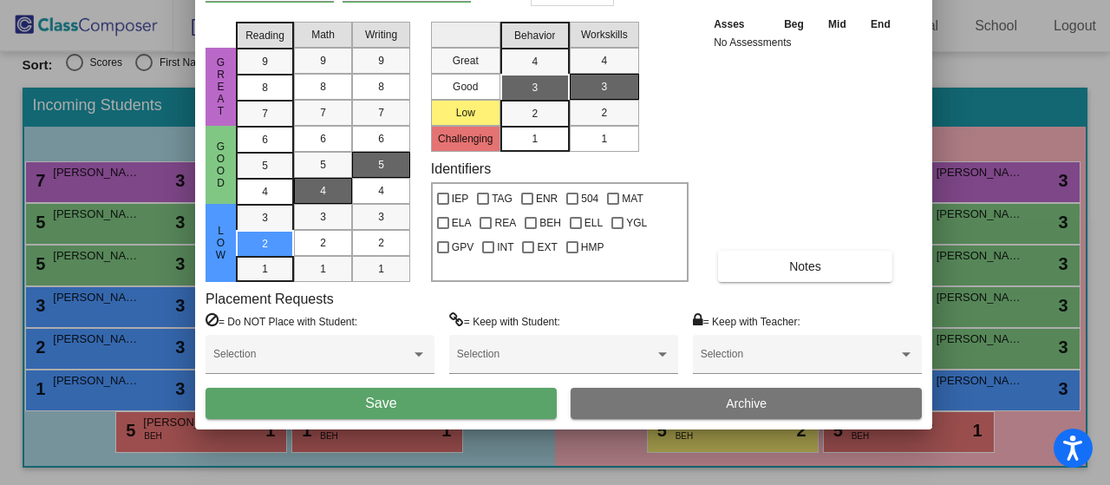
drag, startPoint x: 767, startPoint y: 21, endPoint x: 776, endPoint y: -105, distance: 126.1
click at [776, 0] on html "Accessibility Screen-Reader Guide, Feedback, and Issue Reporting | New window […" at bounding box center [555, 242] width 1110 height 485
click at [322, 180] on div "4" at bounding box center [323, 191] width 34 height 26
click at [416, 399] on button "Save" at bounding box center [381, 403] width 351 height 31
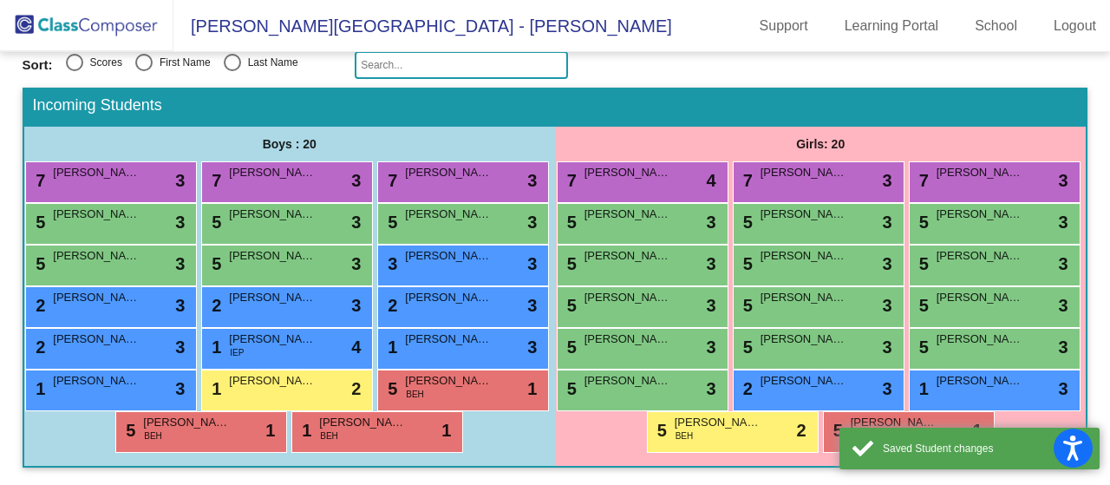
click at [511, 239] on div "7 [PERSON_NAME] lock do_not_disturb_alt 3 7 [PERSON_NAME] lock do_not_disturb_a…" at bounding box center [289, 306] width 531 height 291
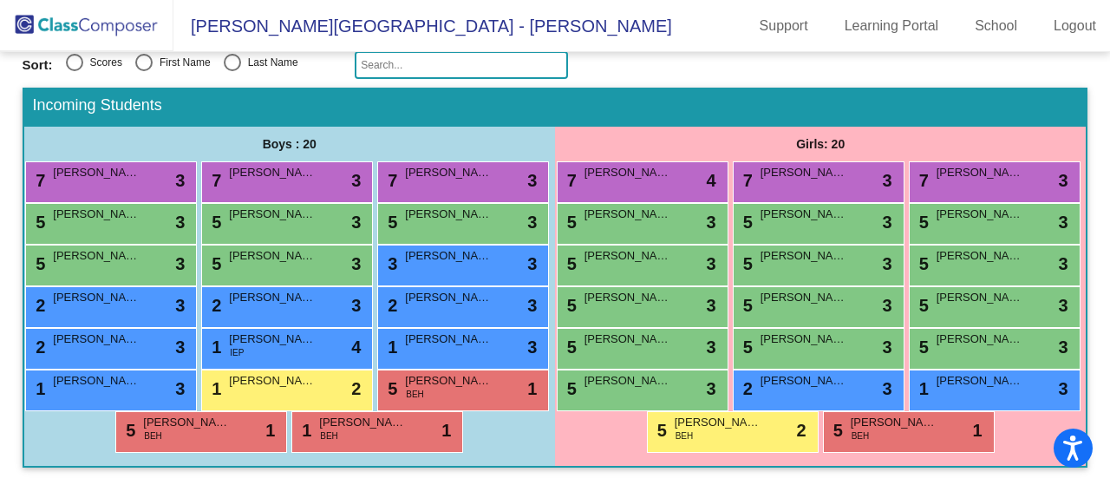
scroll to position [290, 0]
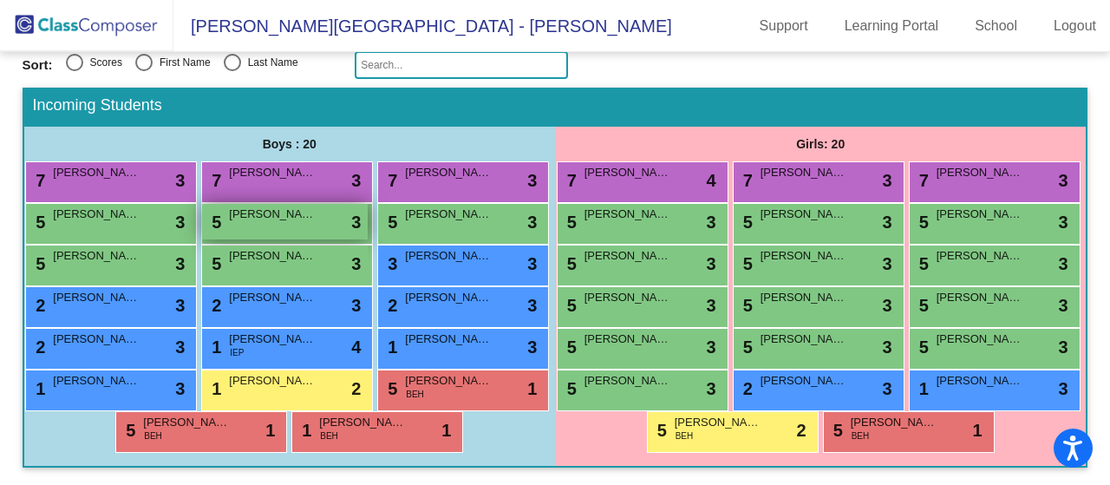
click at [229, 206] on span "[PERSON_NAME]" at bounding box center [272, 214] width 87 height 17
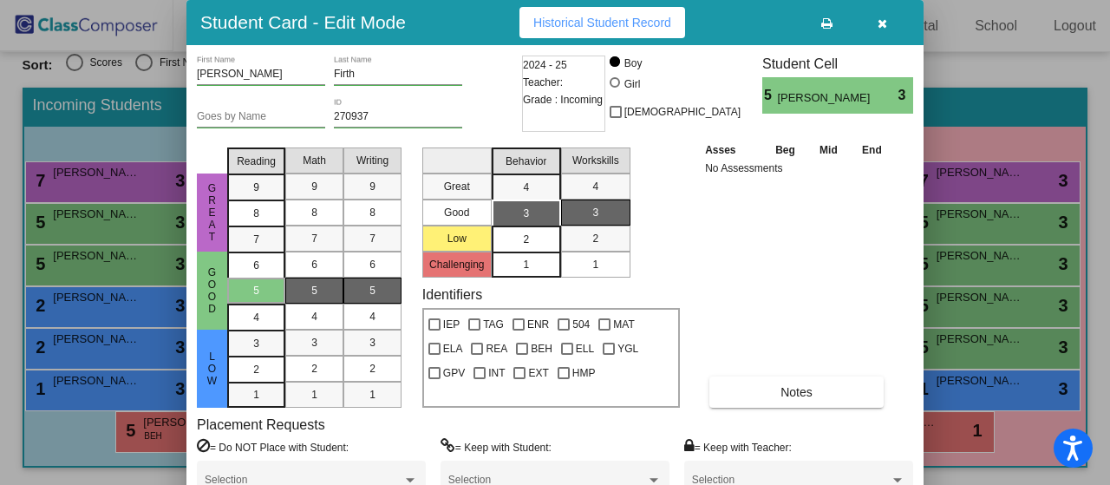
click at [533, 237] on div "2" at bounding box center [526, 239] width 34 height 26
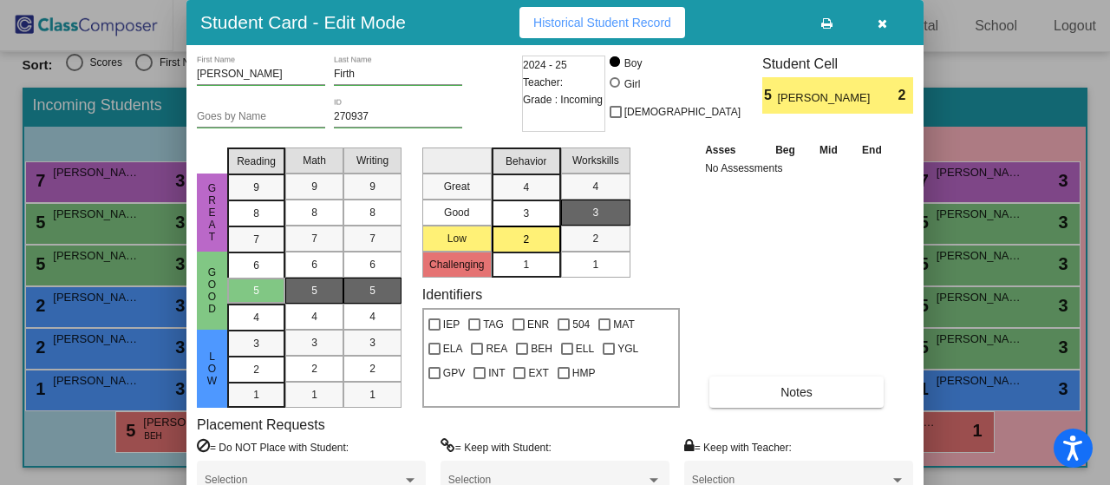
click at [314, 288] on span "5" at bounding box center [314, 291] width 6 height 16
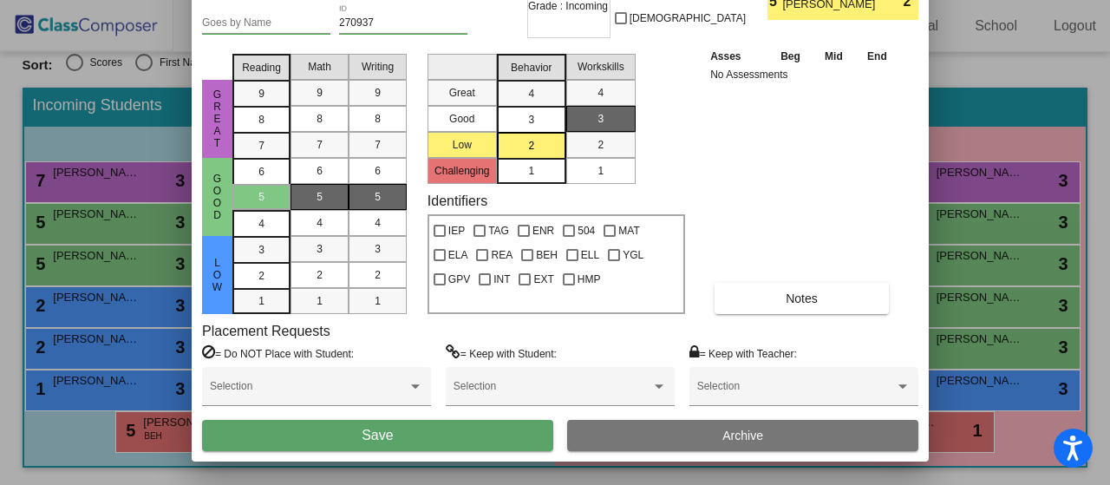
drag, startPoint x: 763, startPoint y: 20, endPoint x: 769, endPoint y: -73, distance: 93.0
click at [769, 0] on html "Accessibility Screen-Reader Guide, Feedback, and Issue Reporting | New window […" at bounding box center [555, 242] width 1110 height 485
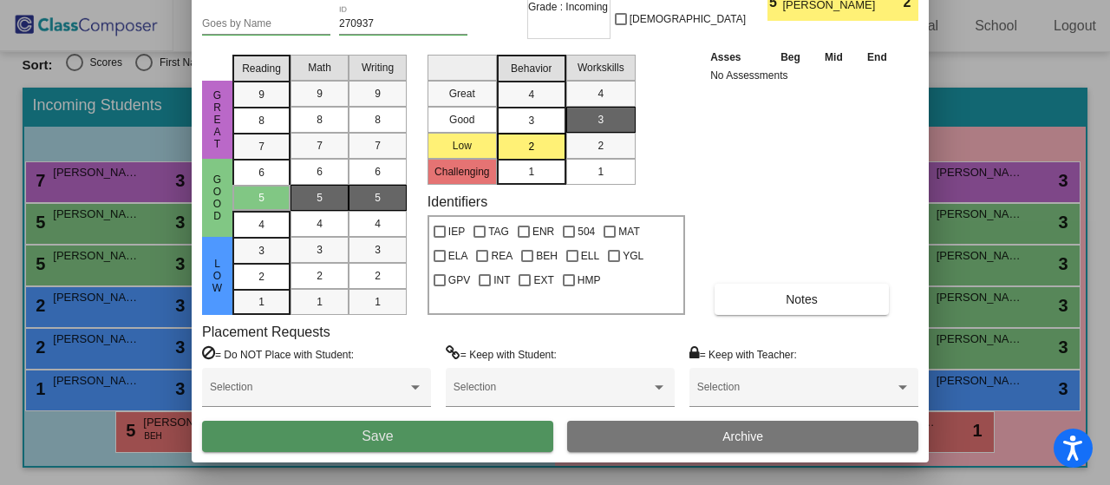
click at [322, 433] on button "Save" at bounding box center [377, 436] width 351 height 31
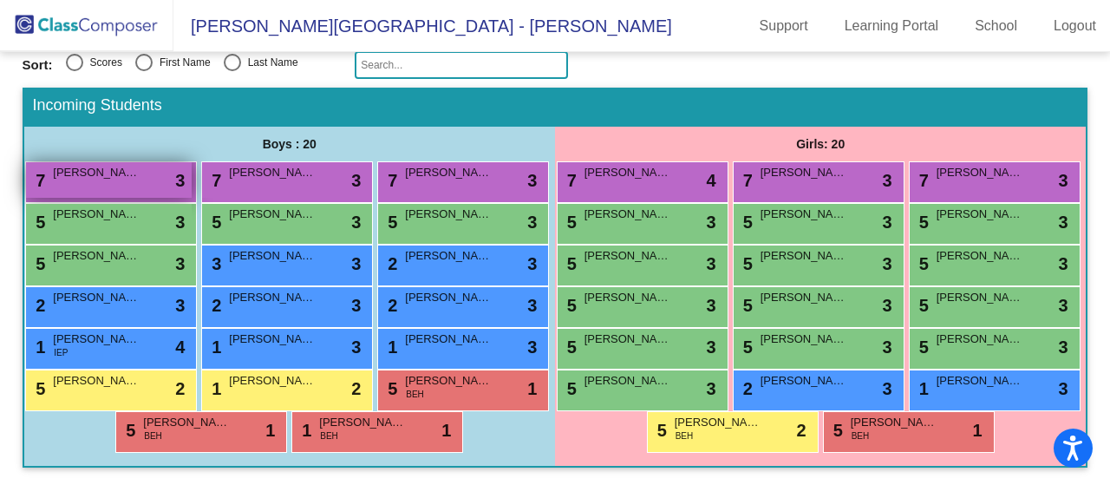
click at [189, 162] on div "7 [PERSON_NAME] lock do_not_disturb_alt 3" at bounding box center [109, 180] width 166 height 36
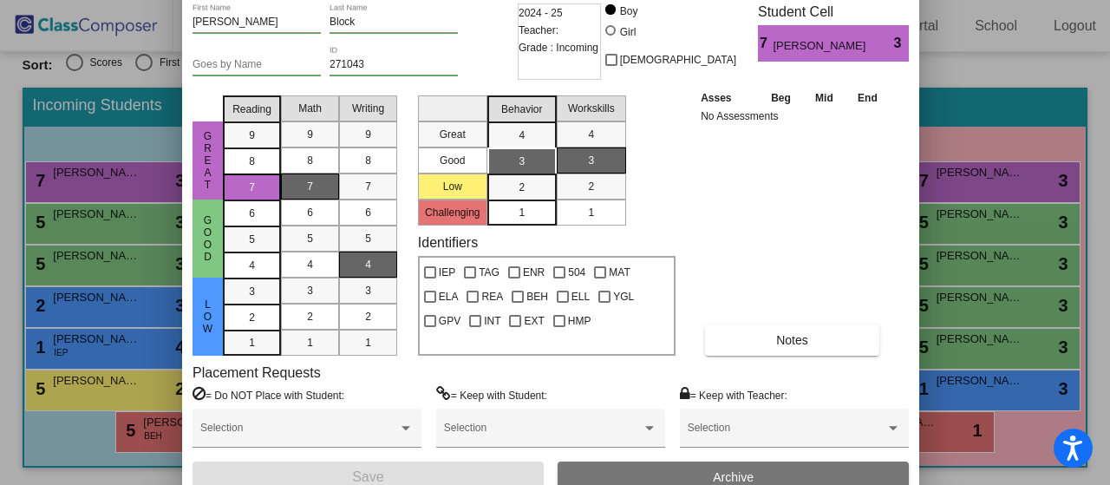
drag, startPoint x: 767, startPoint y: 22, endPoint x: 763, endPoint y: -30, distance: 52.2
click at [763, 0] on html "Accessibility Screen-Reader Guide, Feedback, and Issue Reporting | New window […" at bounding box center [555, 242] width 1110 height 485
click at [1055, 226] on div at bounding box center [555, 242] width 1110 height 485
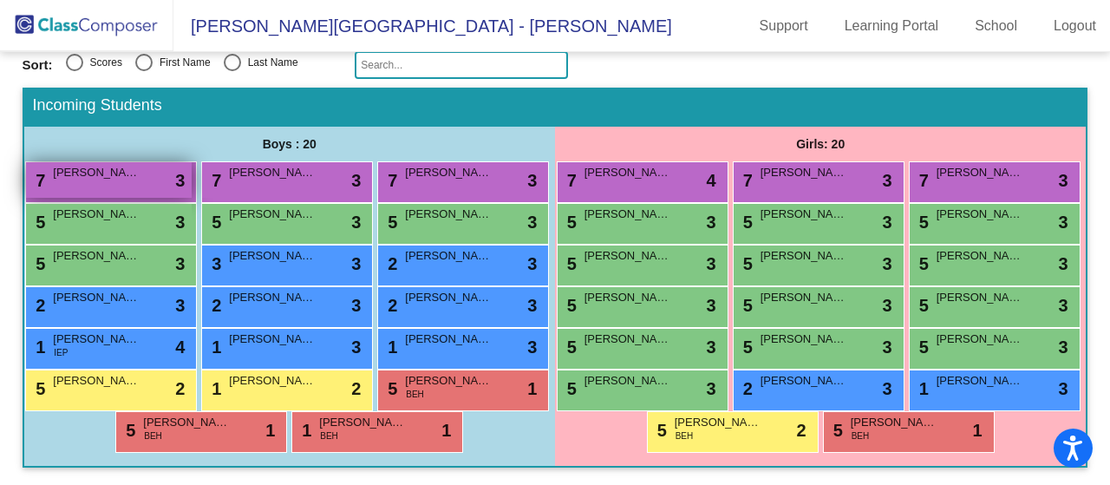
click at [140, 164] on span "[PERSON_NAME]" at bounding box center [96, 172] width 87 height 17
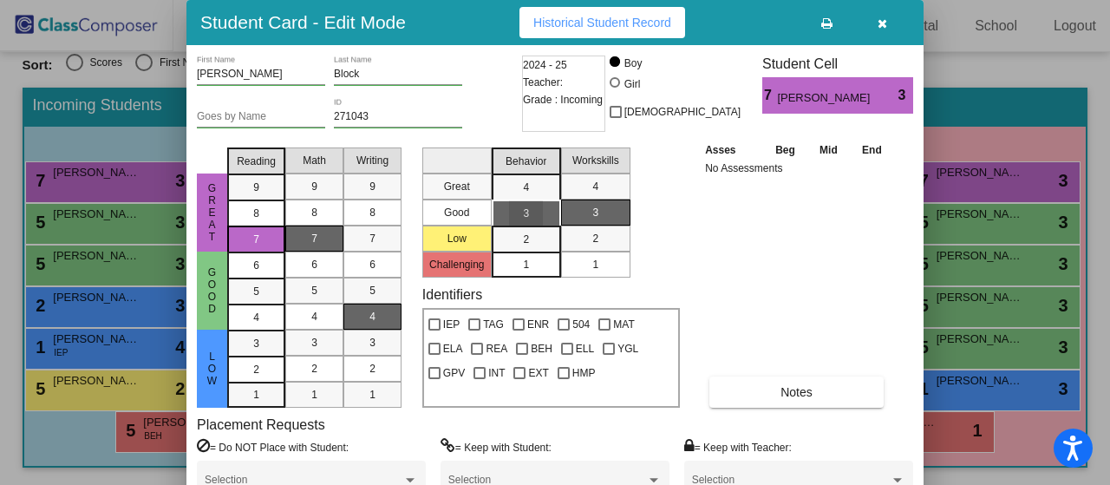
click at [520, 214] on div "3" at bounding box center [526, 213] width 34 height 26
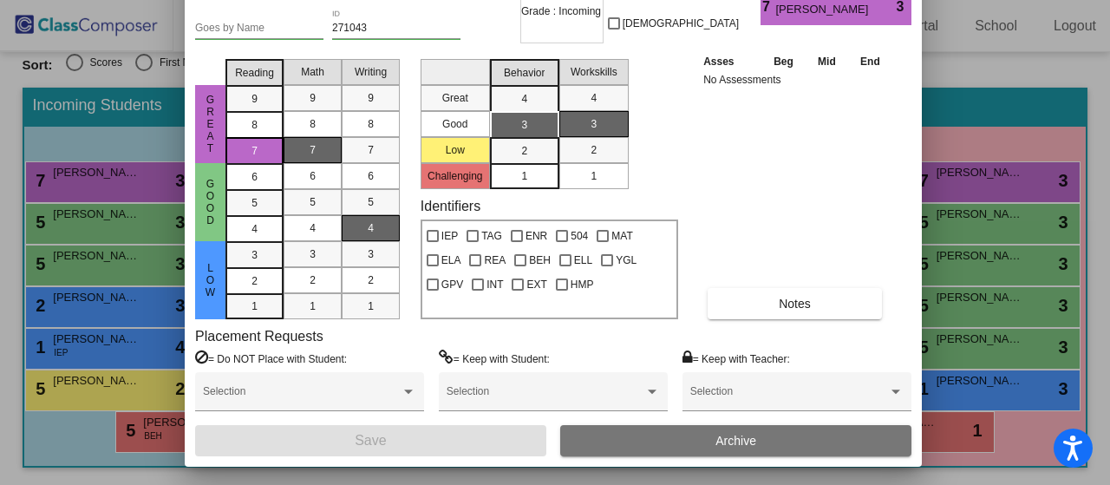
drag, startPoint x: 784, startPoint y: 23, endPoint x: 782, endPoint y: -65, distance: 88.5
click at [782, 0] on html "Accessibility Screen-Reader Guide, Feedback, and Issue Reporting | New window […" at bounding box center [555, 242] width 1110 height 485
click at [527, 98] on div "4" at bounding box center [524, 99] width 34 height 26
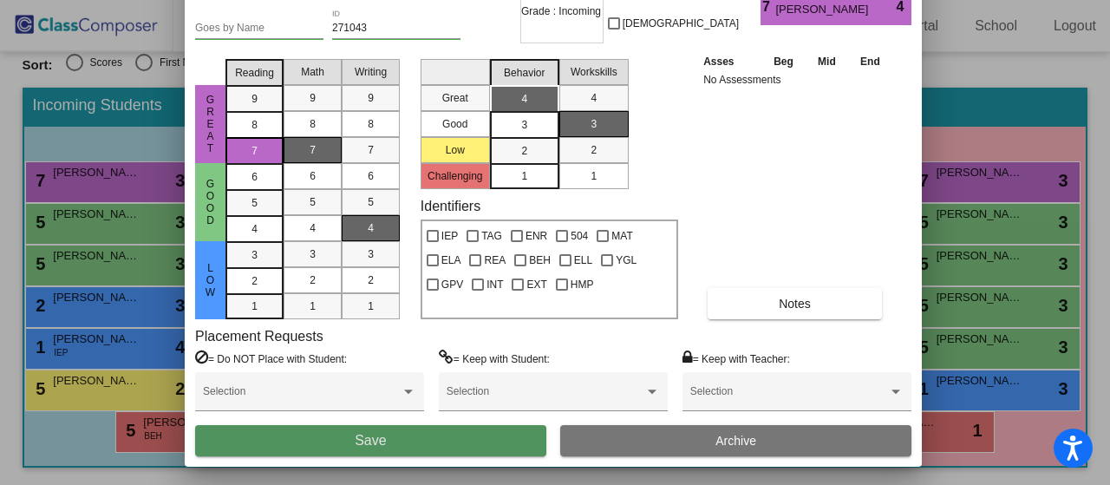
click at [452, 439] on button "Save" at bounding box center [370, 440] width 351 height 31
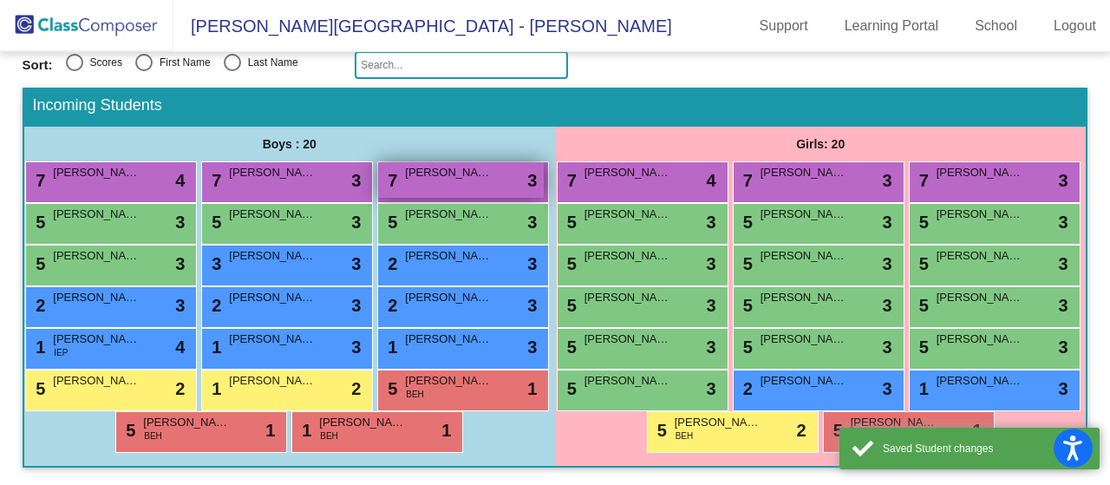
click at [378, 162] on div "7 [PERSON_NAME] lock do_not_disturb_alt 3" at bounding box center [461, 180] width 166 height 36
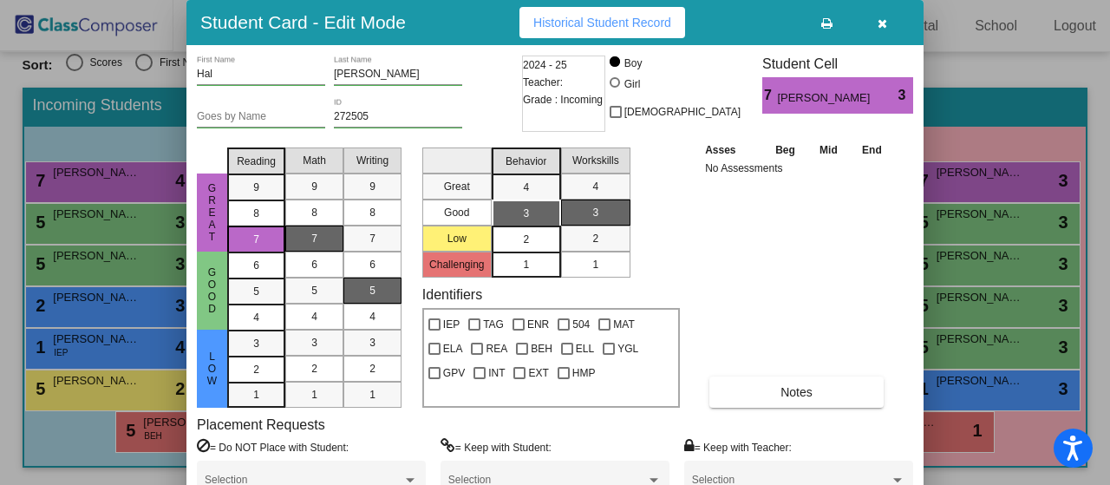
click at [533, 237] on div "2" at bounding box center [526, 239] width 34 height 26
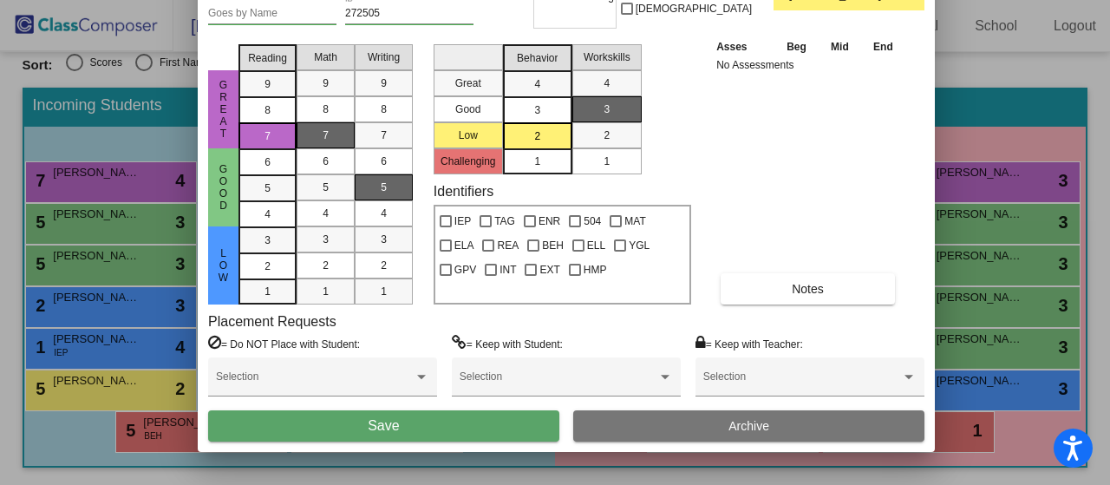
drag, startPoint x: 766, startPoint y: 23, endPoint x: 776, endPoint y: -86, distance: 108.9
click at [776, 0] on html "Accessibility Screen-Reader Guide, Feedback, and Issue Reporting | New window […" at bounding box center [555, 242] width 1110 height 485
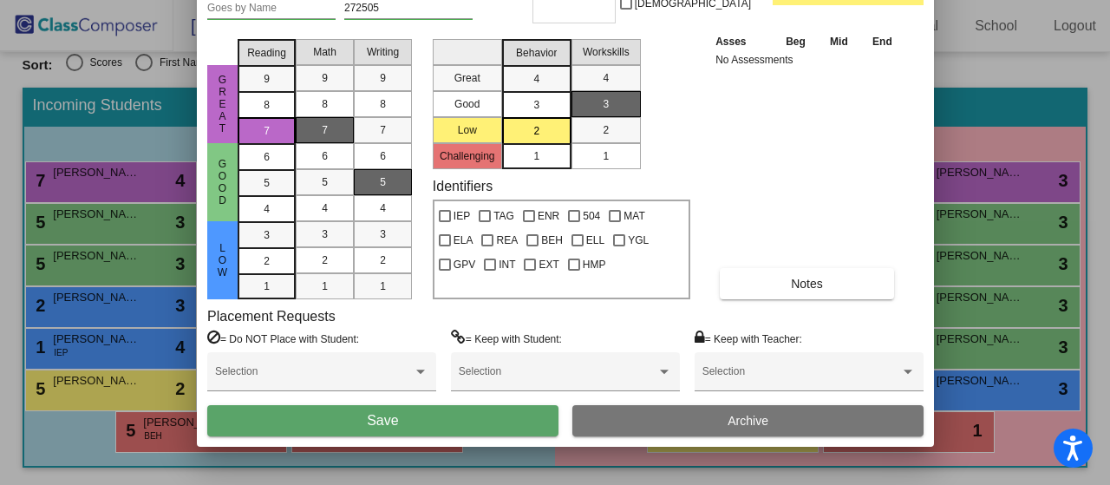
click at [324, 412] on button "Save" at bounding box center [382, 420] width 351 height 31
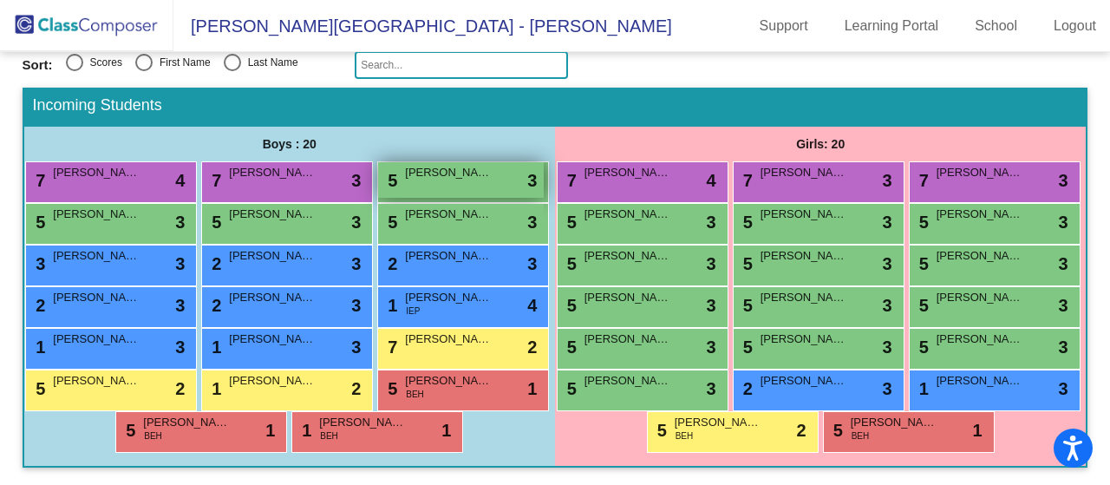
click at [405, 164] on span "[PERSON_NAME]" at bounding box center [448, 172] width 87 height 17
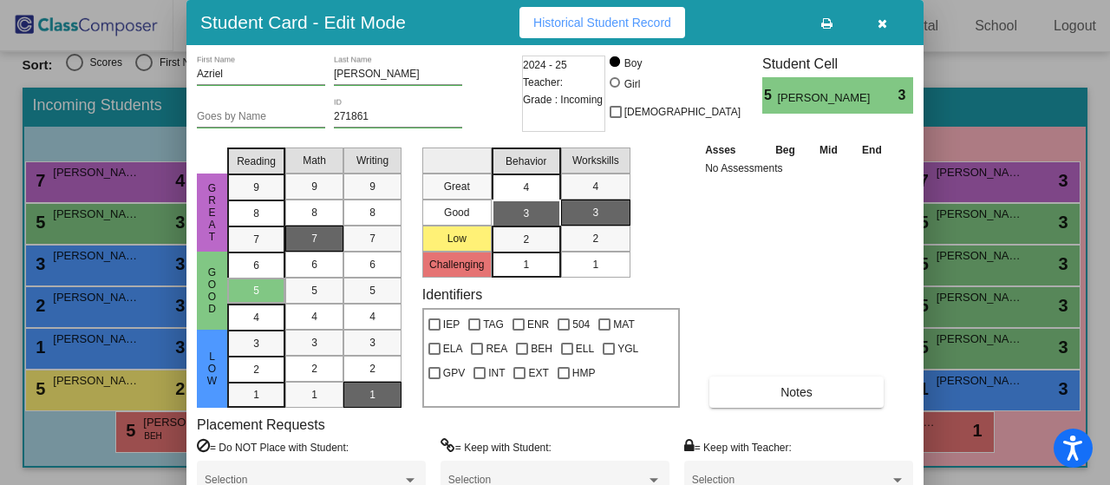
click at [531, 185] on div "4" at bounding box center [526, 187] width 34 height 26
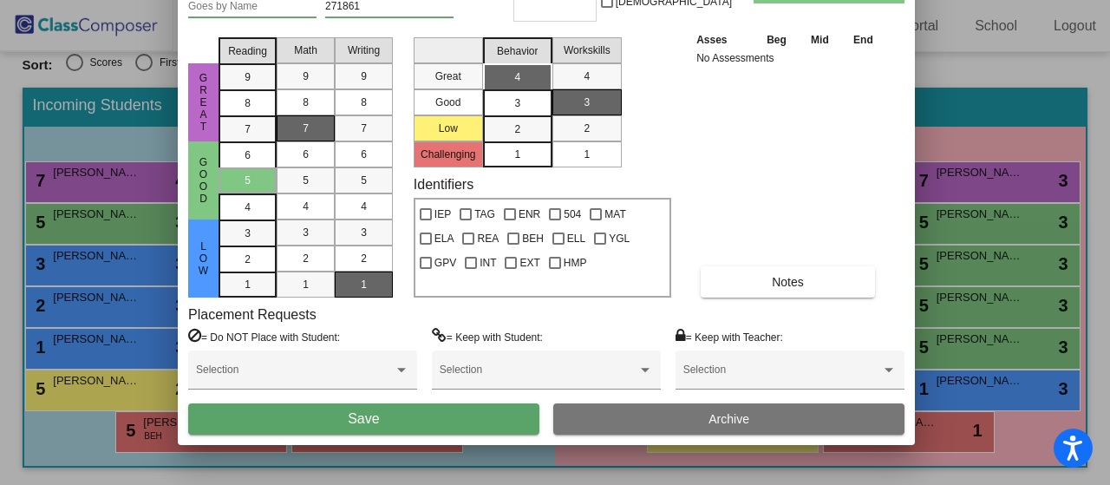
drag, startPoint x: 755, startPoint y: 18, endPoint x: 746, endPoint y: -93, distance: 111.4
click at [746, 0] on html "Accessibility Screen-Reader Guide, Feedback, and Issue Reporting | New window […" at bounding box center [555, 242] width 1110 height 485
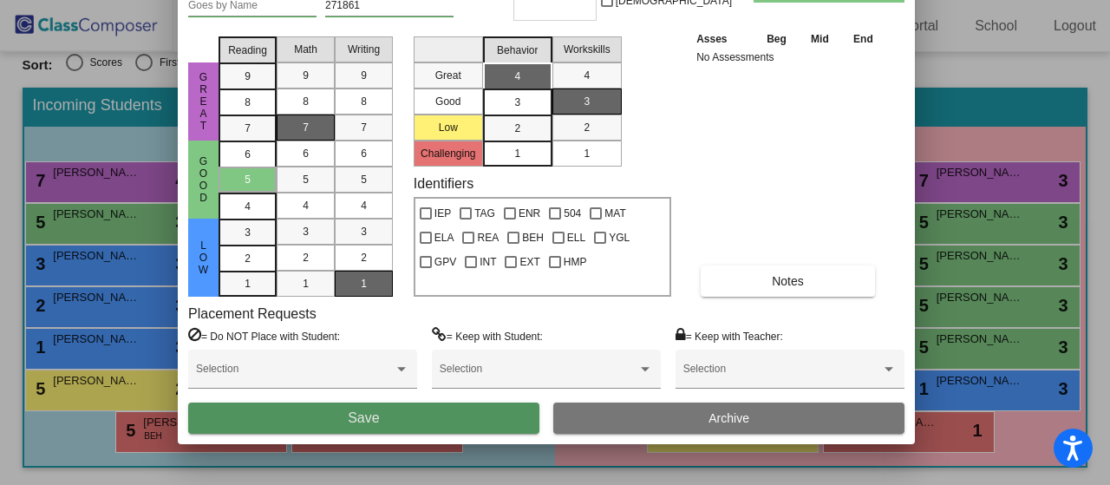
click at [362, 417] on span "Save" at bounding box center [363, 417] width 31 height 15
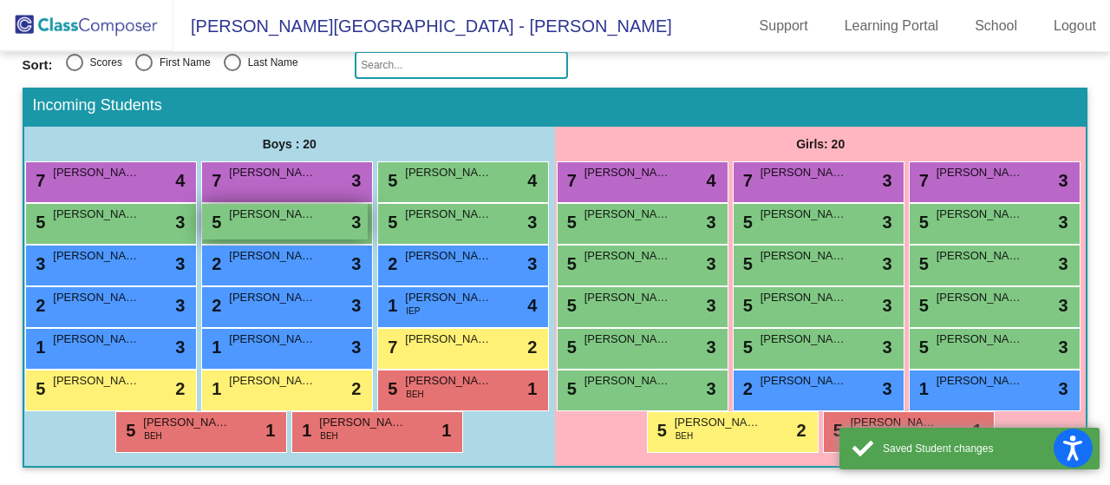
click at [202, 204] on div "5 [PERSON_NAME] lock do_not_disturb_alt 3" at bounding box center [285, 222] width 166 height 36
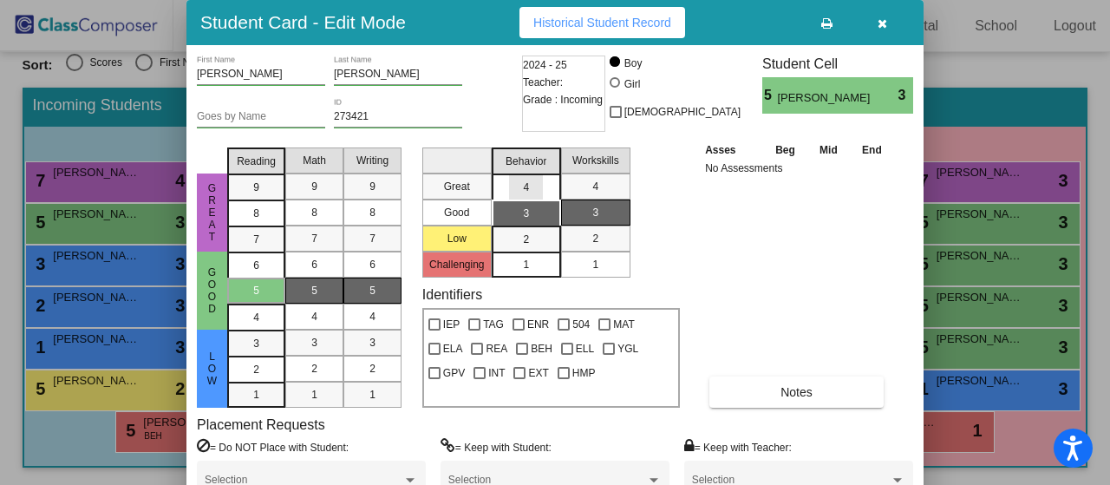
click at [530, 192] on div "4" at bounding box center [526, 187] width 34 height 26
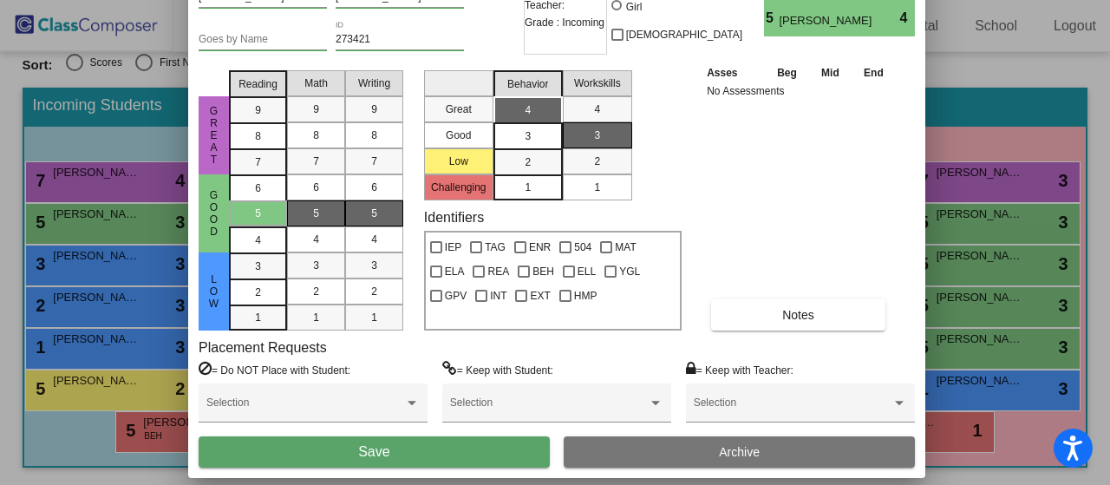
drag, startPoint x: 777, startPoint y: 23, endPoint x: 779, endPoint y: -60, distance: 83.3
click at [779, 0] on html "Accessibility Screen-Reader Guide, Feedback, and Issue Reporting | New window […" at bounding box center [555, 242] width 1110 height 485
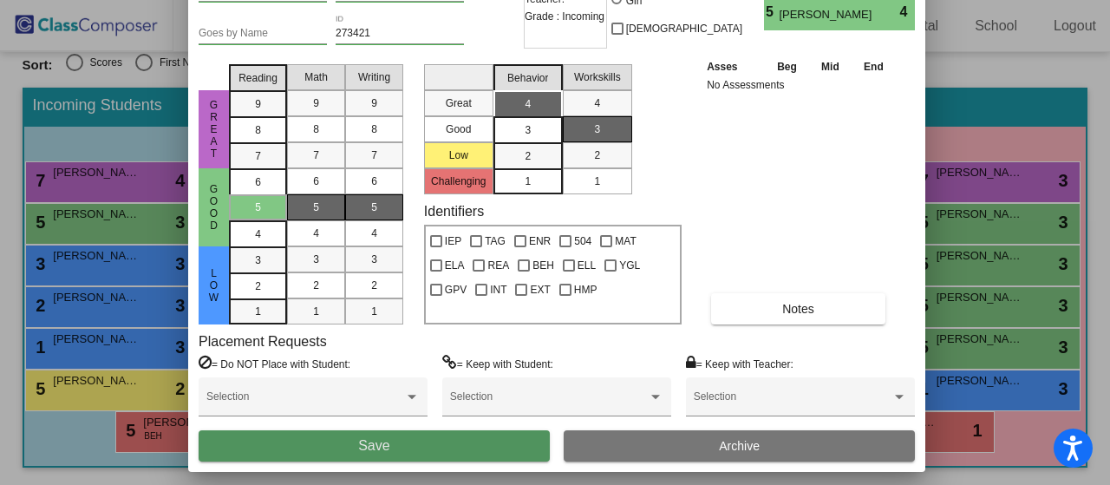
click at [419, 447] on button "Save" at bounding box center [374, 445] width 351 height 31
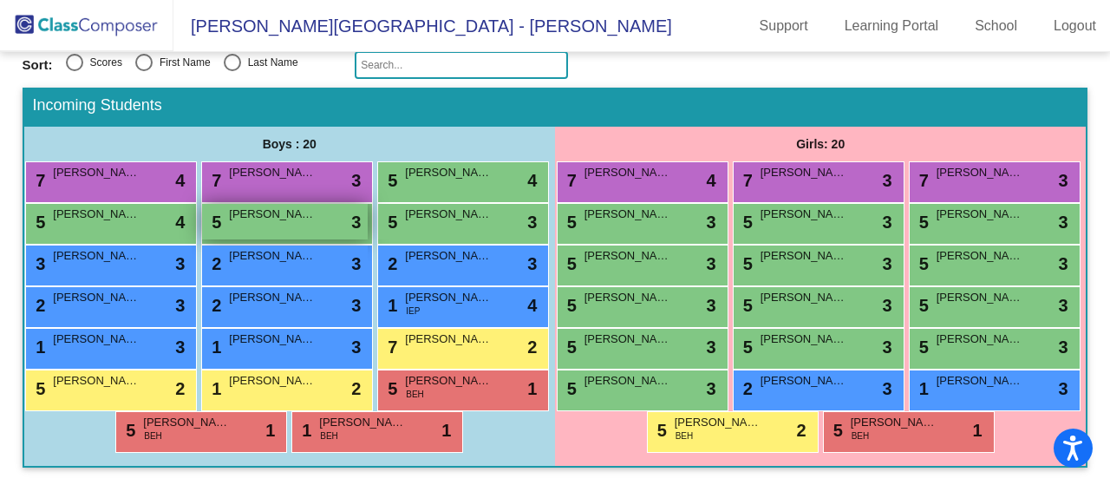
click at [202, 204] on div "5 [PERSON_NAME] lock do_not_disturb_alt 3" at bounding box center [285, 222] width 166 height 36
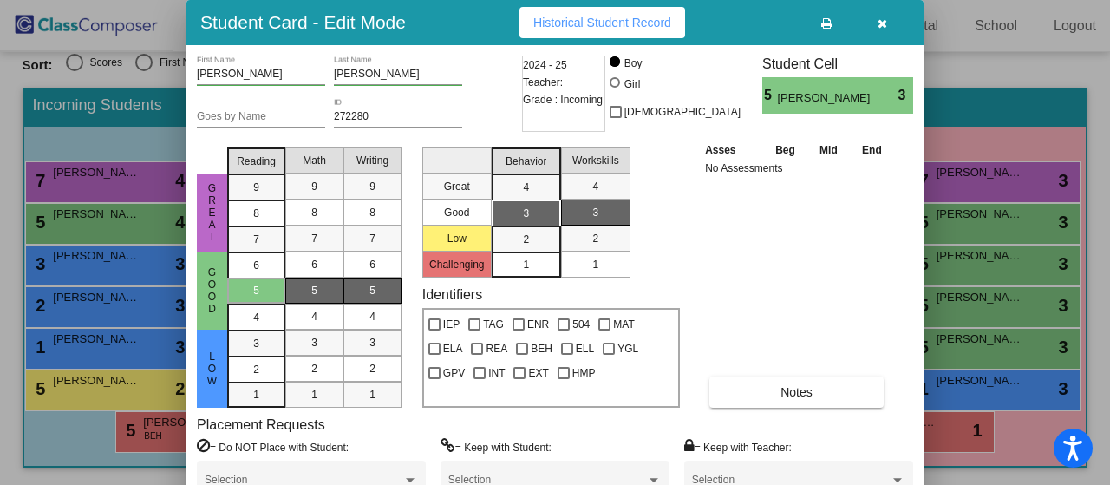
click at [880, 22] on icon "button" at bounding box center [883, 23] width 10 height 12
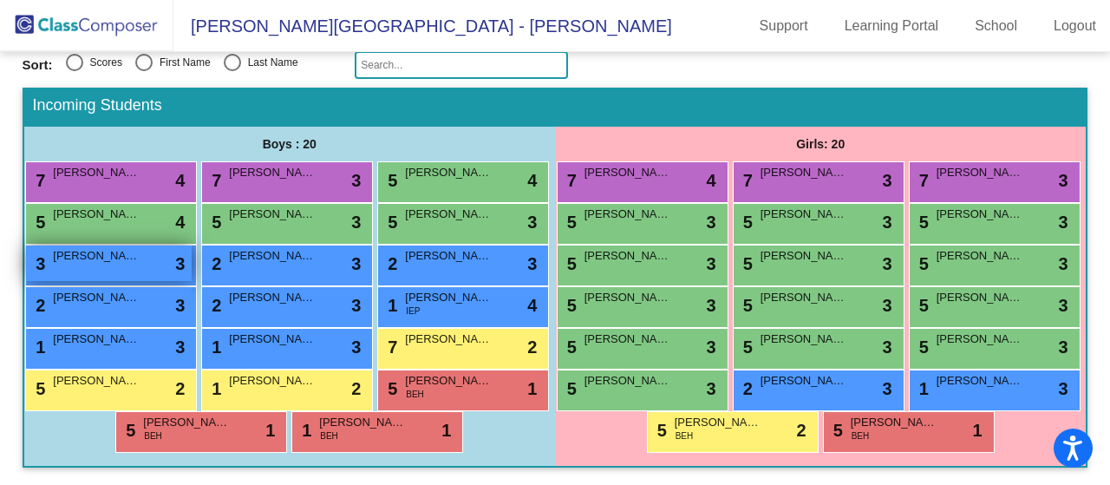
click at [192, 246] on div "3 [PERSON_NAME] lock do_not_disturb_alt 3" at bounding box center [109, 264] width 166 height 36
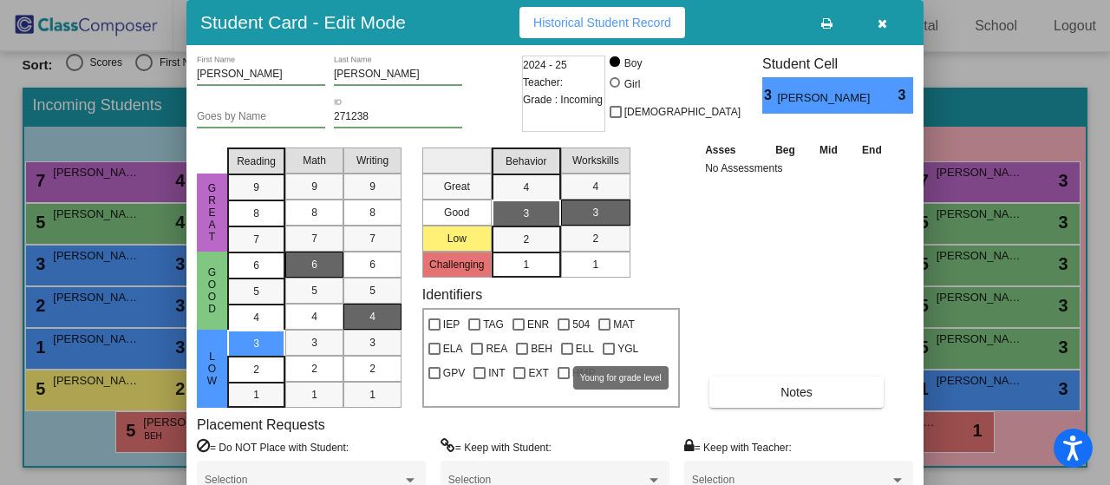
click at [608, 346] on div at bounding box center [609, 349] width 12 height 12
click at [608, 355] on input "YGL" at bounding box center [608, 355] width 1 height 1
checkbox input "true"
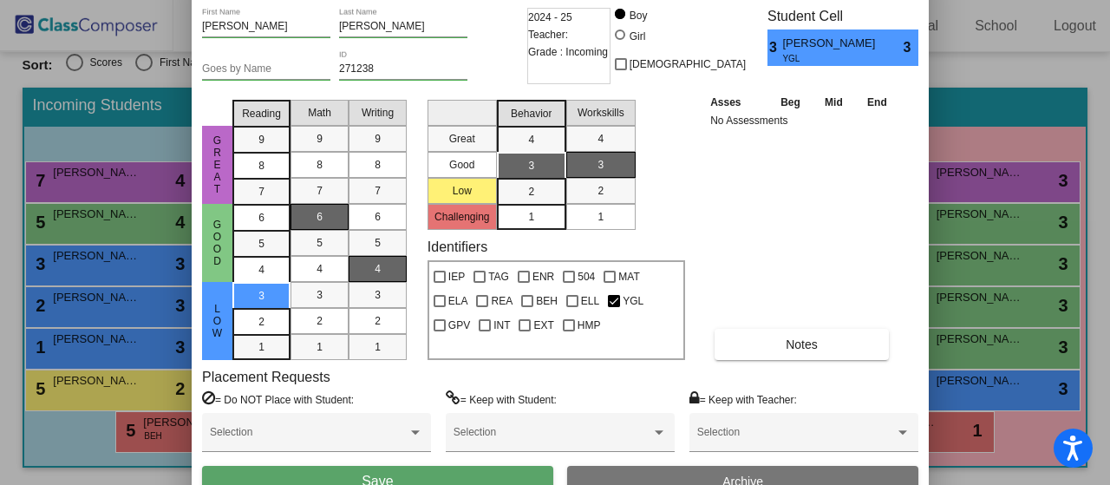
drag, startPoint x: 765, startPoint y: 30, endPoint x: 770, endPoint y: -17, distance: 48.0
click at [770, 0] on html "Accessibility Screen-Reader Guide, Feedback, and Issue Reporting | New window […" at bounding box center [555, 242] width 1110 height 485
click at [470, 469] on button "Save" at bounding box center [377, 481] width 351 height 31
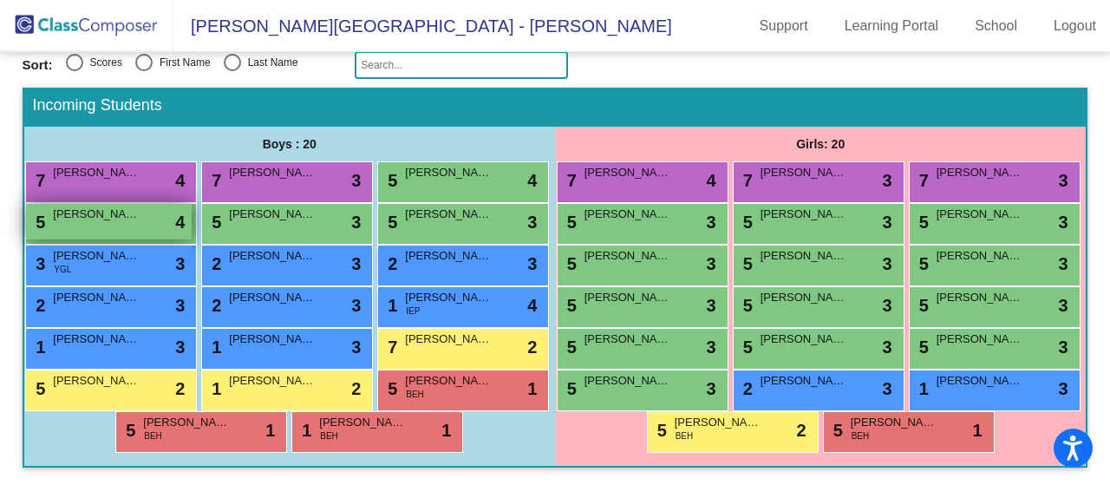
click at [140, 206] on span "[PERSON_NAME]" at bounding box center [96, 214] width 87 height 17
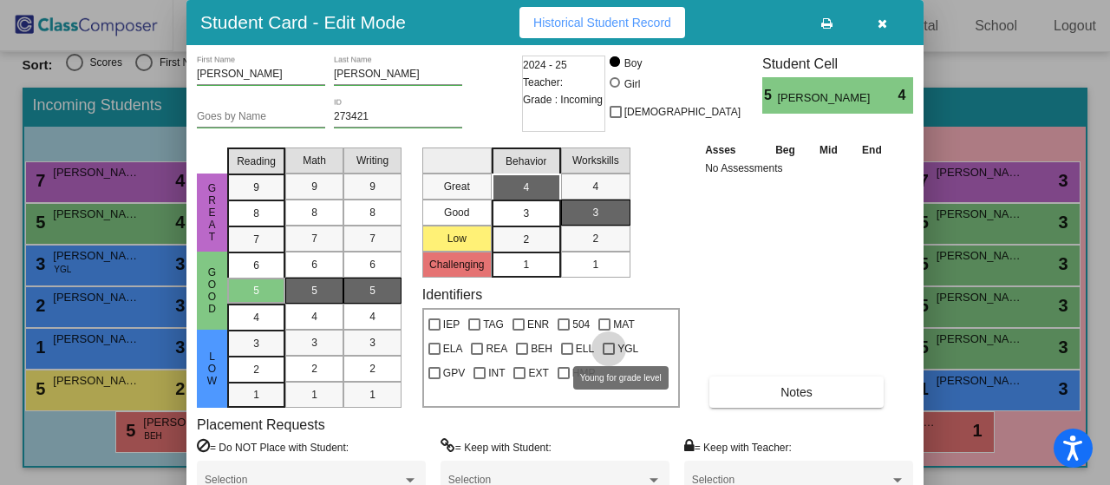
click at [604, 351] on div at bounding box center [609, 349] width 12 height 12
click at [608, 355] on input "YGL" at bounding box center [608, 355] width 1 height 1
checkbox input "true"
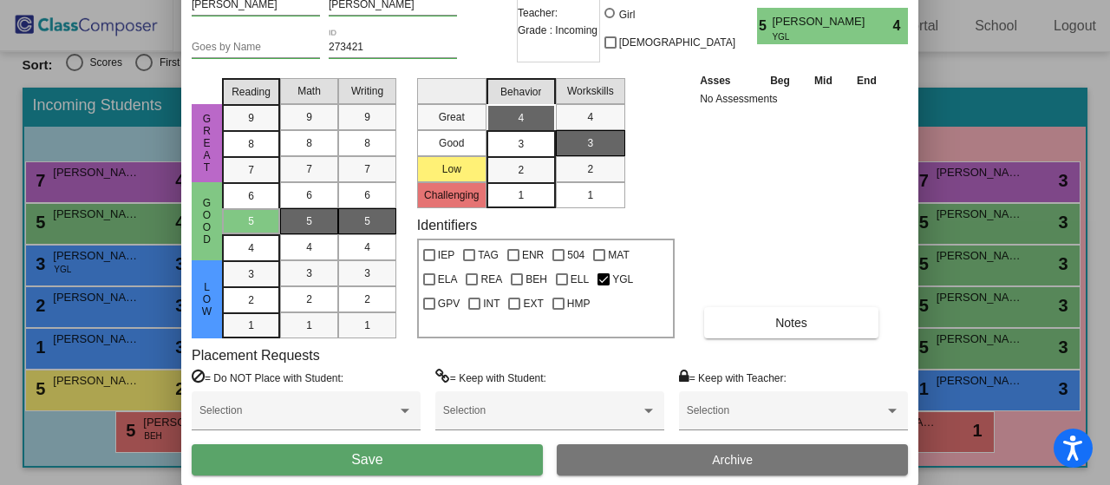
drag, startPoint x: 786, startPoint y: 36, endPoint x: 781, endPoint y: -36, distance: 72.2
click at [781, 0] on html "Accessibility Screen-Reader Guide, Feedback, and Issue Reporting | New window […" at bounding box center [555, 242] width 1110 height 485
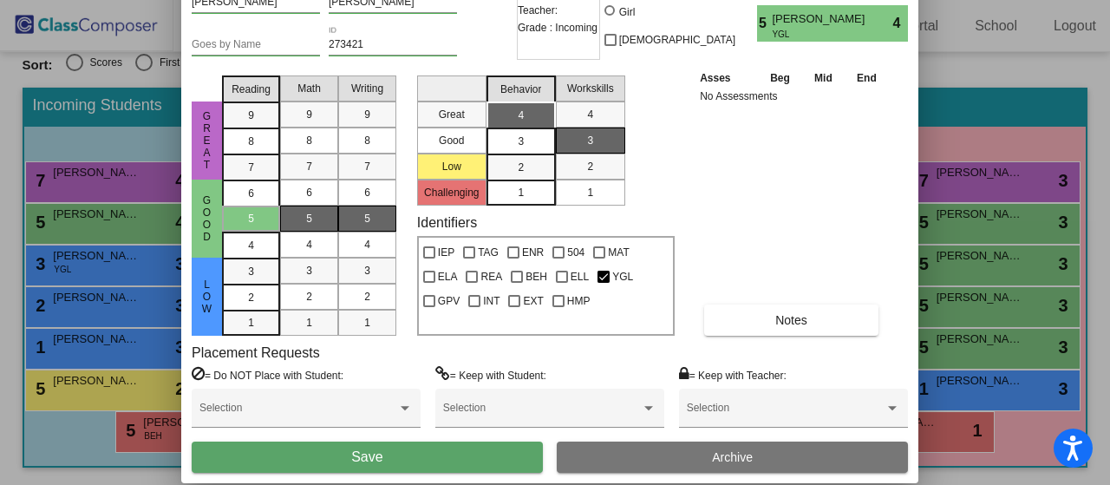
click at [470, 453] on button "Save" at bounding box center [367, 457] width 351 height 31
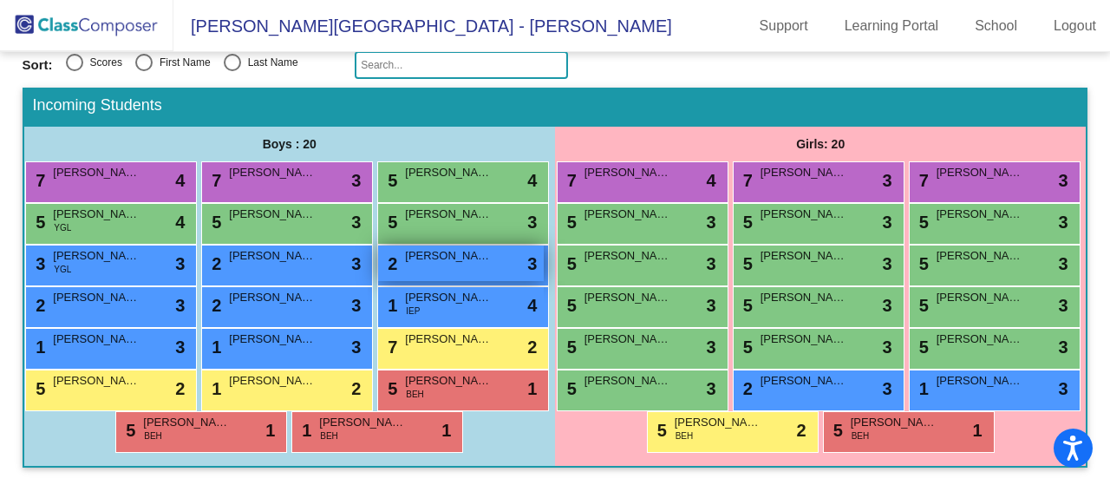
click at [378, 266] on div "2 [PERSON_NAME] lock do_not_disturb_alt 3" at bounding box center [461, 264] width 166 height 36
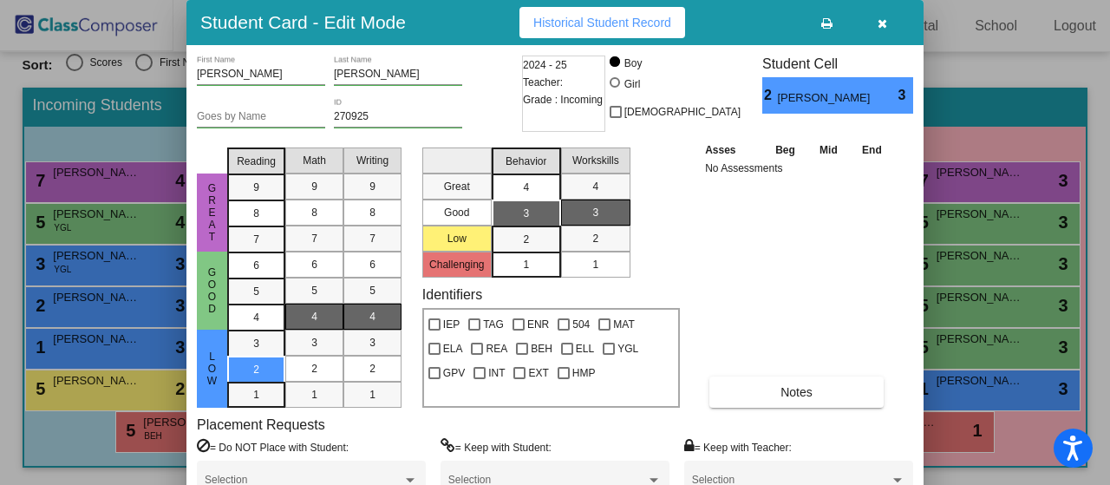
click at [529, 185] on span "4" at bounding box center [526, 188] width 6 height 16
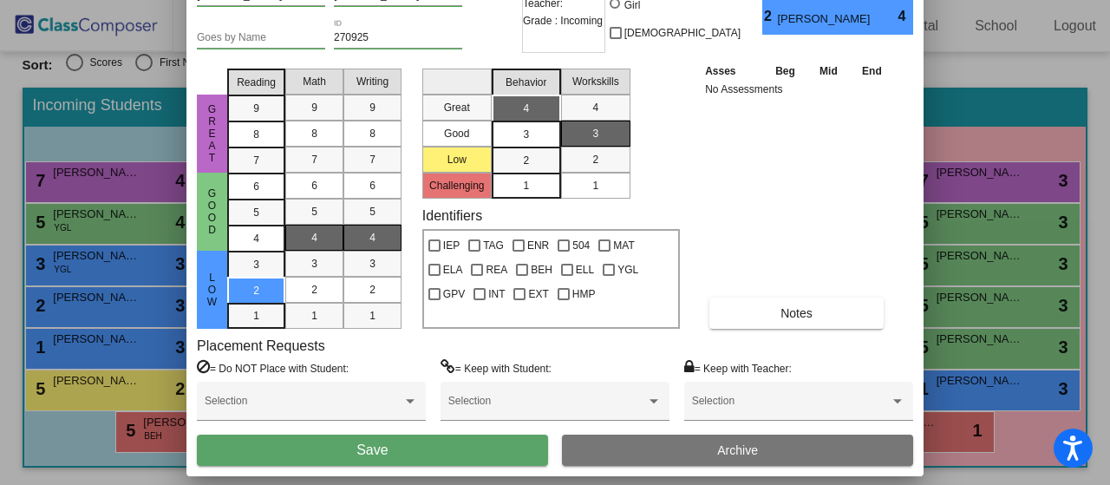
drag, startPoint x: 723, startPoint y: 25, endPoint x: 723, endPoint y: -55, distance: 79.8
click at [723, 0] on html "Accessibility Screen-Reader Guide, Feedback, and Issue Reporting | New window […" at bounding box center [555, 242] width 1110 height 485
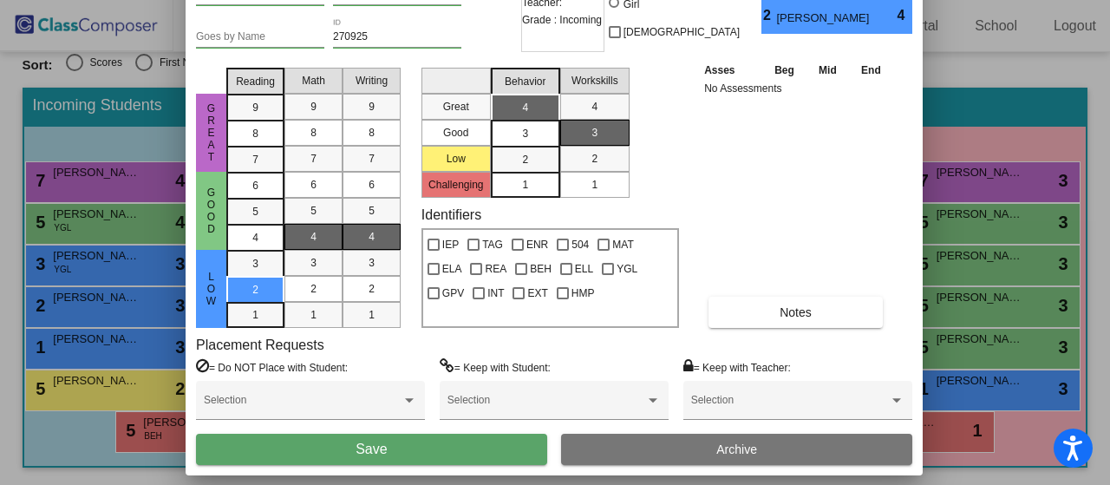
click at [401, 439] on button "Save" at bounding box center [371, 449] width 351 height 31
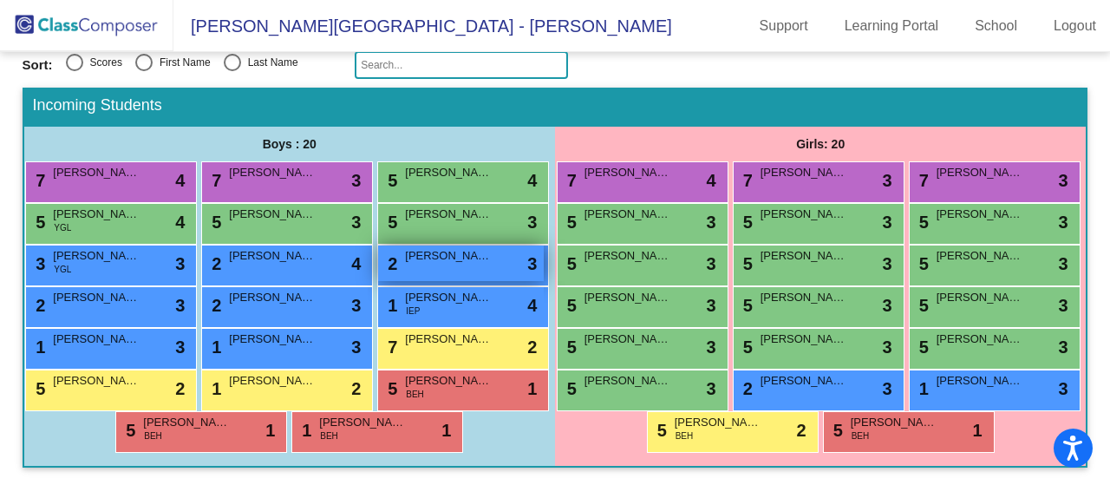
click at [378, 265] on div "2 [PERSON_NAME] lock do_not_disturb_alt 3" at bounding box center [461, 264] width 166 height 36
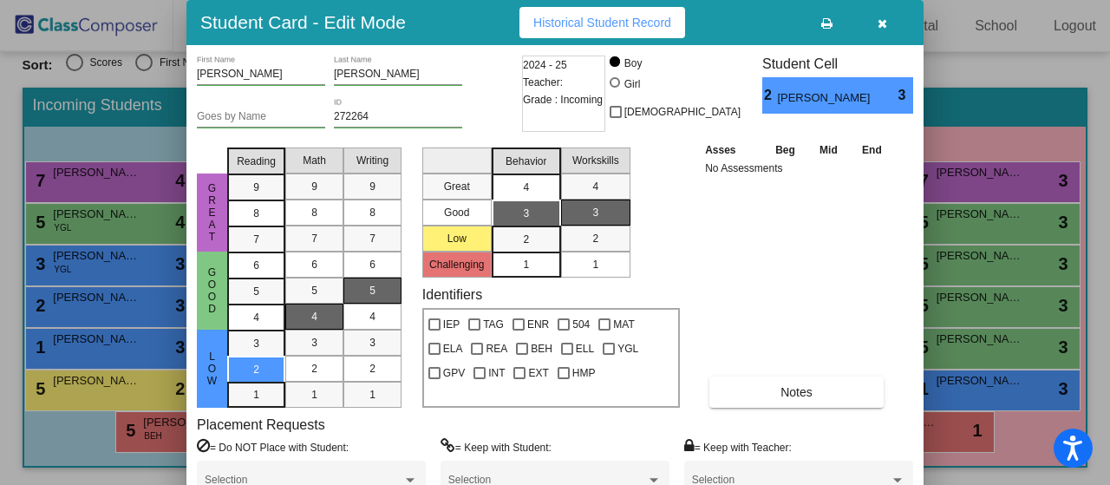
click at [537, 185] on div "4" at bounding box center [526, 187] width 34 height 26
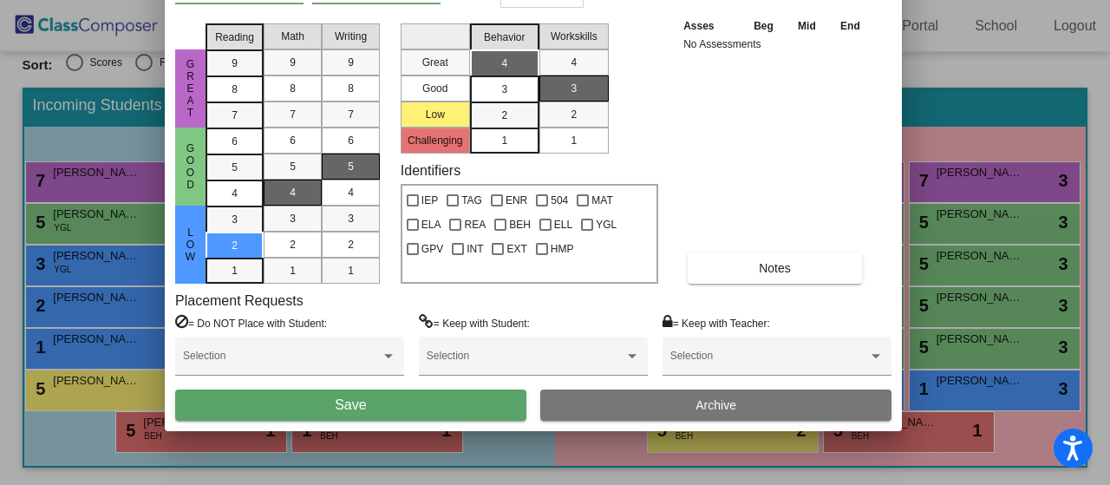
drag, startPoint x: 754, startPoint y: 19, endPoint x: 732, endPoint y: -105, distance: 125.9
click at [732, 0] on html "Accessibility Screen-Reader Guide, Feedback, and Issue Reporting | New window […" at bounding box center [555, 242] width 1110 height 485
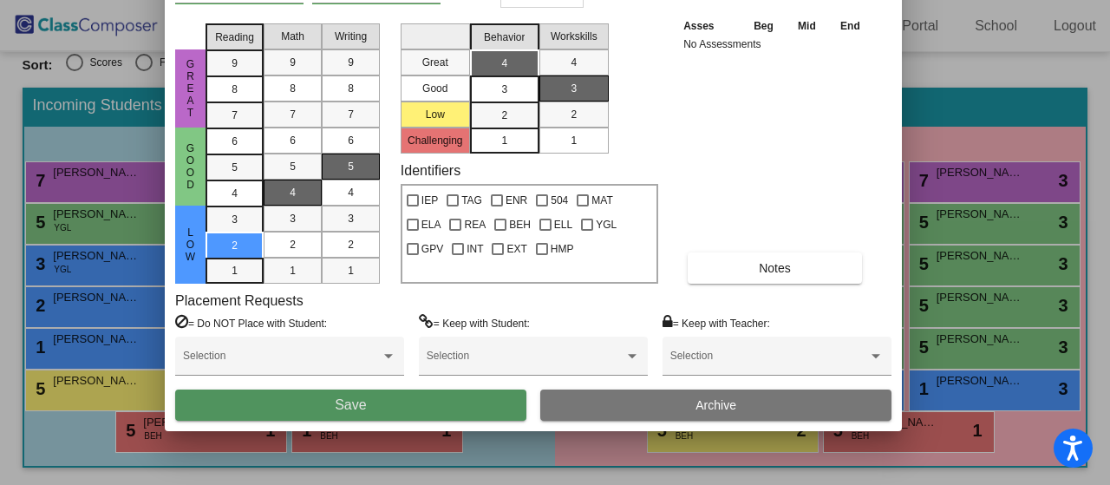
click at [293, 403] on button "Save" at bounding box center [350, 405] width 351 height 31
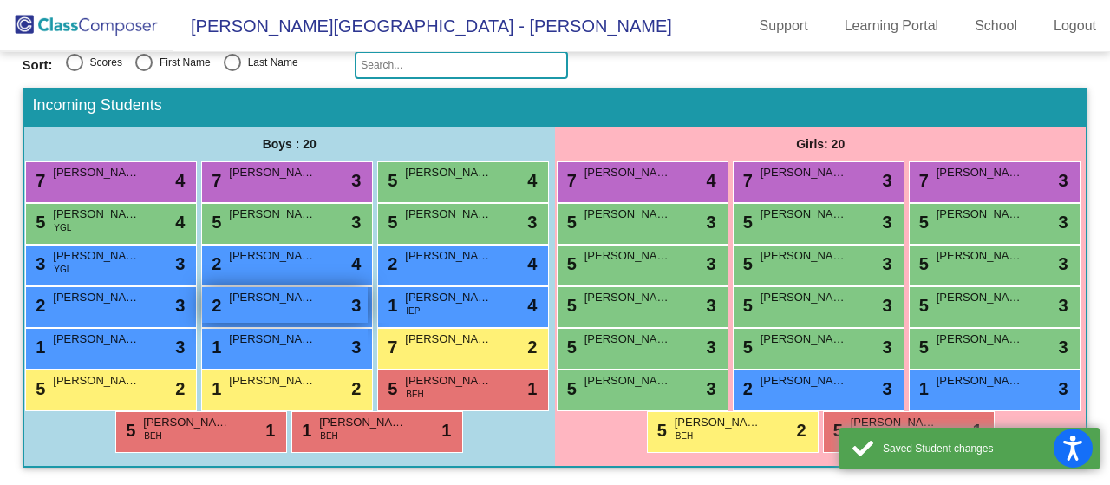
click at [202, 315] on div "2 [PERSON_NAME] lock do_not_disturb_alt 3" at bounding box center [285, 305] width 166 height 36
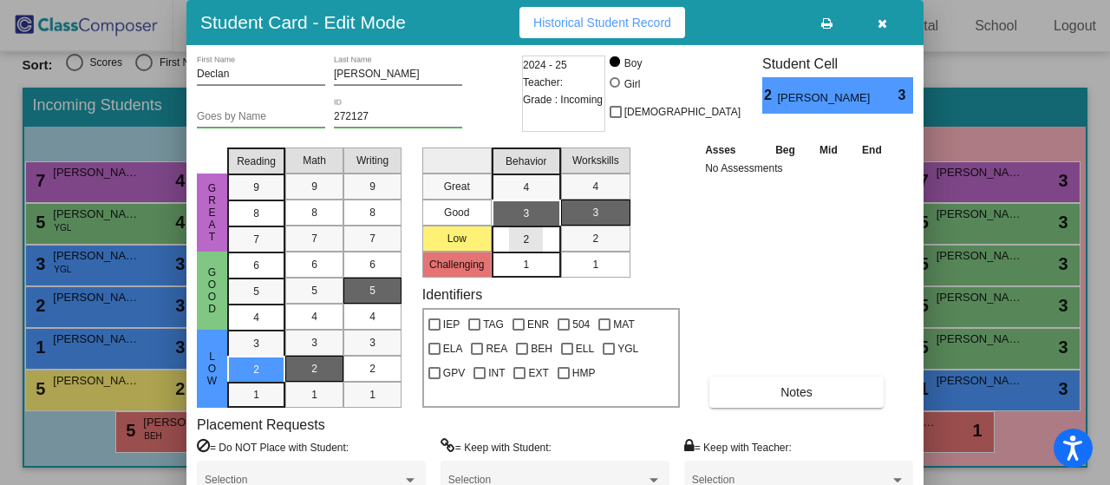
click at [540, 239] on div "2" at bounding box center [526, 239] width 34 height 26
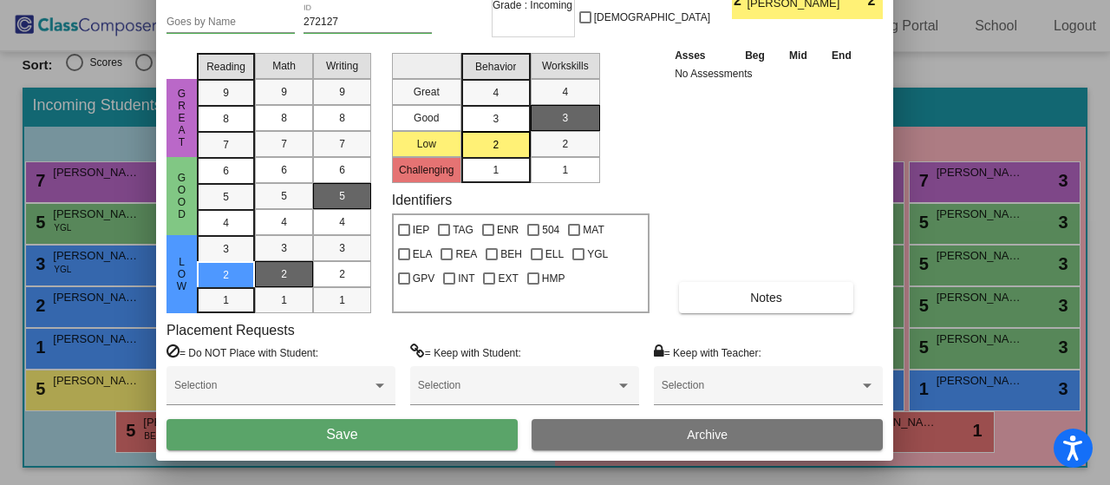
drag, startPoint x: 783, startPoint y: 22, endPoint x: 755, endPoint y: -87, distance: 112.2
click at [755, 0] on html "Accessibility Screen-Reader Guide, Feedback, and Issue Reporting | New window […" at bounding box center [555, 242] width 1110 height 485
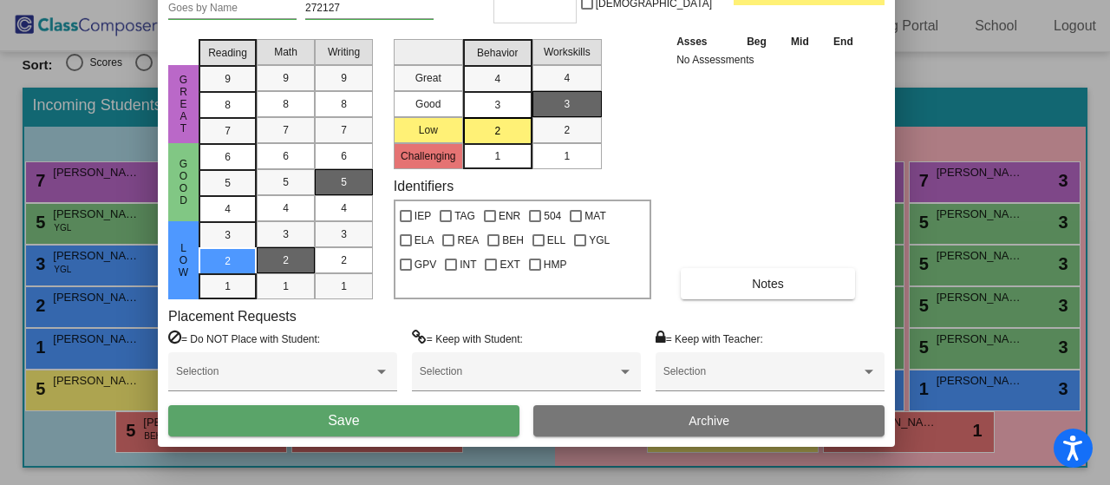
click at [338, 413] on span "Save" at bounding box center [343, 420] width 31 height 15
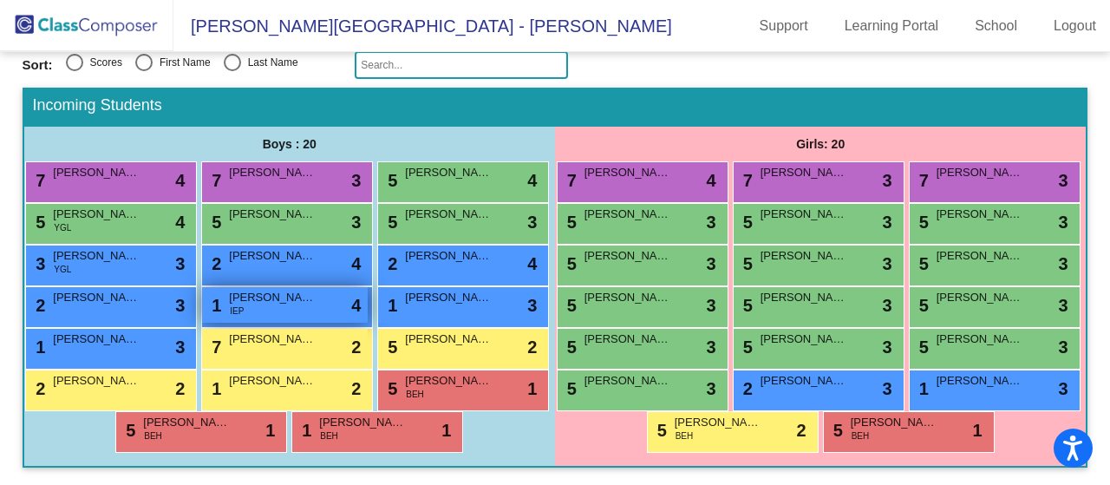
click at [202, 311] on div "1 [PERSON_NAME] IEP lock do_not_disturb_alt 4" at bounding box center [285, 305] width 166 height 36
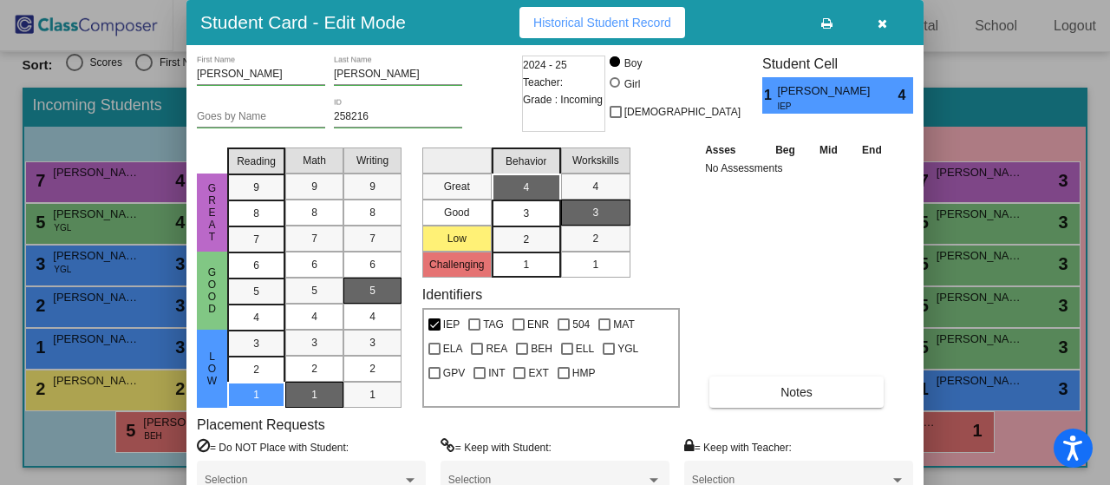
click at [543, 187] on mat-list-option "4" at bounding box center [526, 186] width 69 height 26
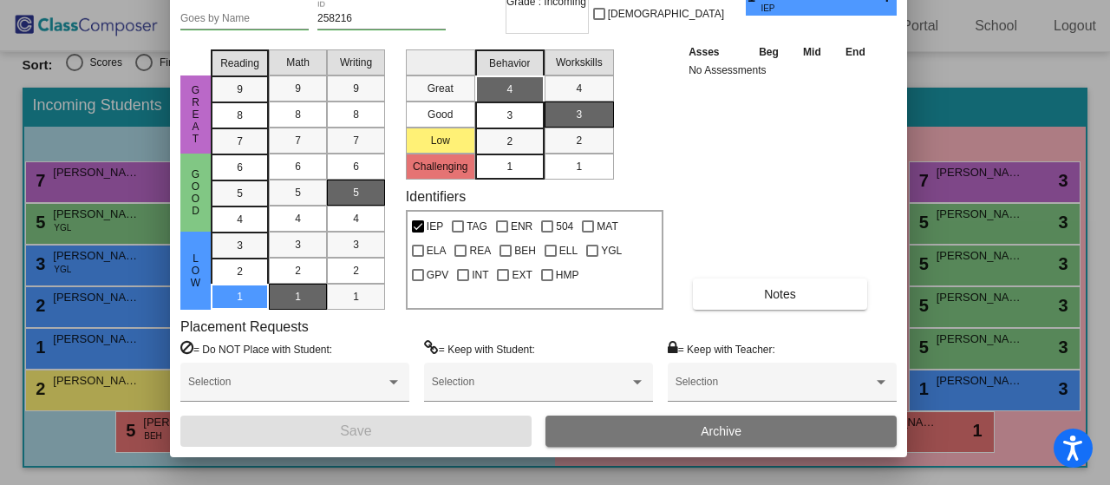
drag, startPoint x: 740, startPoint y: 25, endPoint x: 723, endPoint y: -75, distance: 101.1
click at [723, 0] on html "Accessibility Screen-Reader Guide, Feedback, and Issue Reporting | New window […" at bounding box center [555, 242] width 1110 height 485
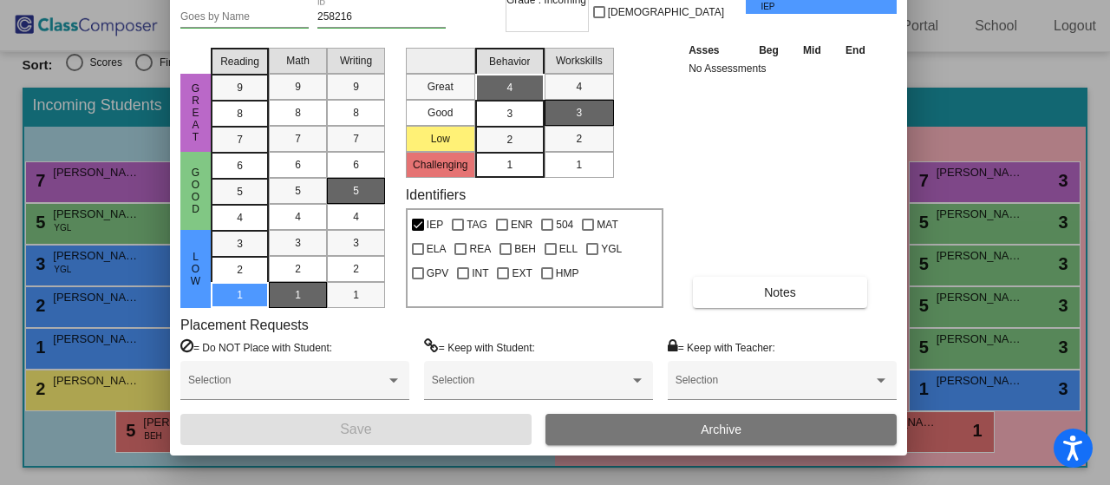
click at [1058, 147] on div at bounding box center [555, 242] width 1110 height 485
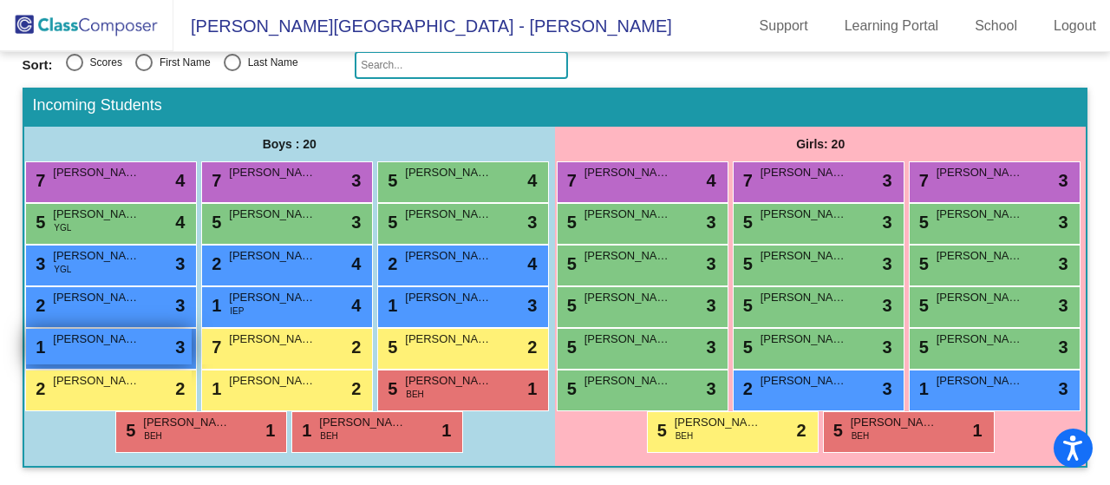
click at [192, 351] on div "1 [PERSON_NAME] lock do_not_disturb_alt 3" at bounding box center [109, 347] width 166 height 36
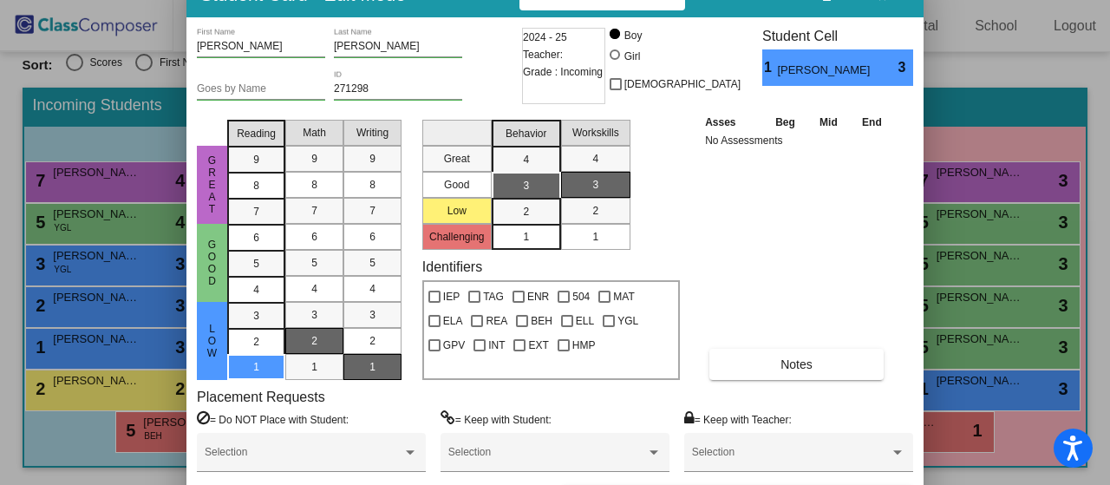
drag, startPoint x: 765, startPoint y: 16, endPoint x: 765, endPoint y: -11, distance: 27.8
click at [765, 0] on html "Accessibility Screen-Reader Guide, Feedback, and Issue Reporting | New window […" at bounding box center [555, 242] width 1110 height 485
click at [529, 209] on div "2" at bounding box center [526, 212] width 34 height 26
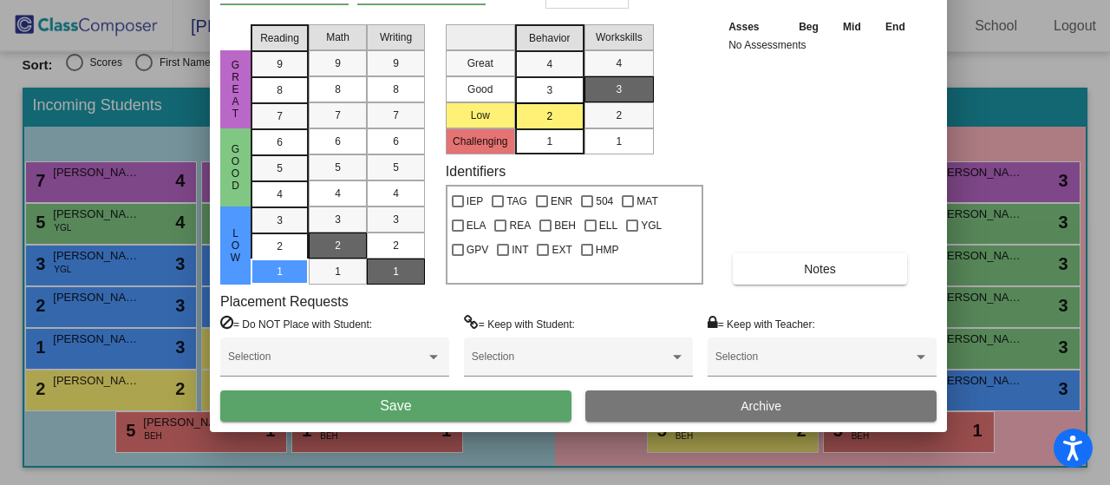
drag, startPoint x: 743, startPoint y: 11, endPoint x: 766, endPoint y: -88, distance: 101.6
click at [766, 0] on html "Accessibility Screen-Reader Guide, Feedback, and Issue Reporting | New window […" at bounding box center [555, 242] width 1110 height 485
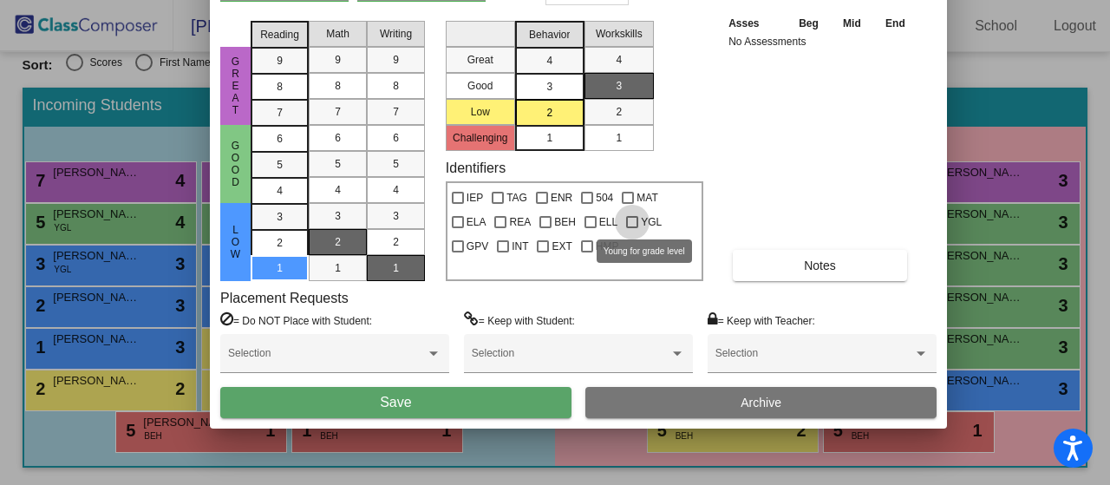
click at [636, 218] on div at bounding box center [632, 222] width 12 height 12
click at [632, 228] on input "YGL" at bounding box center [632, 228] width 1 height 1
checkbox input "true"
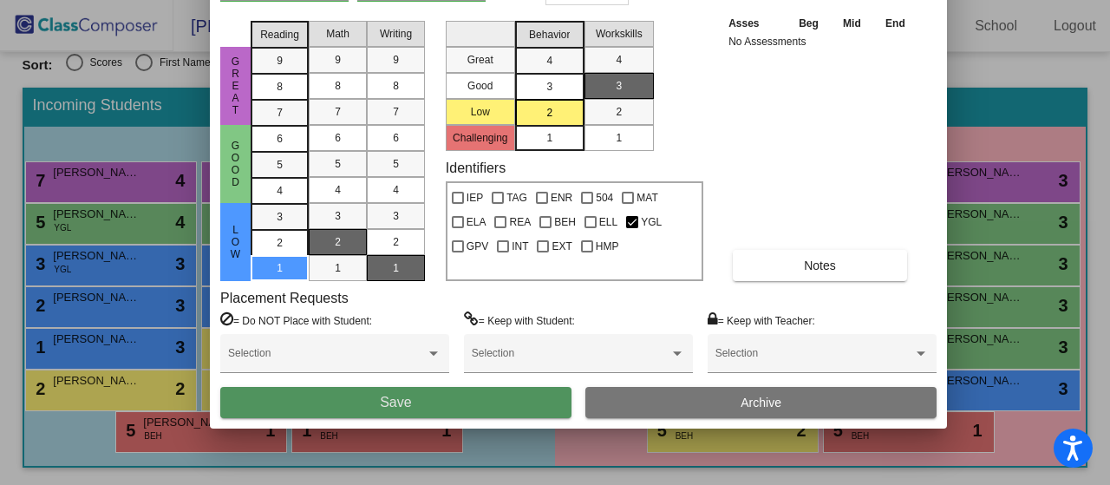
click at [494, 409] on button "Save" at bounding box center [395, 402] width 351 height 31
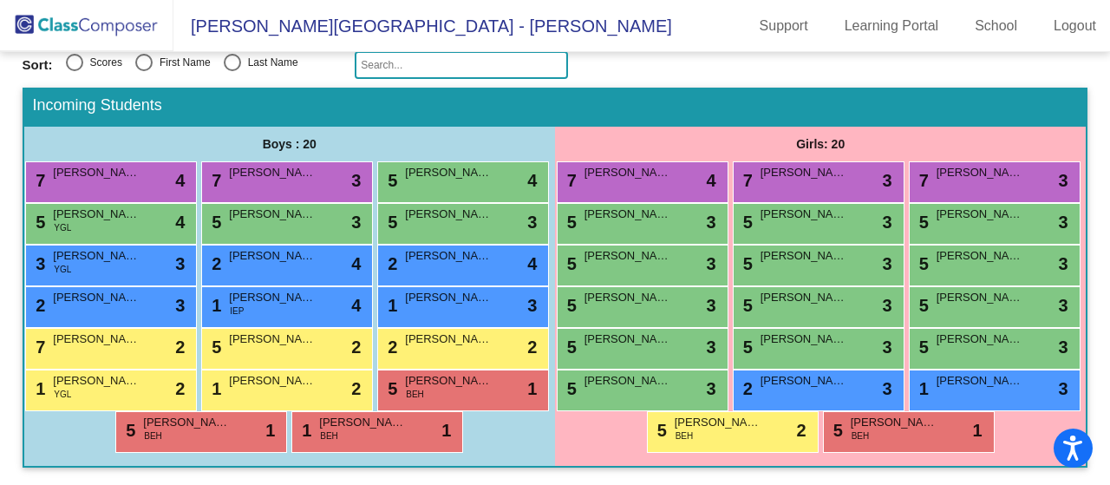
scroll to position [331, 0]
click at [229, 388] on span "[PERSON_NAME]" at bounding box center [272, 380] width 87 height 17
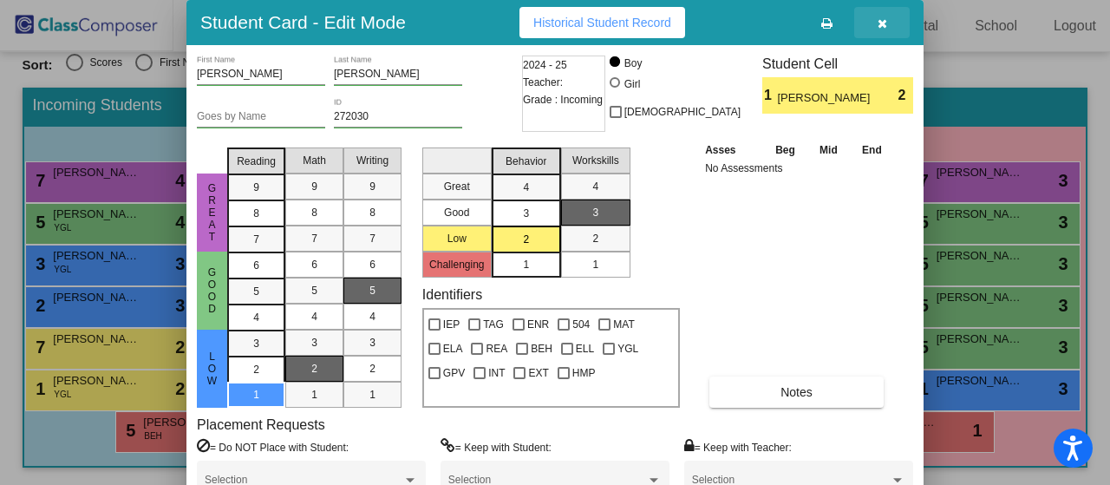
click at [884, 26] on icon "button" at bounding box center [883, 23] width 10 height 12
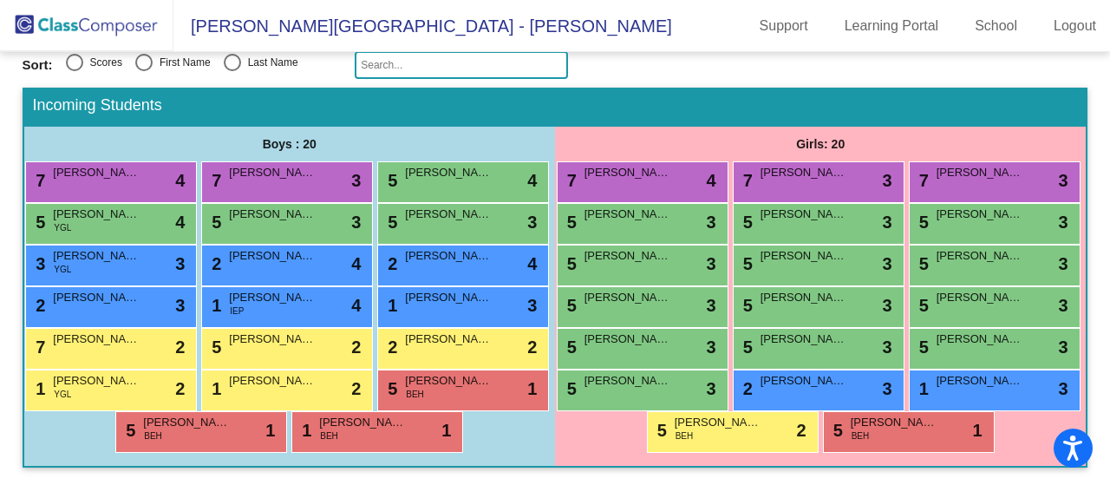
scroll to position [245, 0]
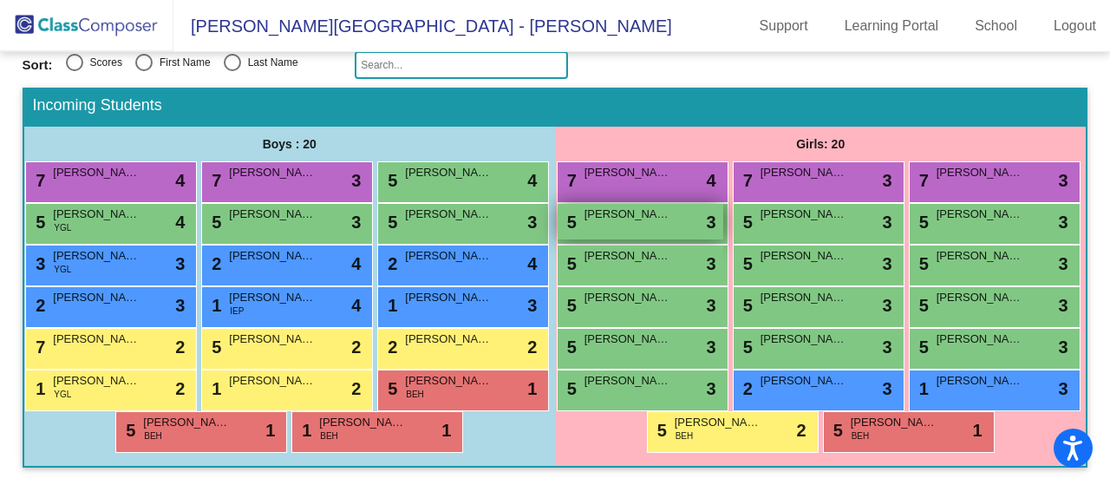
click at [723, 204] on div "5 [PERSON_NAME] lock do_not_disturb_alt 3" at bounding box center [641, 222] width 166 height 36
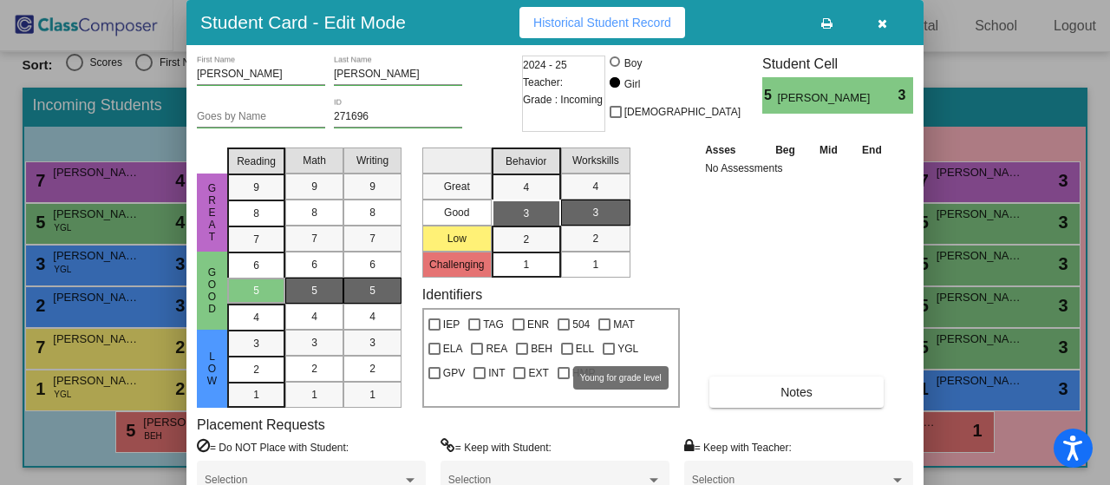
click at [611, 344] on div at bounding box center [609, 349] width 12 height 12
click at [609, 355] on input "YGL" at bounding box center [608, 355] width 1 height 1
checkbox input "true"
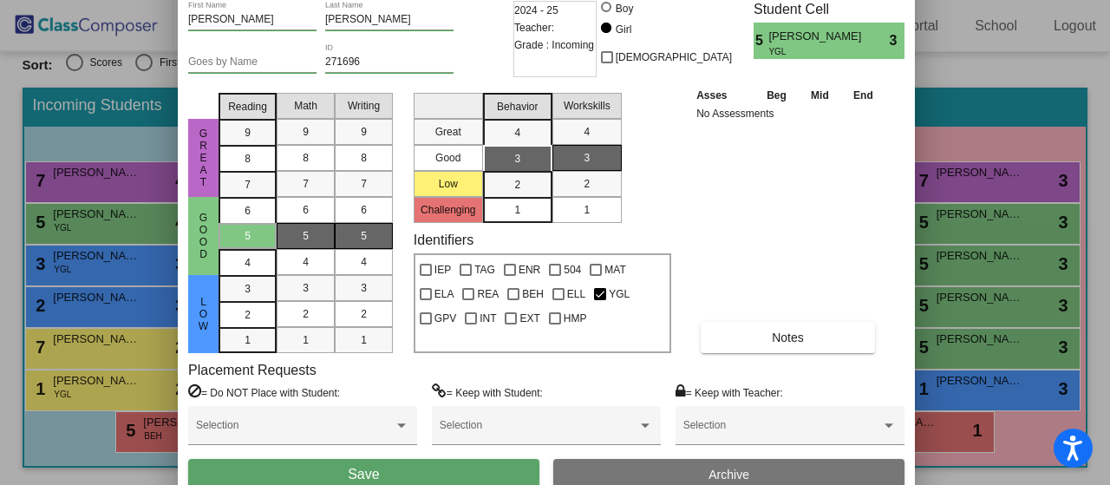
drag, startPoint x: 711, startPoint y: 22, endPoint x: 703, endPoint y: -34, distance: 56.2
click at [703, 0] on html "Accessibility Screen-Reader Guide, Feedback, and Issue Reporting | New window […" at bounding box center [555, 242] width 1110 height 485
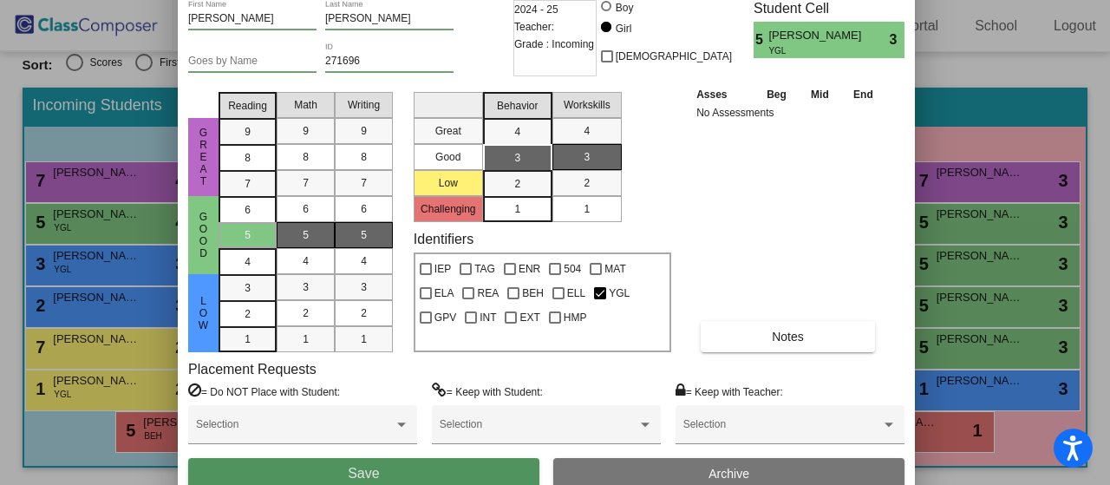
click at [444, 469] on button "Save" at bounding box center [363, 473] width 351 height 31
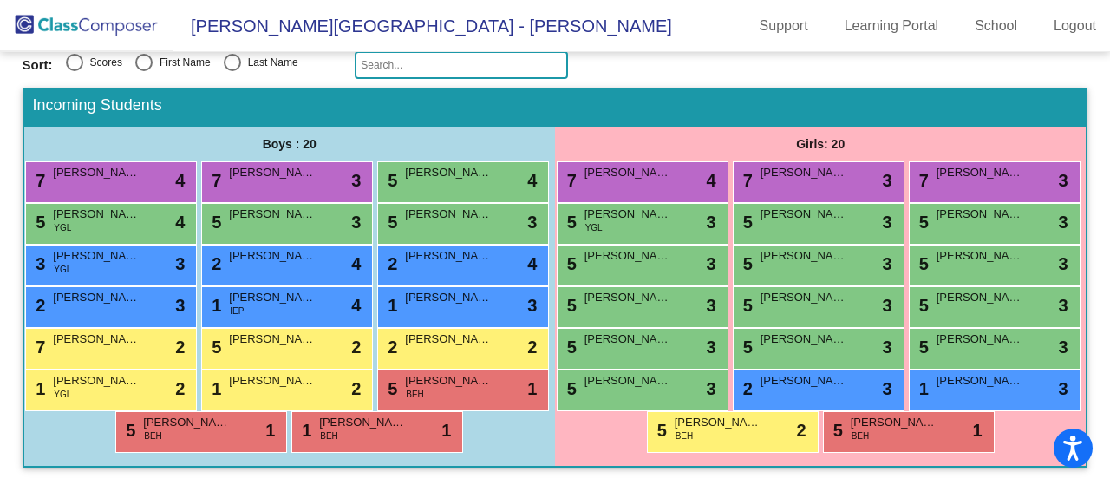
scroll to position [331, 0]
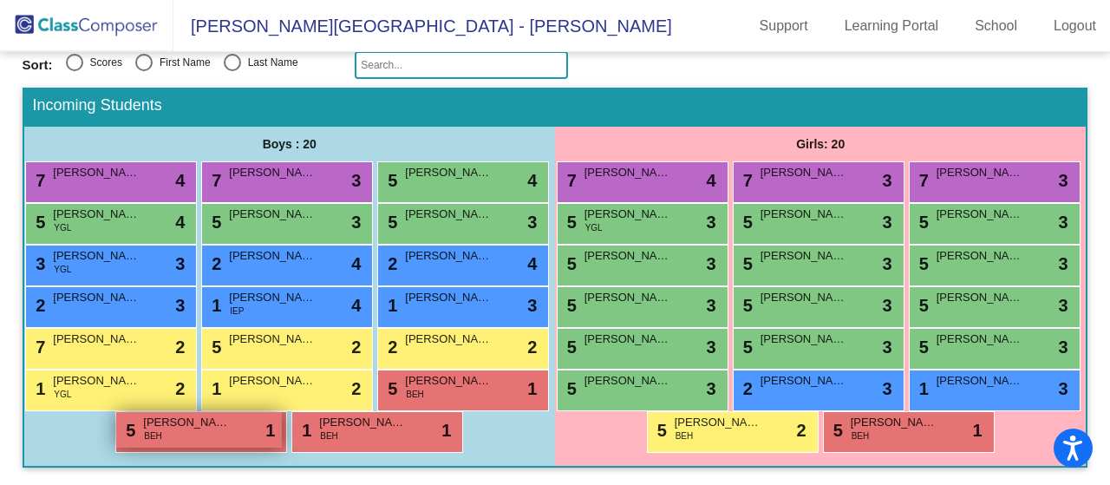
click at [214, 437] on div "5 [PERSON_NAME] BEH lock do_not_disturb_alt 1" at bounding box center [199, 430] width 166 height 36
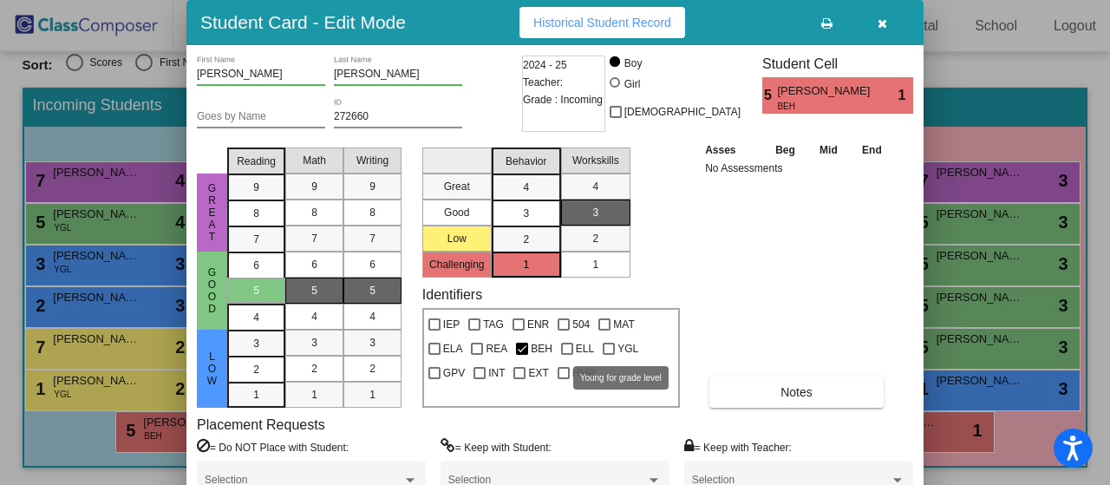
click at [611, 350] on div at bounding box center [609, 349] width 12 height 12
click at [609, 355] on input "YGL" at bounding box center [608, 355] width 1 height 1
checkbox input "true"
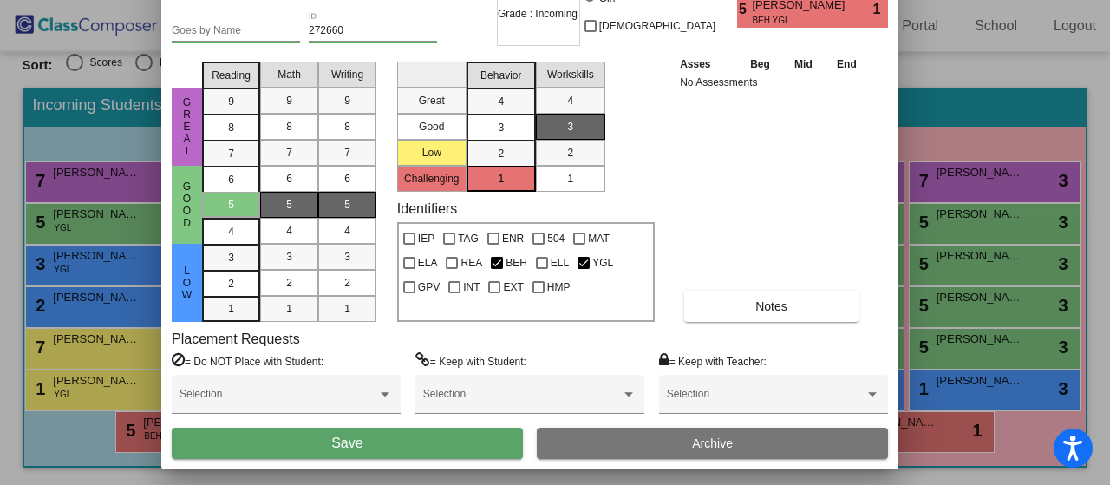
drag, startPoint x: 773, startPoint y: 27, endPoint x: 748, endPoint y: -59, distance: 89.5
click at [748, 0] on html "Accessibility Screen-Reader Guide, Feedback, and Issue Reporting | New window […" at bounding box center [555, 242] width 1110 height 485
click at [382, 446] on button "Save" at bounding box center [347, 443] width 351 height 31
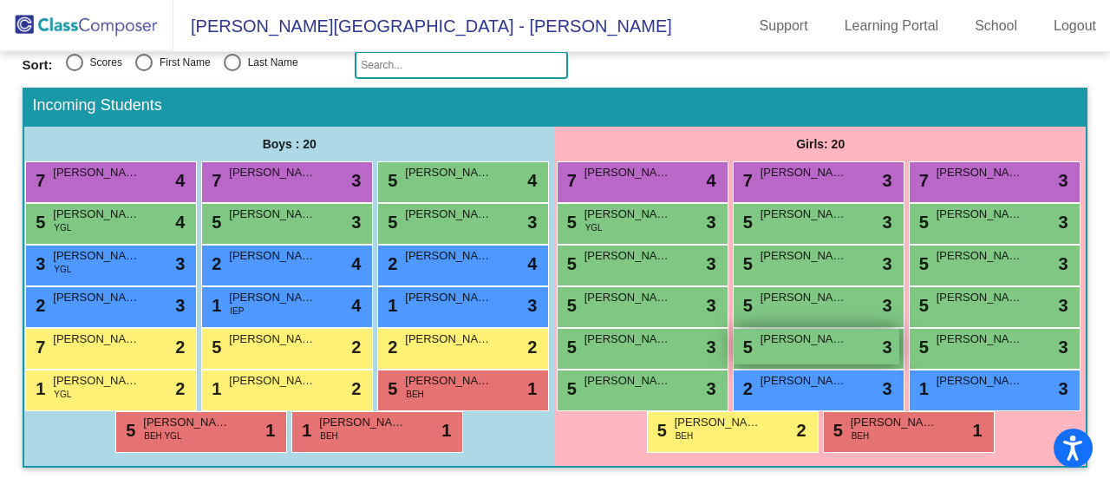
scroll to position [326, 0]
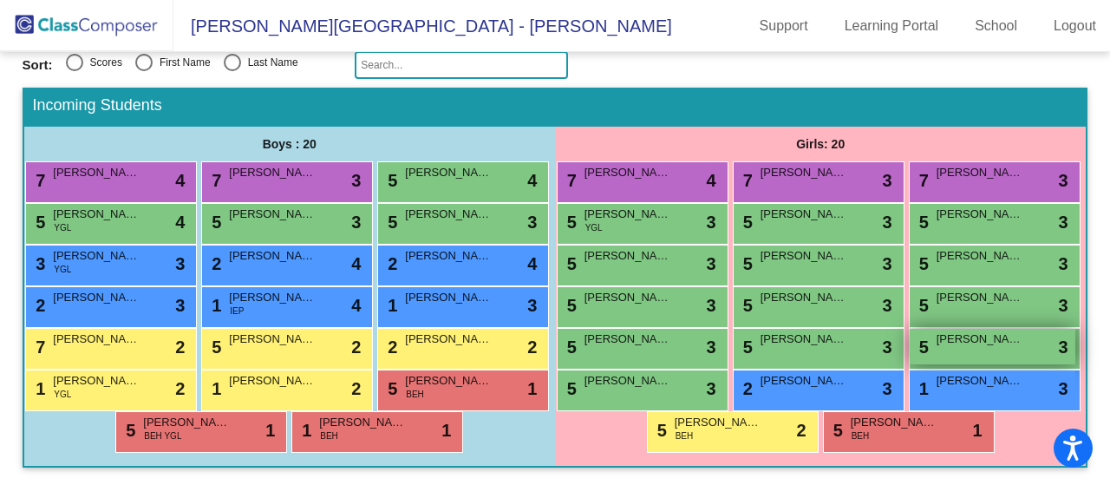
click at [910, 363] on div "5 Aria Sulli lock do_not_disturb_alt 3" at bounding box center [993, 347] width 166 height 36
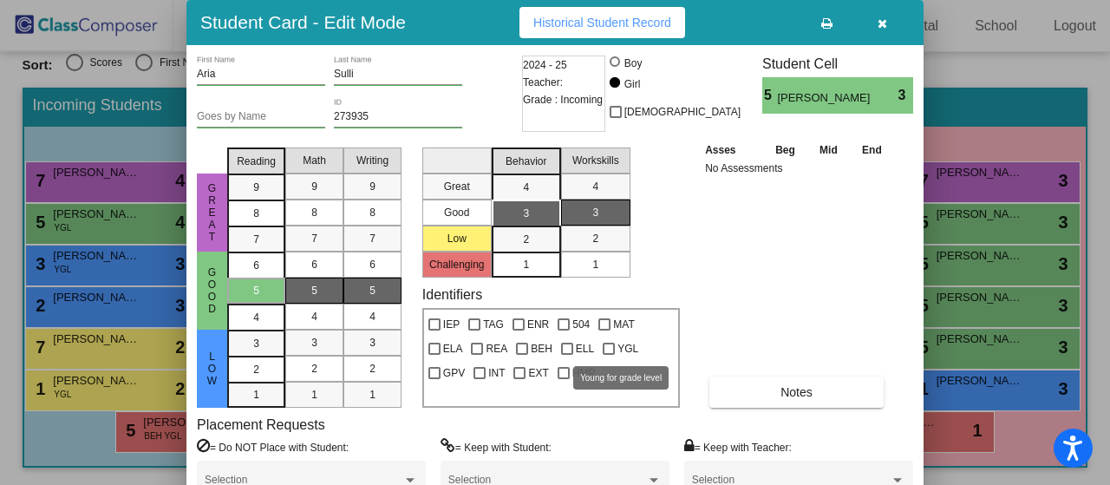
click at [607, 351] on div at bounding box center [609, 349] width 12 height 12
click at [608, 355] on input "YGL" at bounding box center [608, 355] width 1 height 1
checkbox input "true"
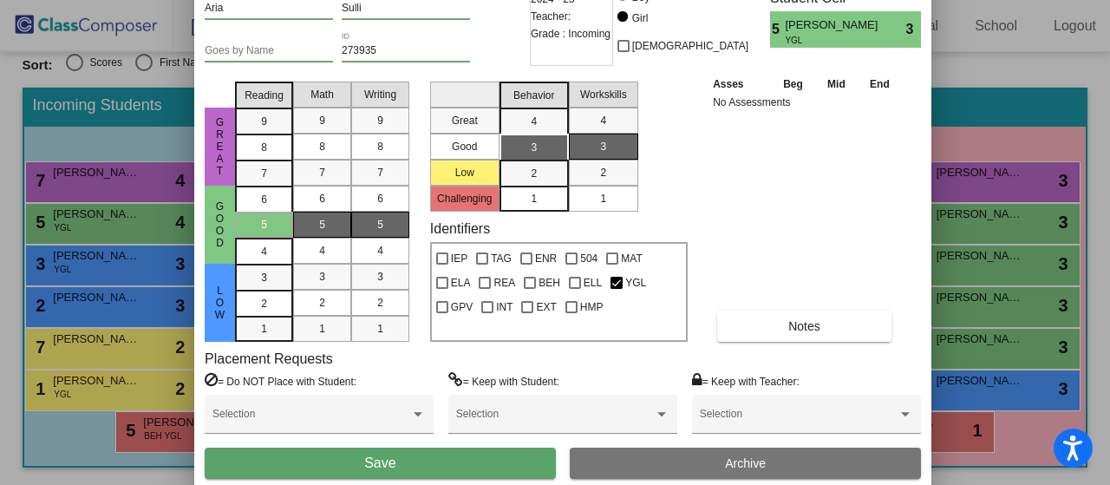
drag, startPoint x: 753, startPoint y: 29, endPoint x: 760, endPoint y: -38, distance: 67.2
click at [760, 0] on html "Accessibility Screen-Reader Guide, Feedback, and Issue Reporting | New window […" at bounding box center [555, 242] width 1110 height 485
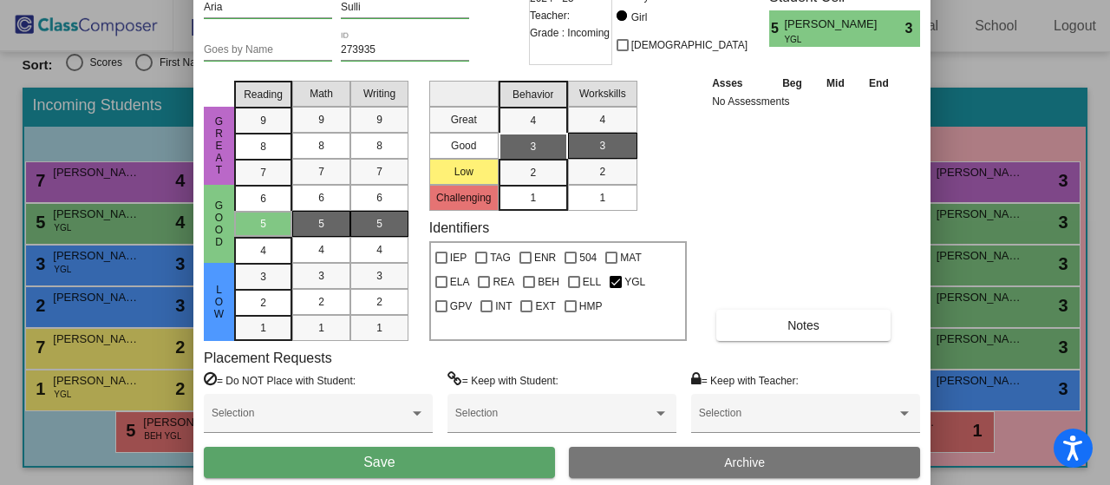
click at [390, 469] on span "Save" at bounding box center [378, 462] width 31 height 15
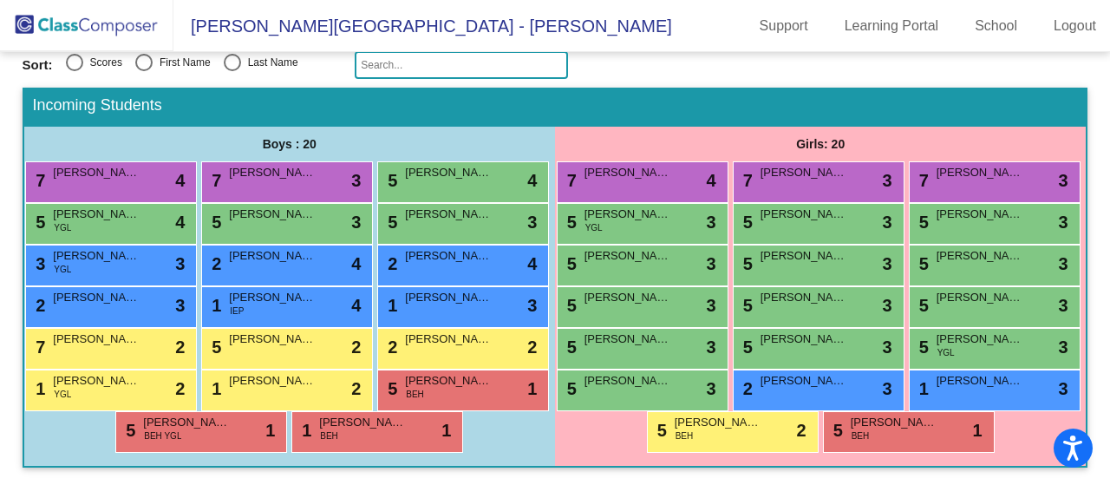
scroll to position [307, 0]
click at [203, 406] on div "1 [PERSON_NAME] lock do_not_disturb_alt 2" at bounding box center [285, 388] width 166 height 36
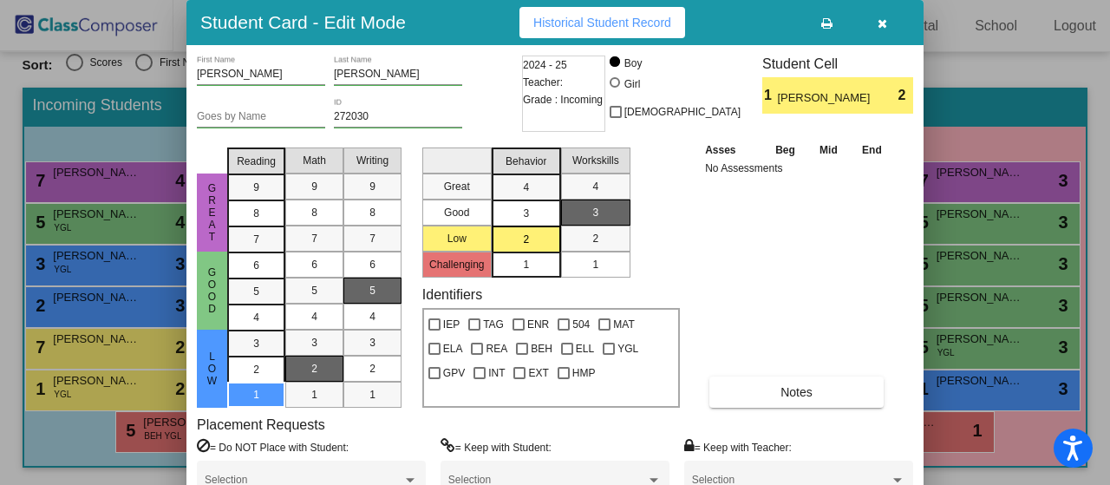
click at [885, 23] on icon "button" at bounding box center [883, 23] width 10 height 12
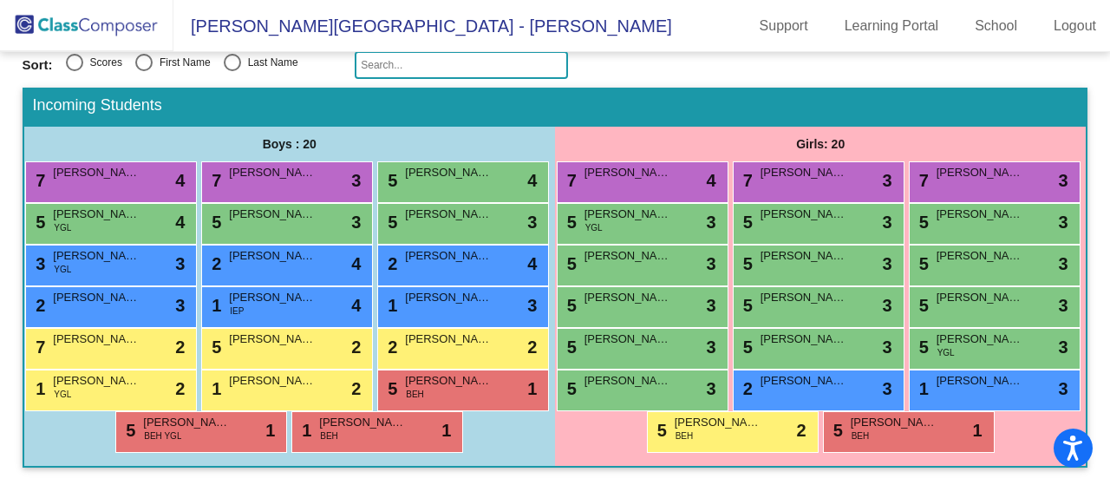
scroll to position [304, 0]
click at [405, 291] on span "[PERSON_NAME]" at bounding box center [448, 297] width 87 height 17
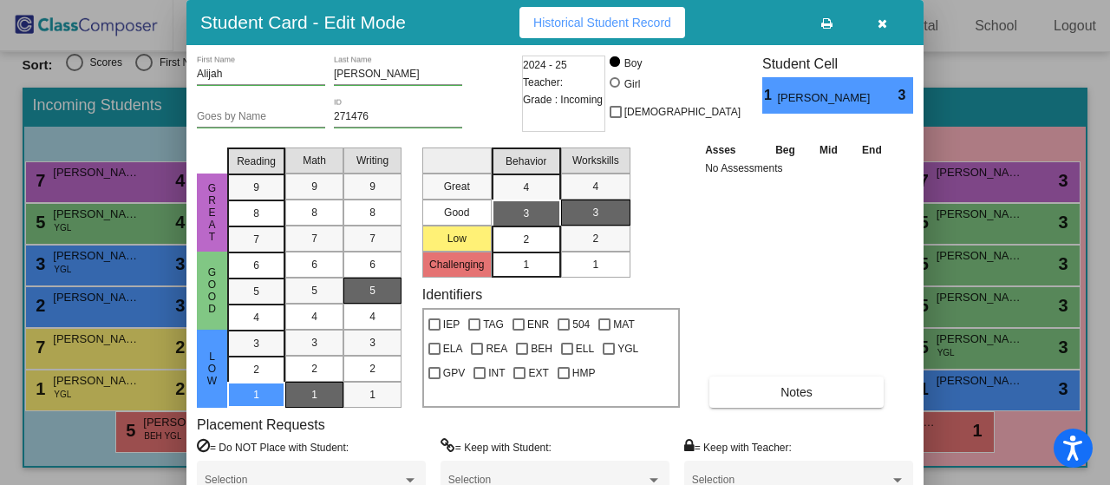
click at [534, 238] on div "2" at bounding box center [526, 239] width 34 height 26
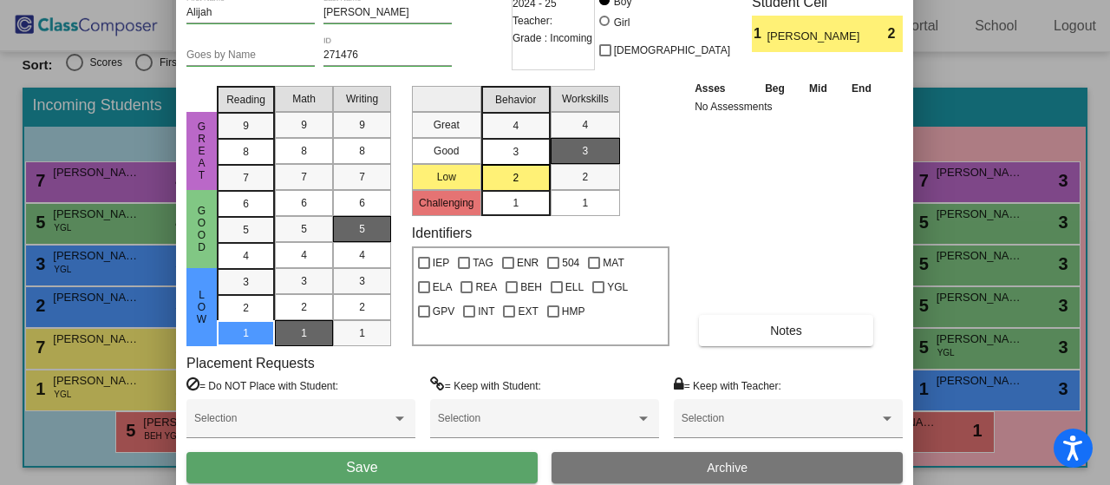
drag, startPoint x: 774, startPoint y: 23, endPoint x: 762, endPoint y: -48, distance: 72.2
click at [762, 0] on html "Accessibility Screen-Reader Guide, Feedback, and Issue Reporting | New window […" at bounding box center [555, 242] width 1110 height 485
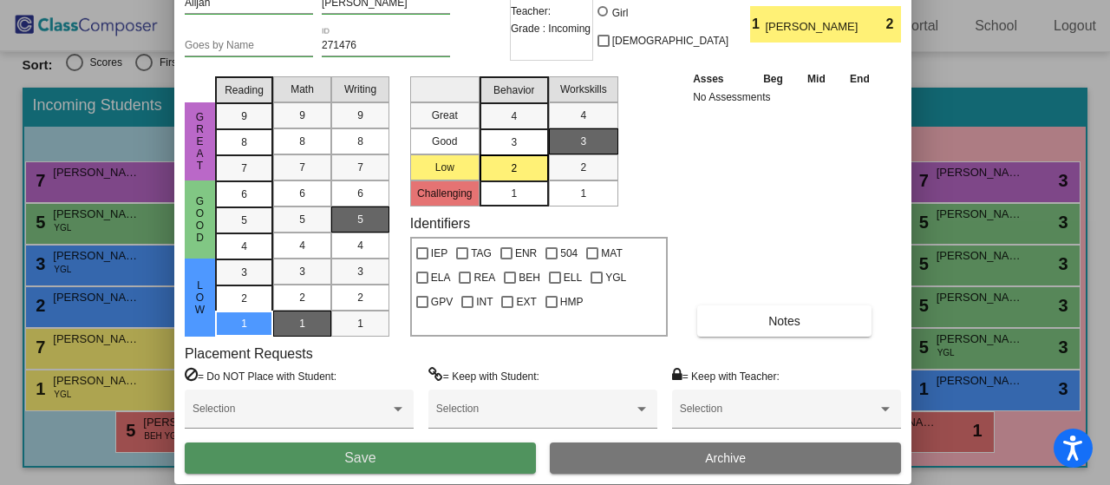
click at [318, 457] on button "Save" at bounding box center [360, 457] width 351 height 31
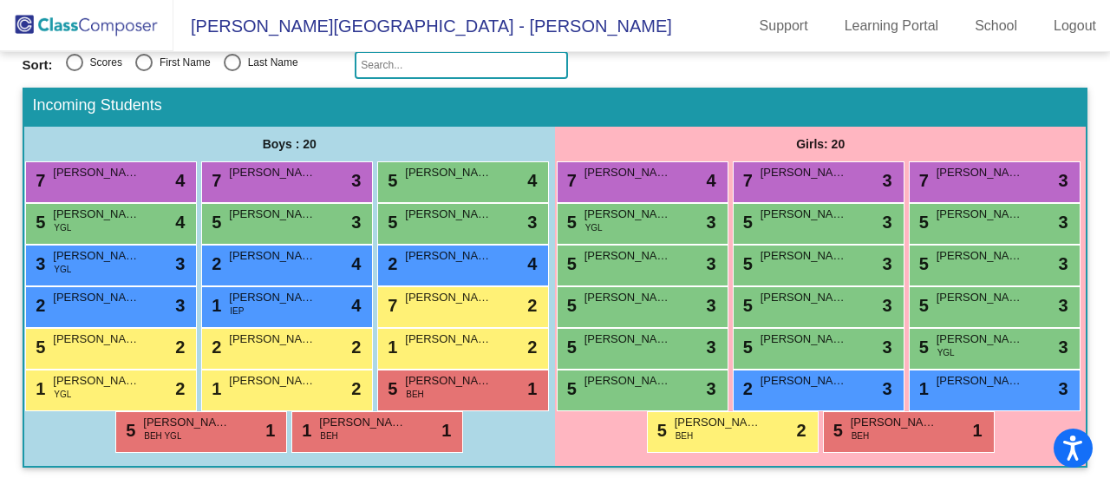
scroll to position [302, 0]
click at [368, 162] on div "7 [PERSON_NAME] lock do_not_disturb_alt 3" at bounding box center [285, 180] width 166 height 36
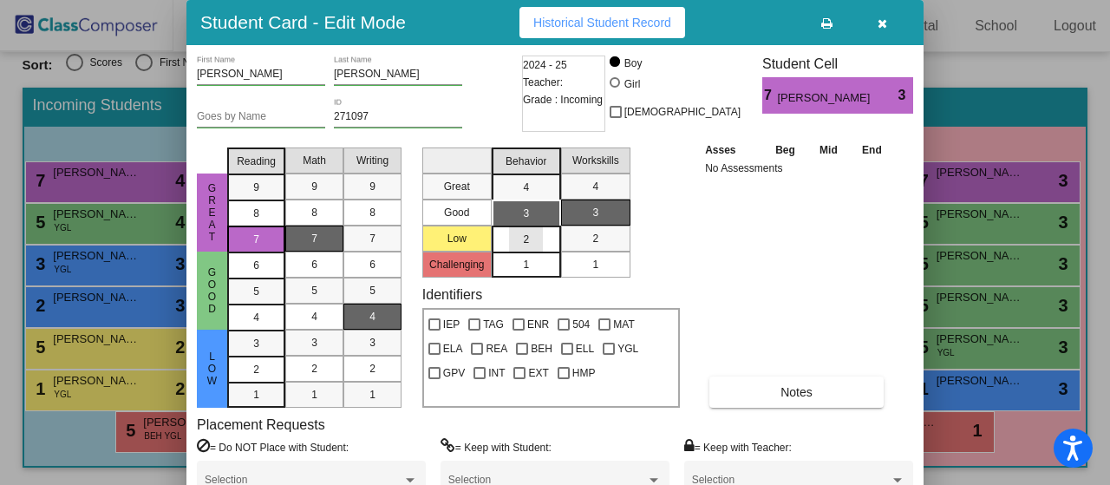
click at [531, 234] on div "2" at bounding box center [526, 239] width 34 height 26
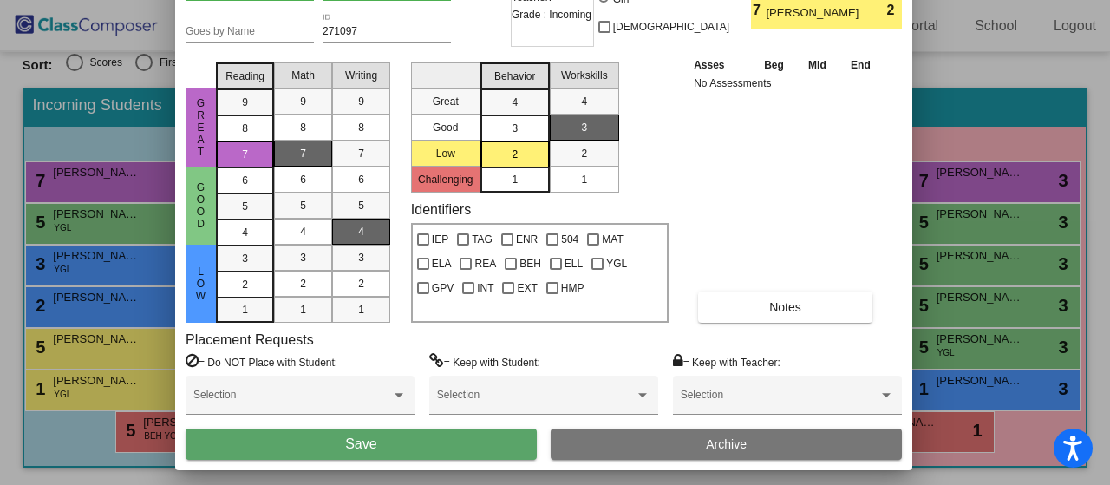
drag, startPoint x: 767, startPoint y: 25, endPoint x: 756, endPoint y: -60, distance: 85.8
click at [756, 0] on html "Accessibility Screen-Reader Guide, Feedback, and Issue Reporting | New window […" at bounding box center [555, 242] width 1110 height 485
click at [393, 446] on button "Save" at bounding box center [361, 444] width 351 height 31
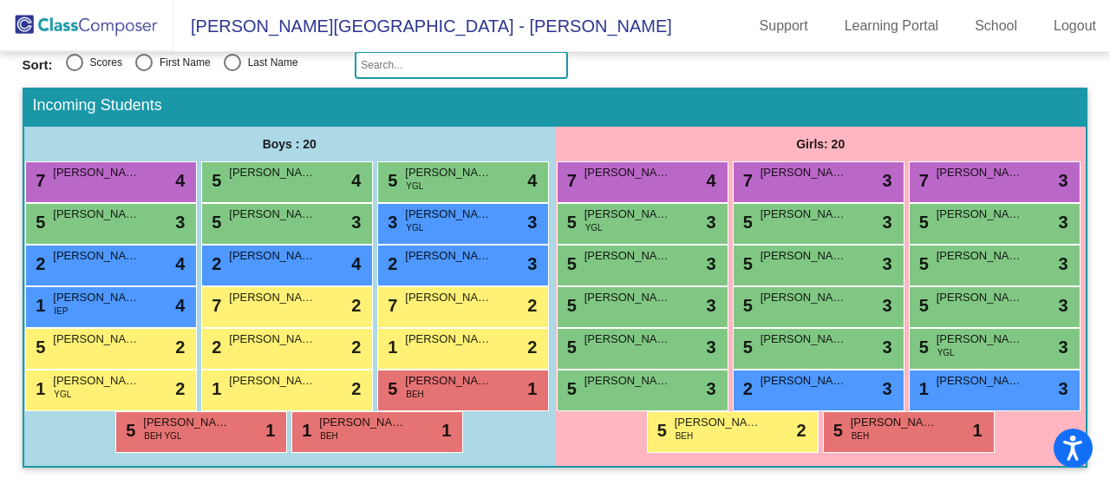
scroll to position [331, 0]
click at [734, 400] on div "2 [PERSON_NAME] lock do_not_disturb_alt 3" at bounding box center [817, 388] width 166 height 36
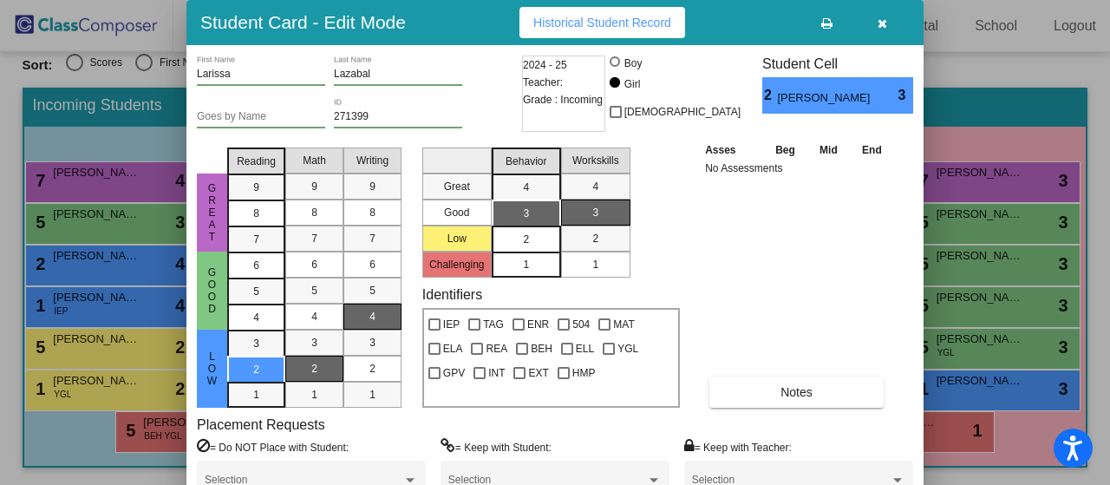
click at [524, 236] on span "2" at bounding box center [526, 240] width 6 height 16
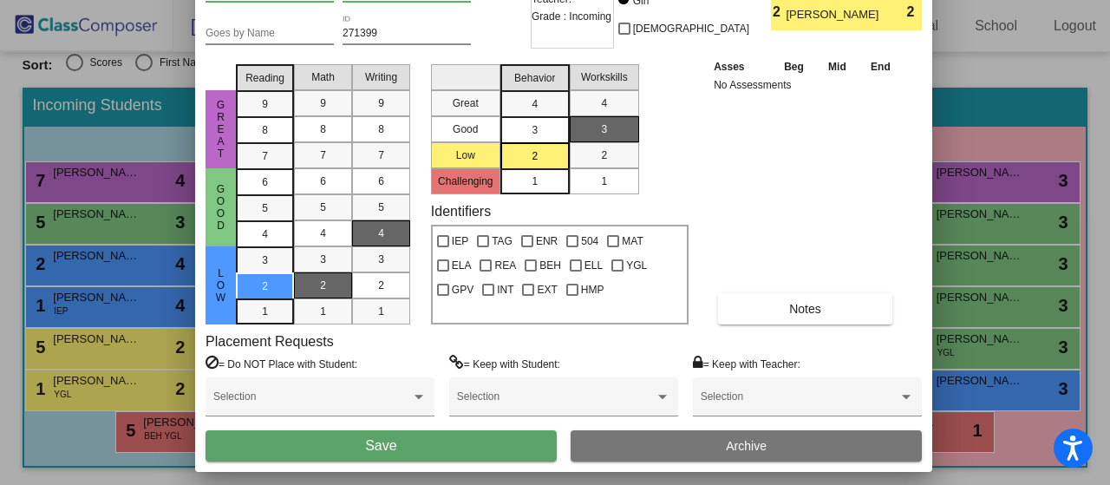
drag, startPoint x: 750, startPoint y: 29, endPoint x: 758, endPoint y: -55, distance: 83.7
click at [758, 0] on html "Accessibility Screen-Reader Guide, Feedback, and Issue Reporting | New window […" at bounding box center [555, 242] width 1110 height 485
click at [503, 451] on button "Save" at bounding box center [381, 445] width 351 height 31
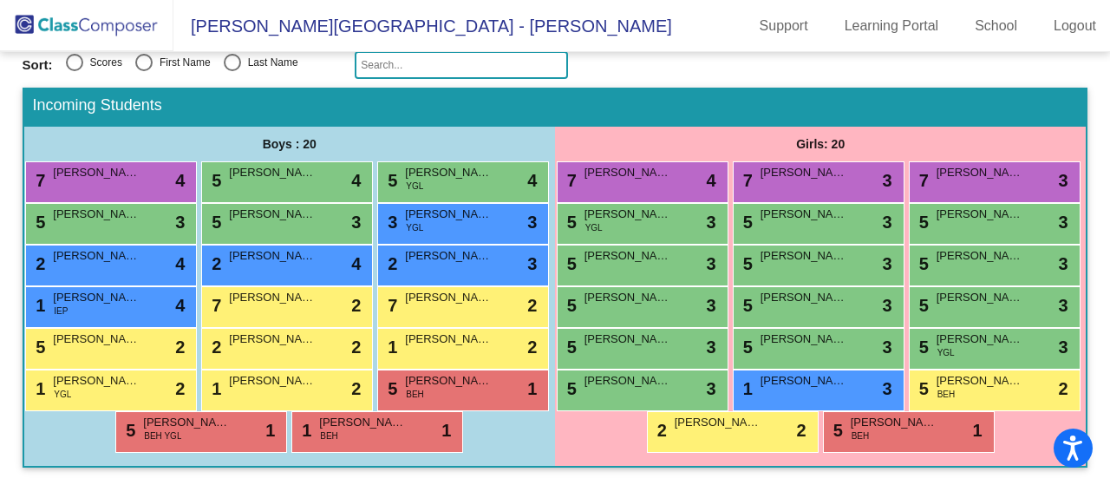
scroll to position [265, 0]
click at [848, 348] on span "[PERSON_NAME]" at bounding box center [804, 339] width 87 height 17
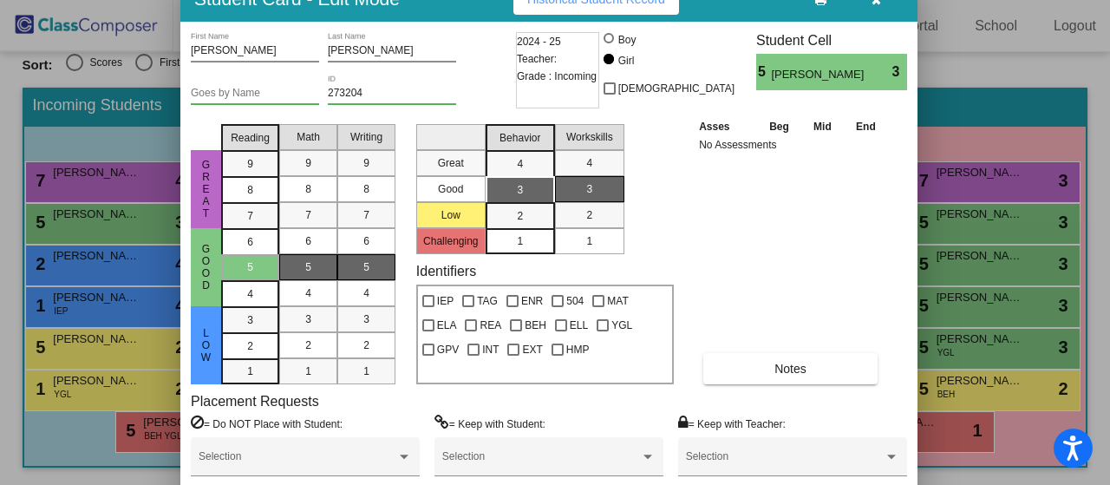
drag, startPoint x: 737, startPoint y: 23, endPoint x: 731, endPoint y: 0, distance: 24.2
click at [508, 215] on div "2" at bounding box center [520, 216] width 34 height 26
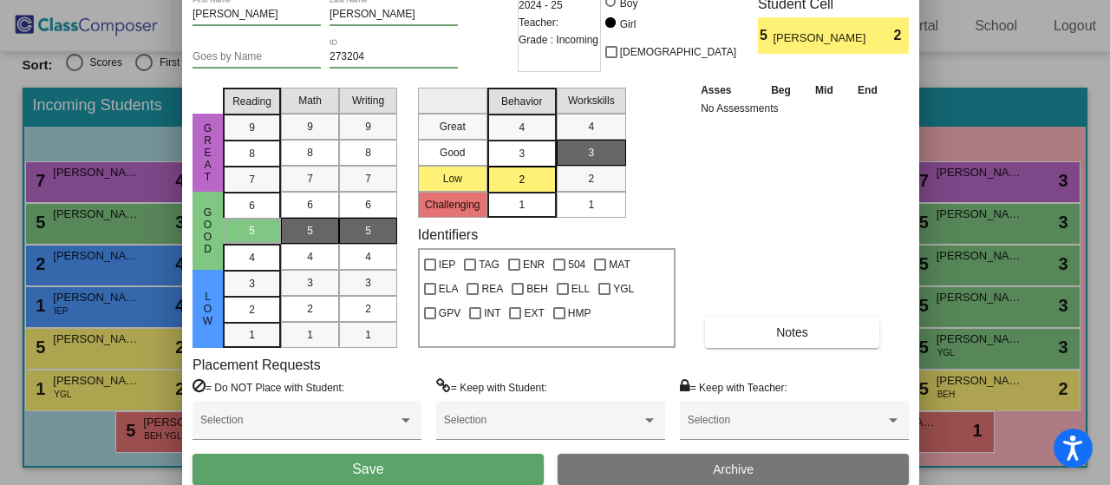
drag, startPoint x: 734, startPoint y: 6, endPoint x: 735, endPoint y: -36, distance: 41.6
click at [735, 0] on html "Accessibility Screen-Reader Guide, Feedback, and Issue Reporting | New window […" at bounding box center [555, 242] width 1110 height 485
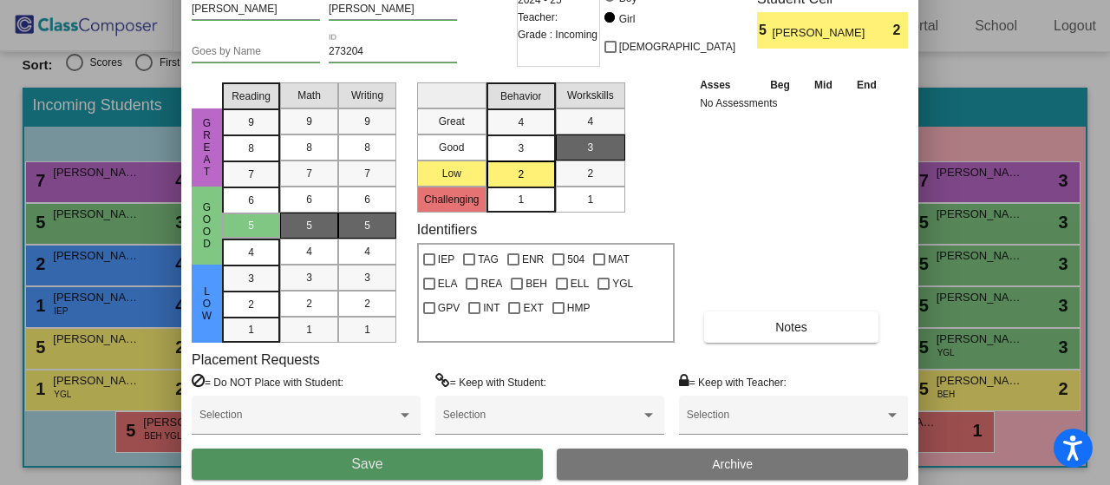
click at [455, 463] on button "Save" at bounding box center [367, 463] width 351 height 31
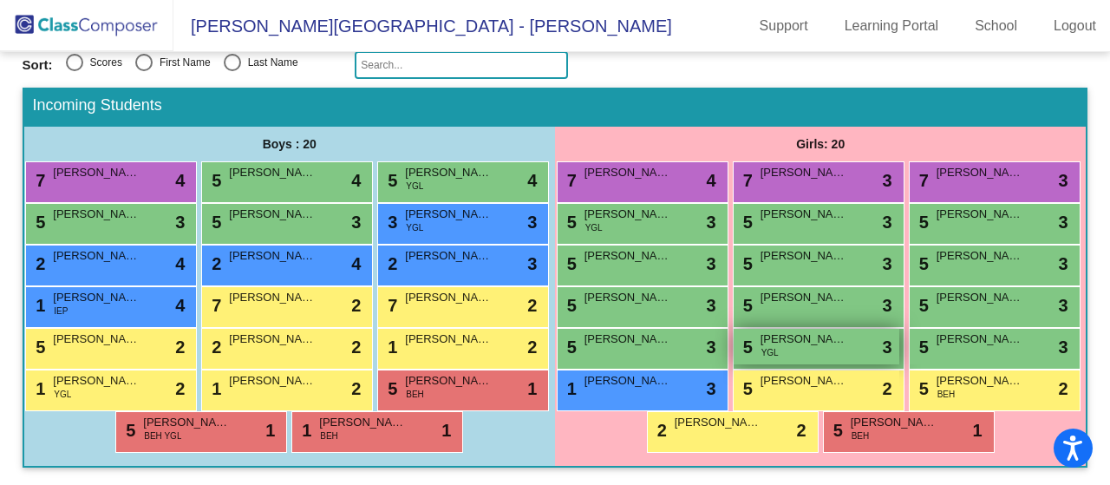
click at [900, 364] on div "5 Aria Sulli YGL lock do_not_disturb_alt 3" at bounding box center [817, 347] width 166 height 36
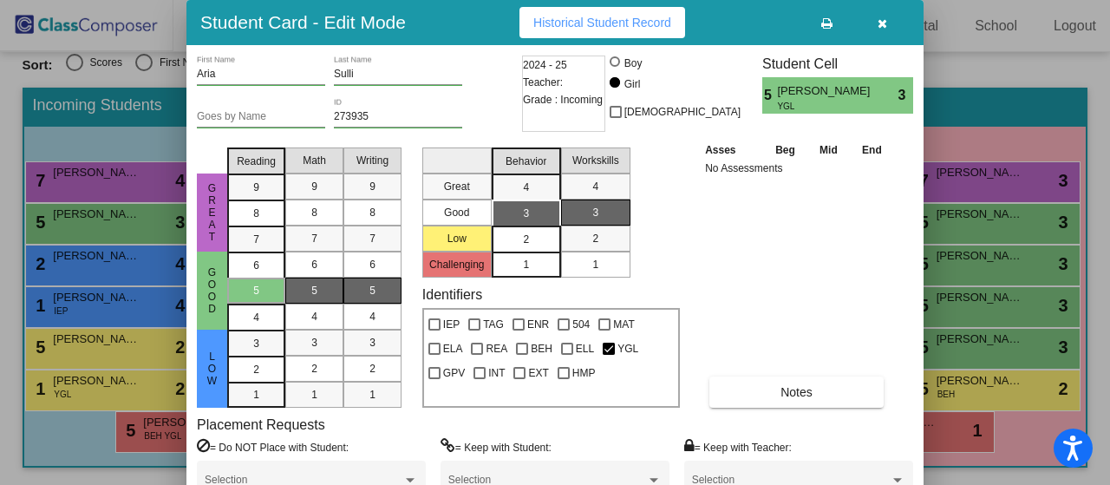
click at [514, 239] on div "2" at bounding box center [526, 239] width 34 height 26
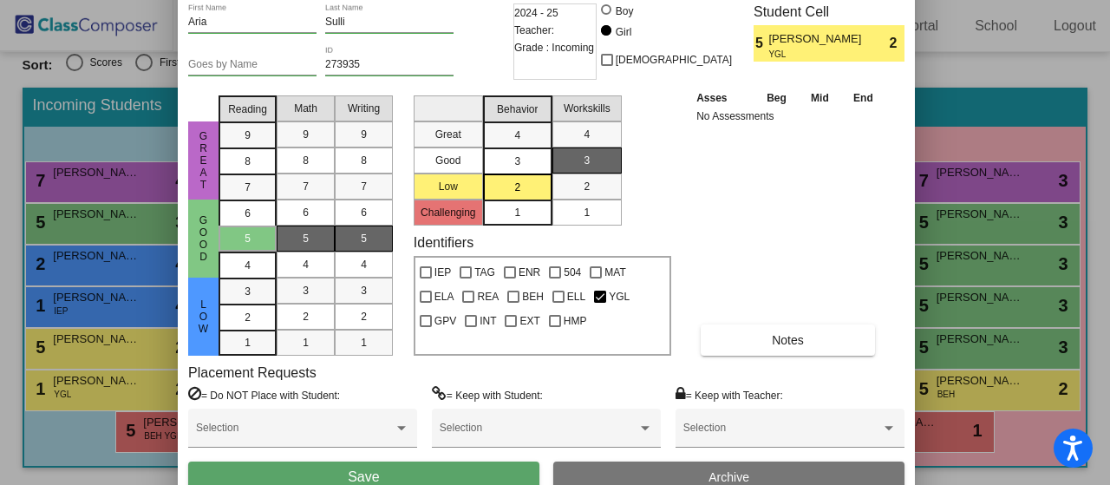
drag, startPoint x: 787, startPoint y: 30, endPoint x: 778, endPoint y: -28, distance: 58.8
click at [778, 0] on html "Accessibility Screen-Reader Guide, Feedback, and Issue Reporting | New window […" at bounding box center [555, 242] width 1110 height 485
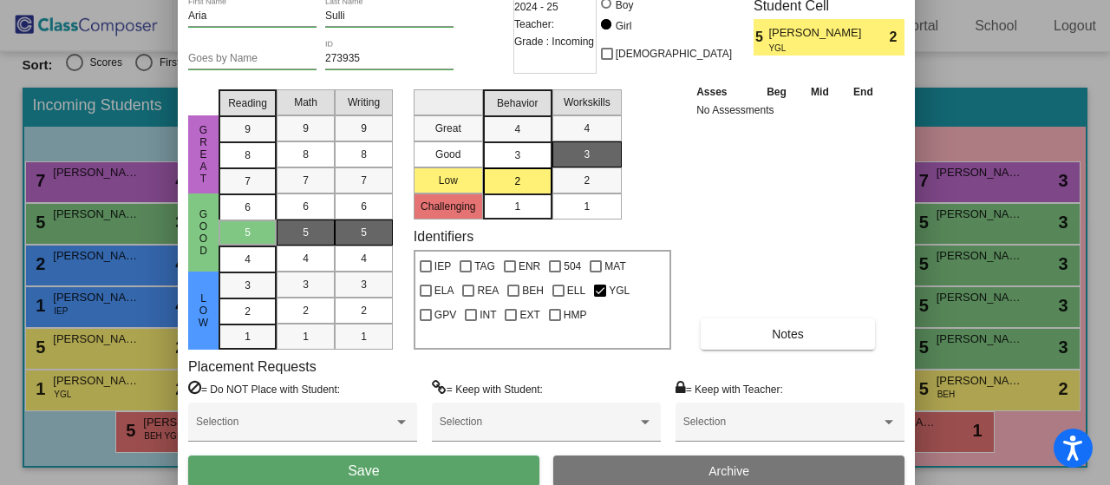
click at [468, 469] on button "Save" at bounding box center [363, 470] width 351 height 31
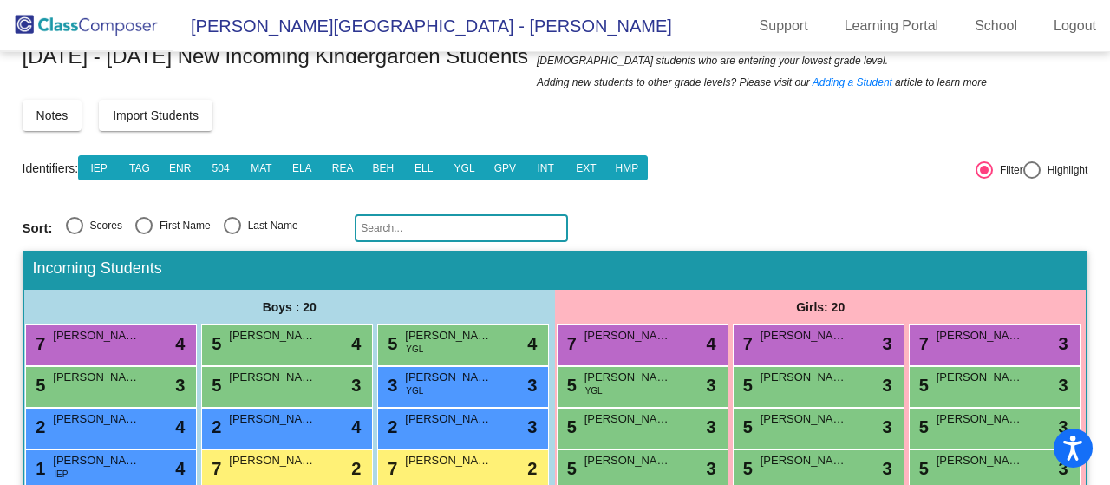
scroll to position [0, 0]
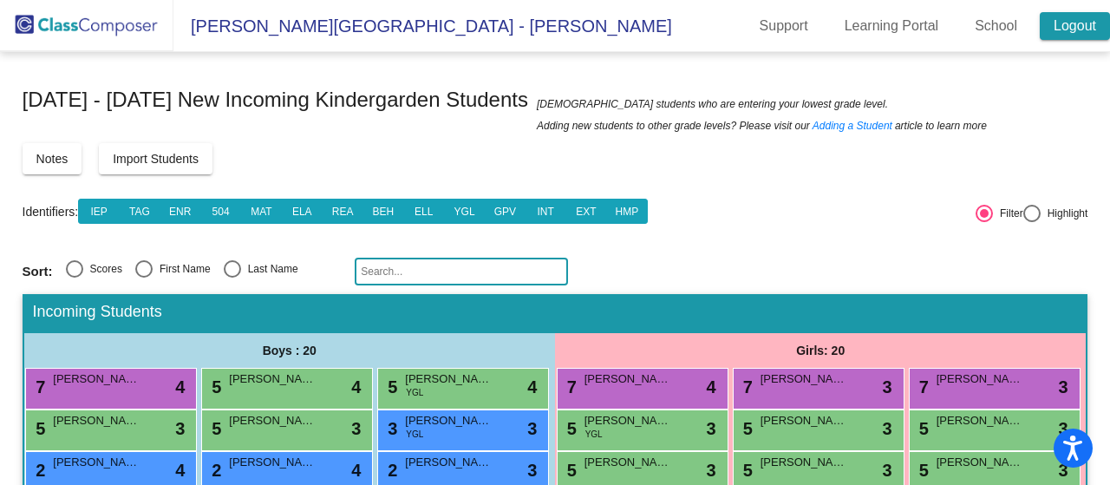
click at [1074, 34] on link "Logout" at bounding box center [1075, 26] width 70 height 28
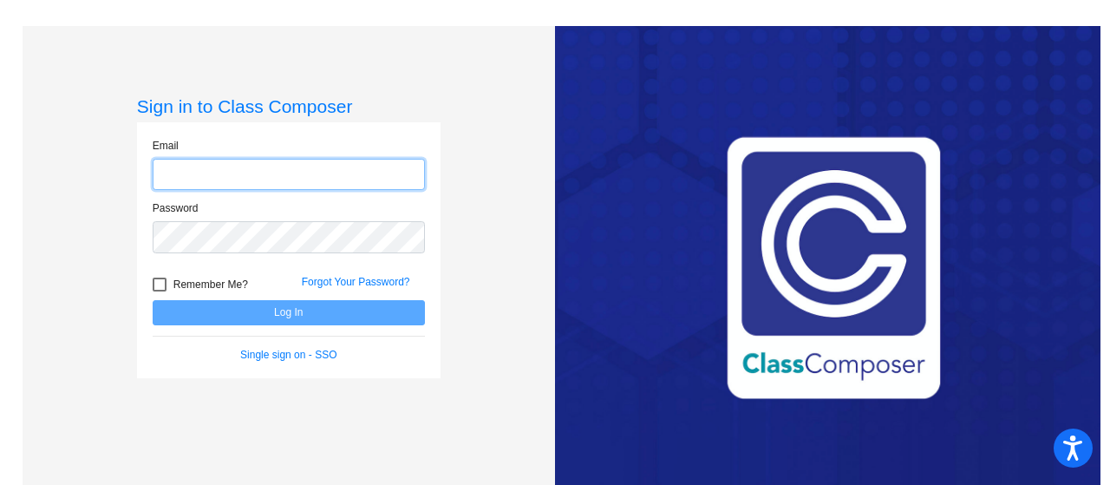
type input "[EMAIL_ADDRESS][PERSON_NAME][DOMAIN_NAME]"
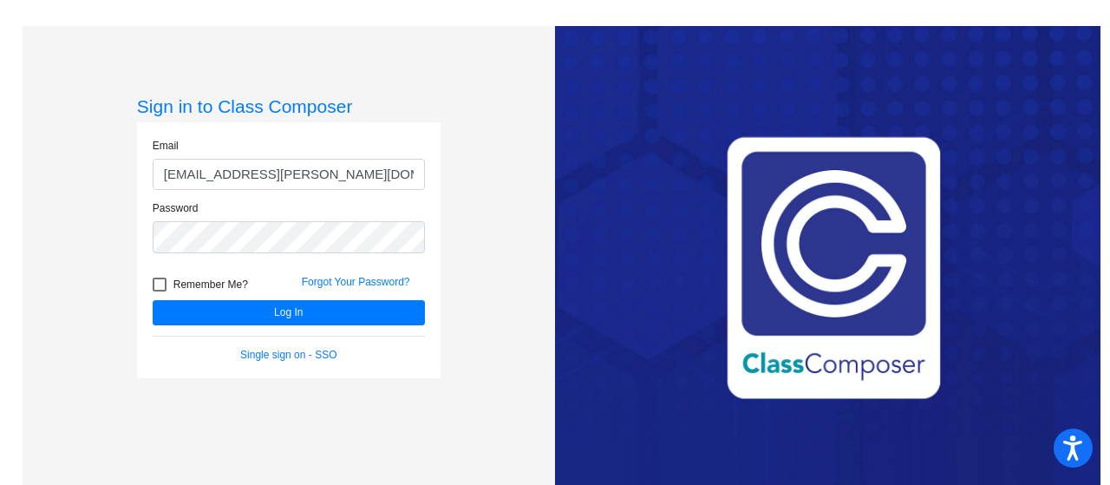
click at [161, 284] on div at bounding box center [160, 285] width 14 height 14
click at [160, 291] on input "Remember Me?" at bounding box center [159, 291] width 1 height 1
checkbox input "true"
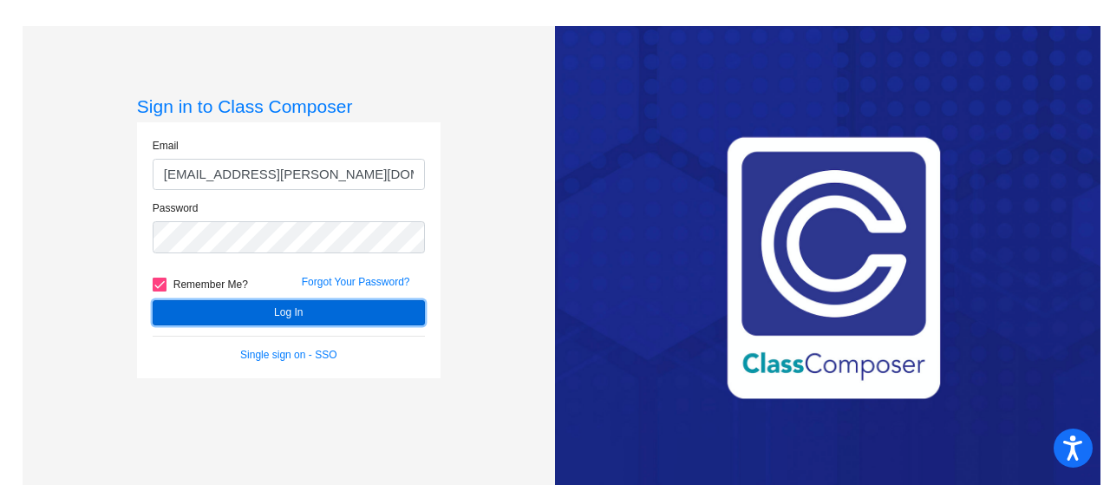
click at [228, 306] on button "Log In" at bounding box center [289, 312] width 272 height 25
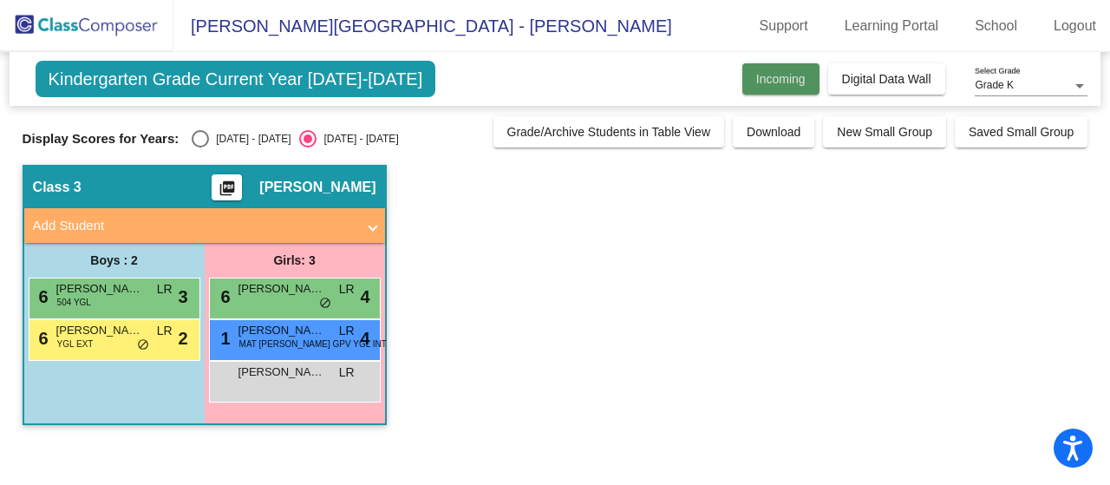
click at [770, 78] on span "Incoming" at bounding box center [780, 79] width 49 height 14
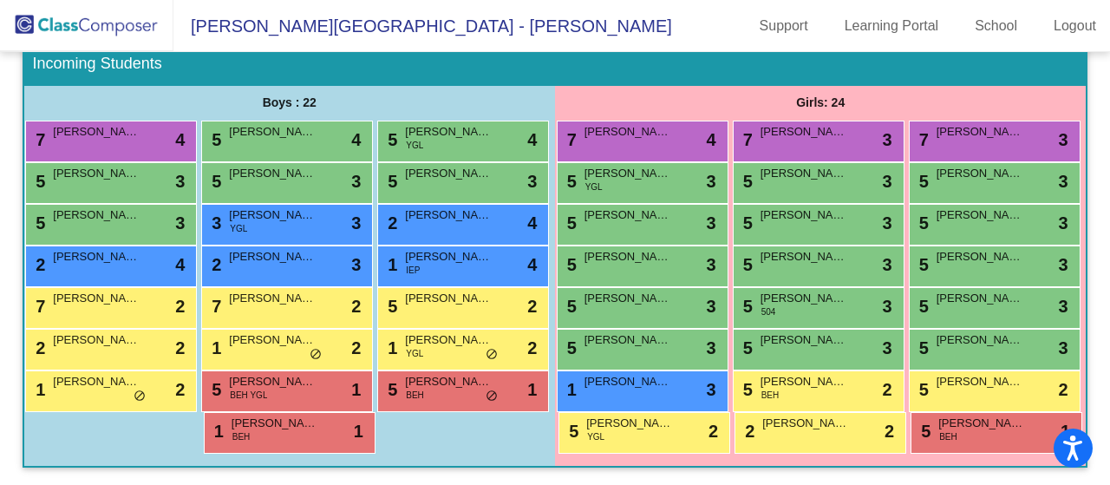
scroll to position [274, 0]
click at [885, 121] on div "7 [PERSON_NAME] [PERSON_NAME] lock do_not_disturb_alt 3" at bounding box center [817, 139] width 166 height 36
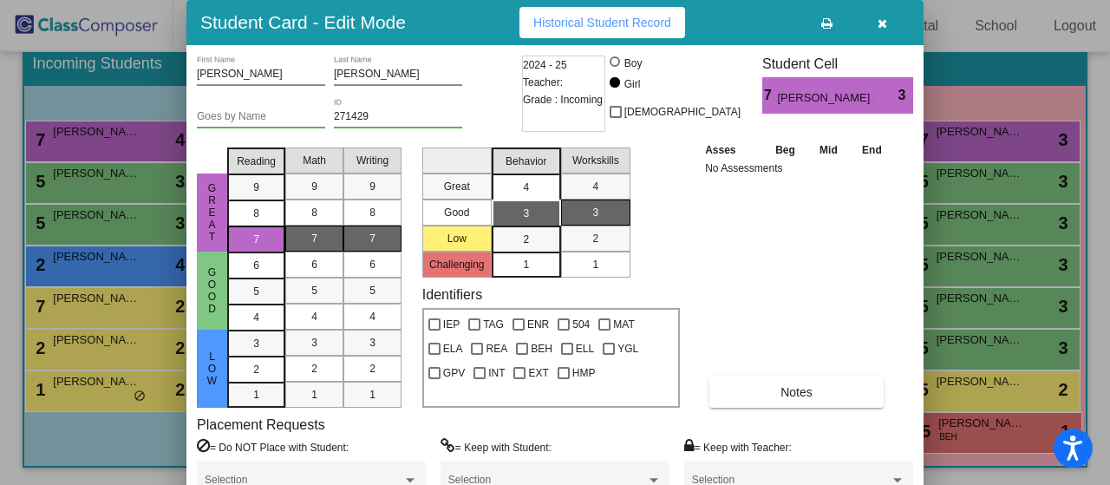
click at [532, 189] on div "4" at bounding box center [526, 187] width 34 height 26
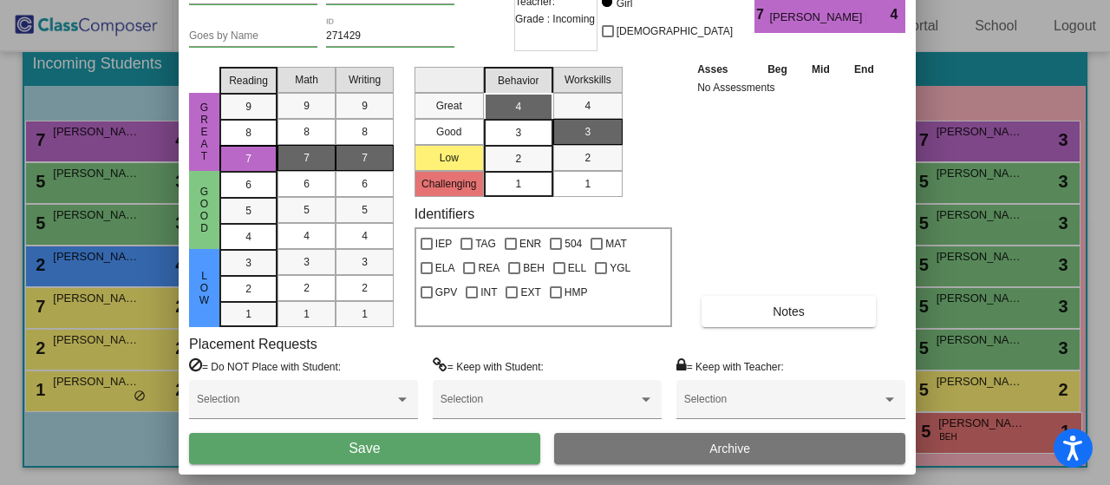
drag, startPoint x: 795, startPoint y: 17, endPoint x: 788, endPoint y: -63, distance: 81.0
click at [788, 0] on html "Accessibility Screen-Reader Guide, Feedback, and Issue Reporting | New window […" at bounding box center [555, 242] width 1110 height 485
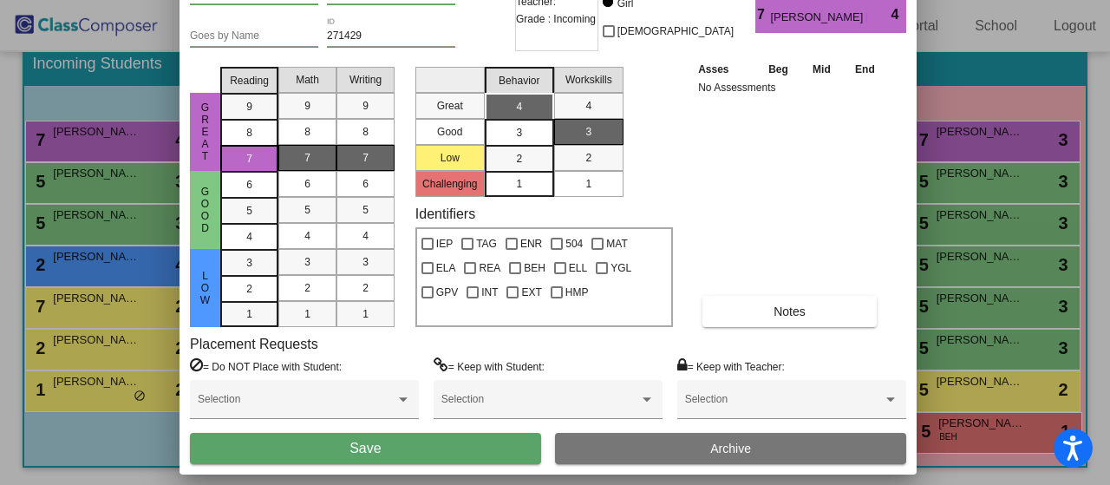
click at [448, 448] on button "Save" at bounding box center [365, 448] width 351 height 31
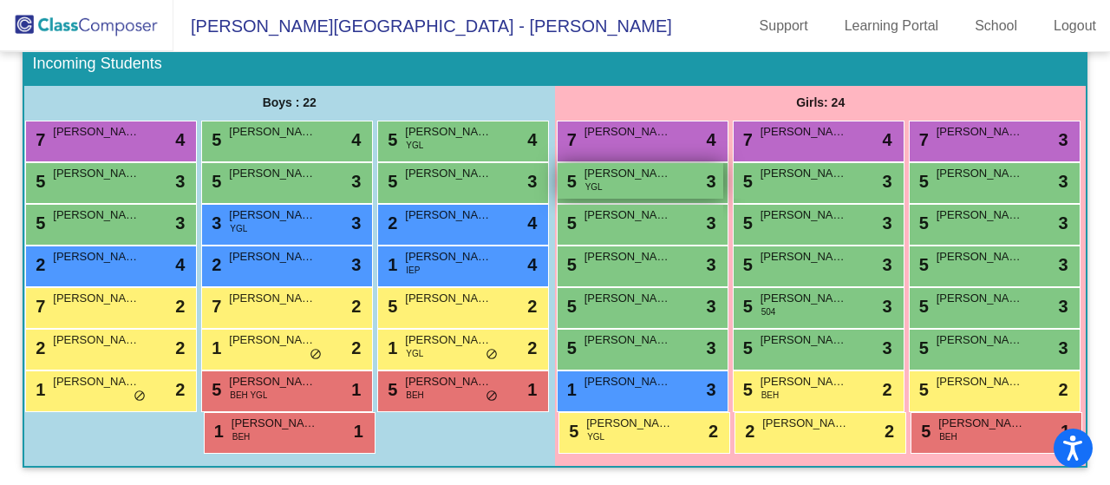
click at [671, 165] on span "[PERSON_NAME]" at bounding box center [628, 173] width 87 height 17
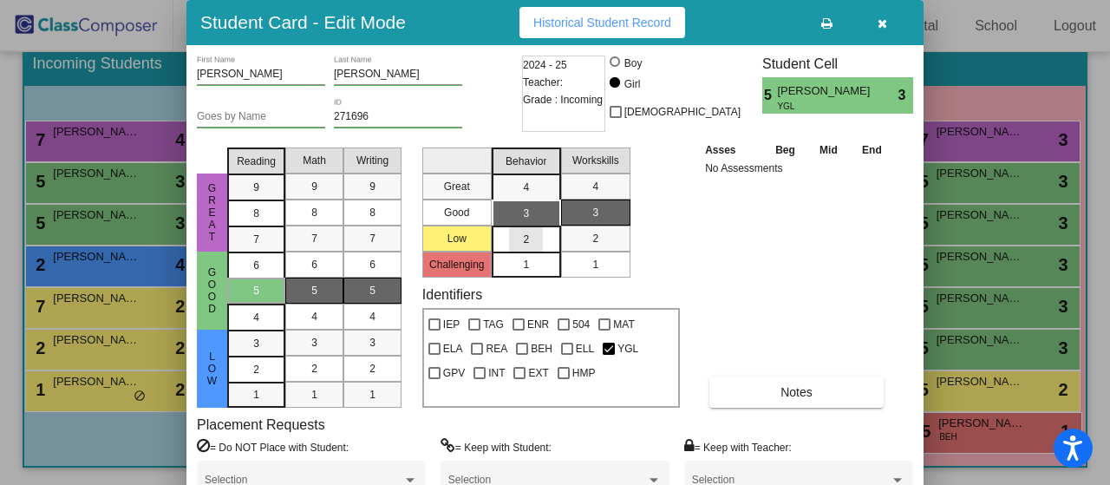
click at [543, 239] on div "2" at bounding box center [526, 239] width 34 height 26
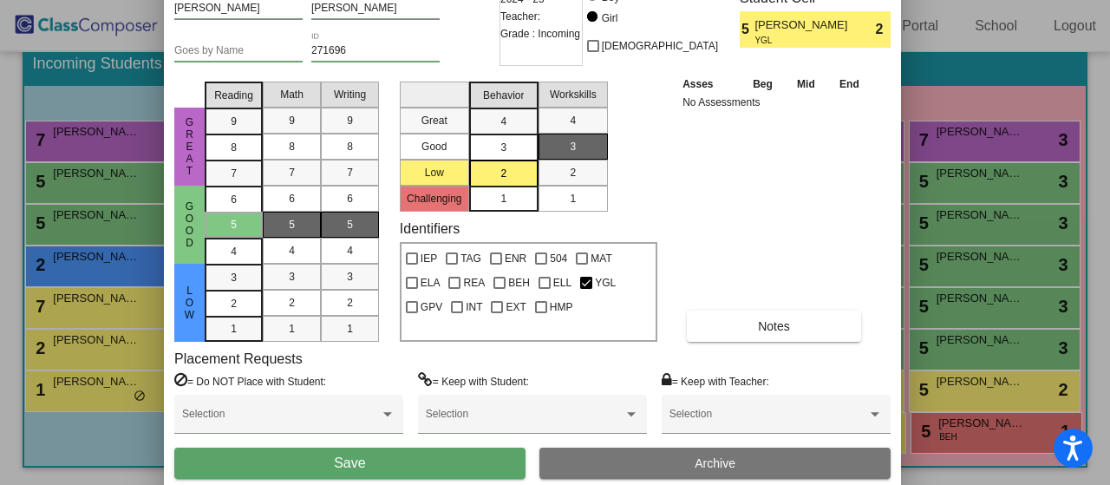
drag, startPoint x: 750, startPoint y: 20, endPoint x: 727, endPoint y: -46, distance: 69.7
click at [727, 0] on html "Accessibility Screen-Reader Guide, Feedback, and Issue Reporting | New window […" at bounding box center [555, 242] width 1110 height 485
click at [408, 468] on button "Save" at bounding box center [349, 463] width 351 height 31
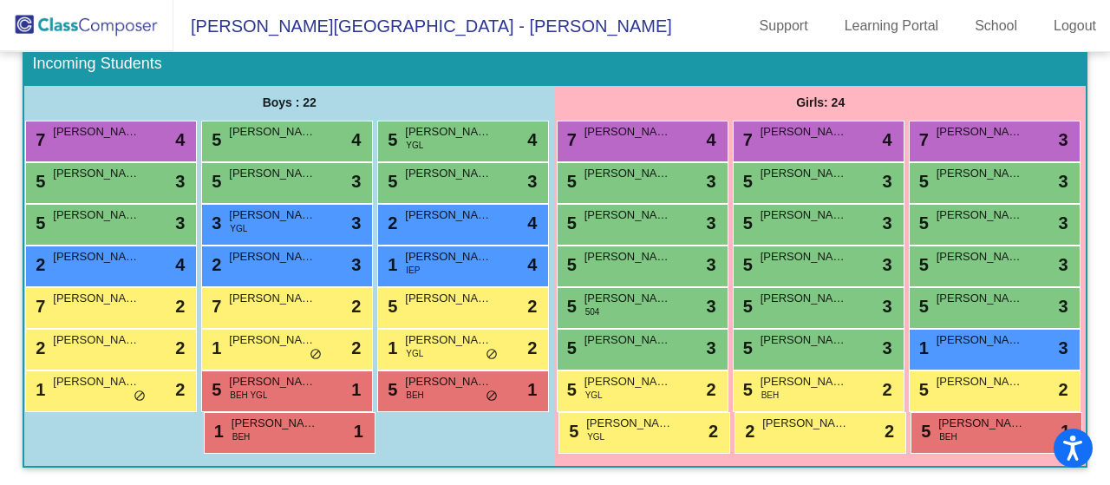
scroll to position [415, 0]
click at [671, 290] on span "[PERSON_NAME]" at bounding box center [628, 298] width 87 height 17
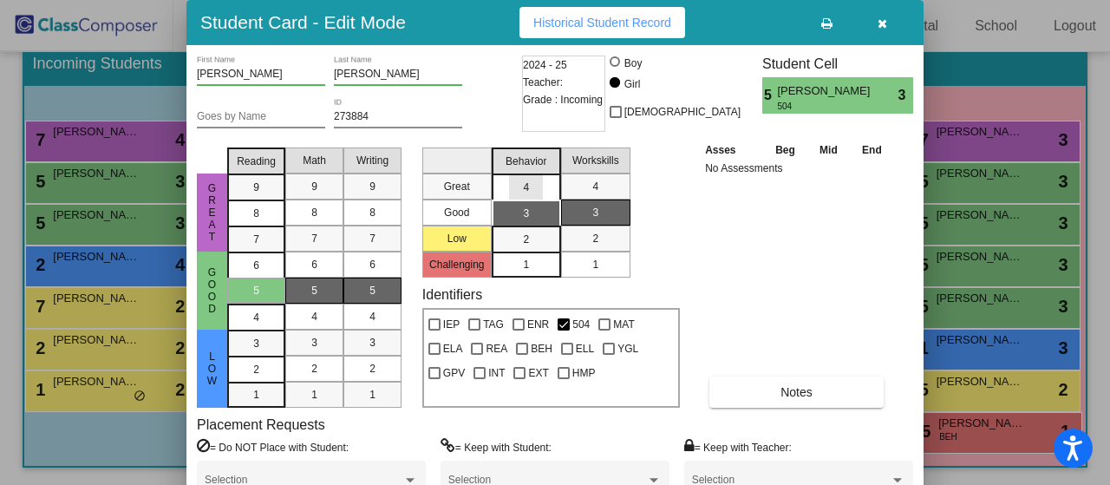
click at [531, 186] on div "4" at bounding box center [526, 187] width 34 height 26
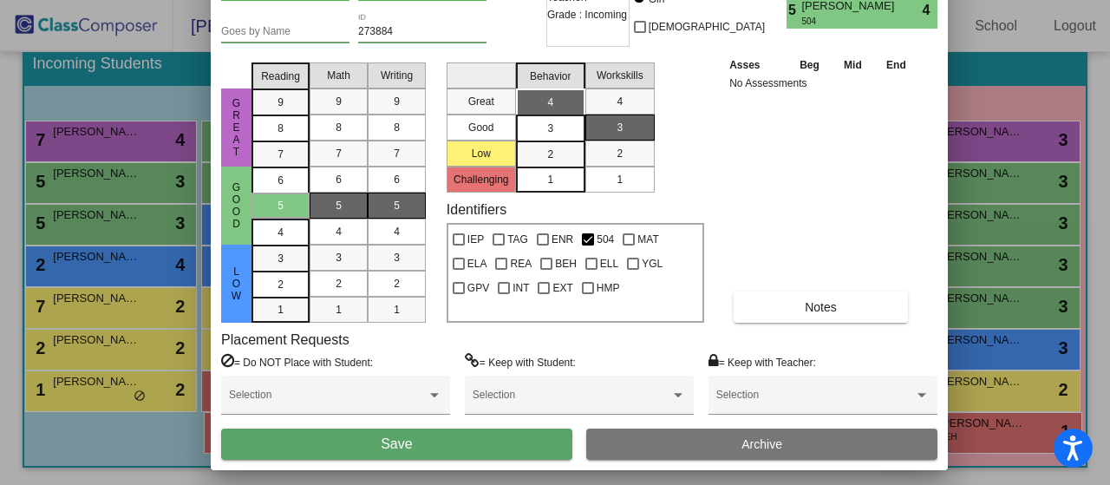
drag, startPoint x: 753, startPoint y: 13, endPoint x: 777, endPoint y: -74, distance: 90.1
click at [777, 0] on html "Accessibility Screen-Reader Guide, Feedback, and Issue Reporting | New window […" at bounding box center [555, 242] width 1110 height 485
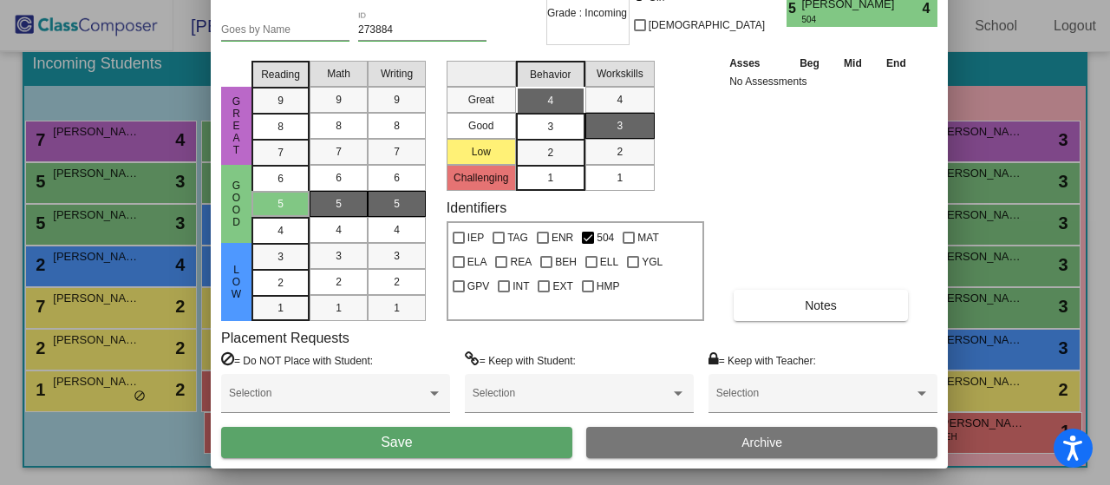
click at [515, 435] on button "Save" at bounding box center [396, 442] width 351 height 31
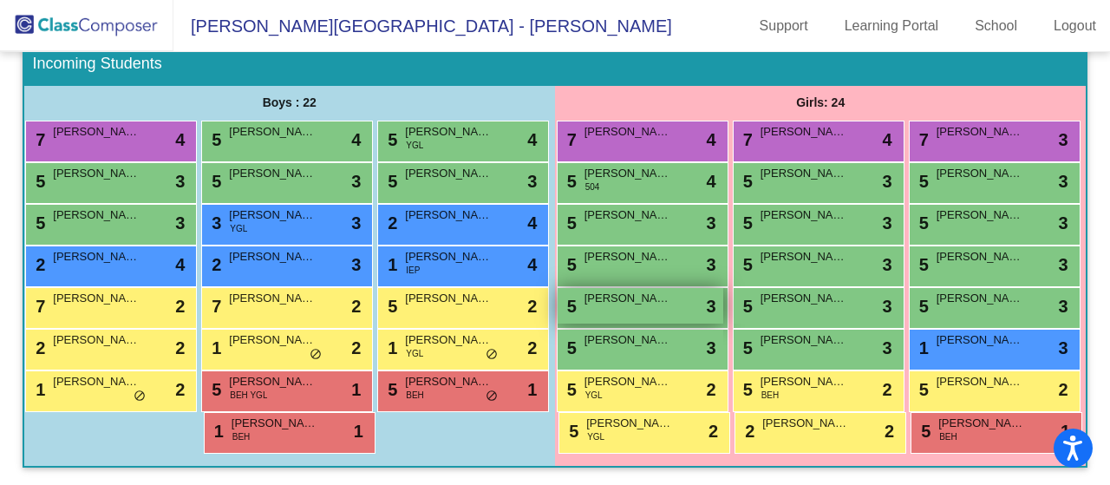
click at [712, 288] on div "5 [PERSON_NAME] lock do_not_disturb_alt 3" at bounding box center [641, 306] width 166 height 36
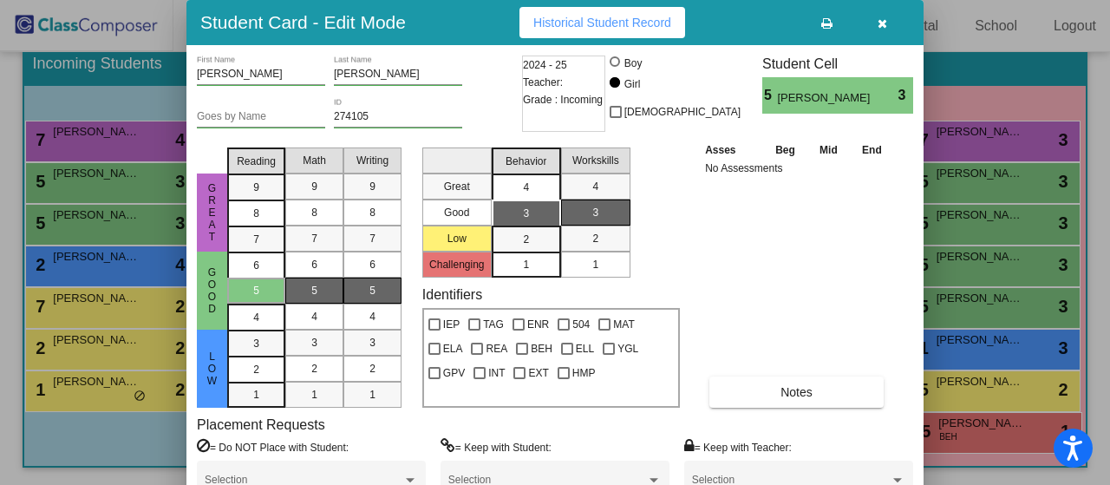
click at [522, 190] on div "4" at bounding box center [526, 187] width 34 height 26
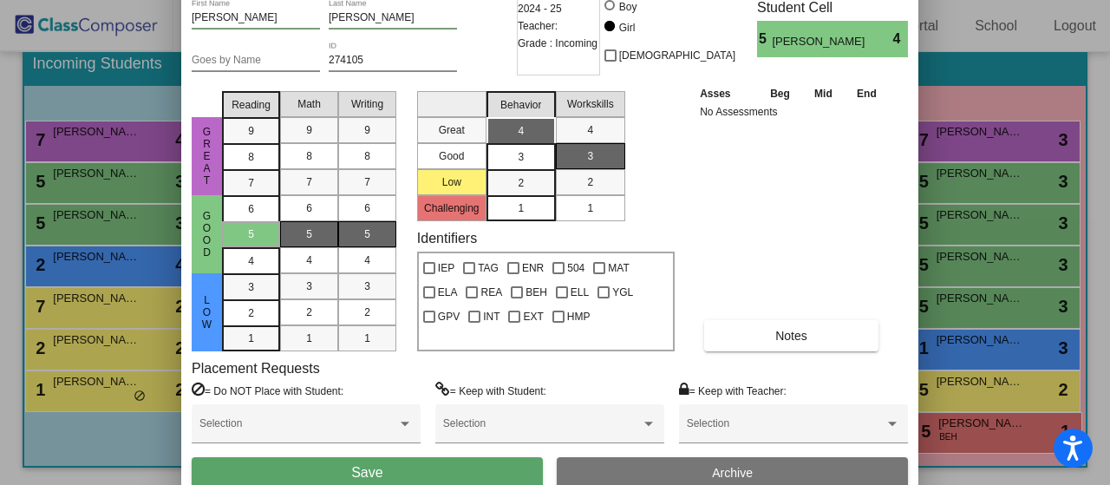
drag, startPoint x: 722, startPoint y: 23, endPoint x: 717, endPoint y: -36, distance: 58.3
click at [717, 0] on html "Accessibility Screen-Reader Guide, Feedback, and Issue Reporting | New window […" at bounding box center [555, 242] width 1110 height 485
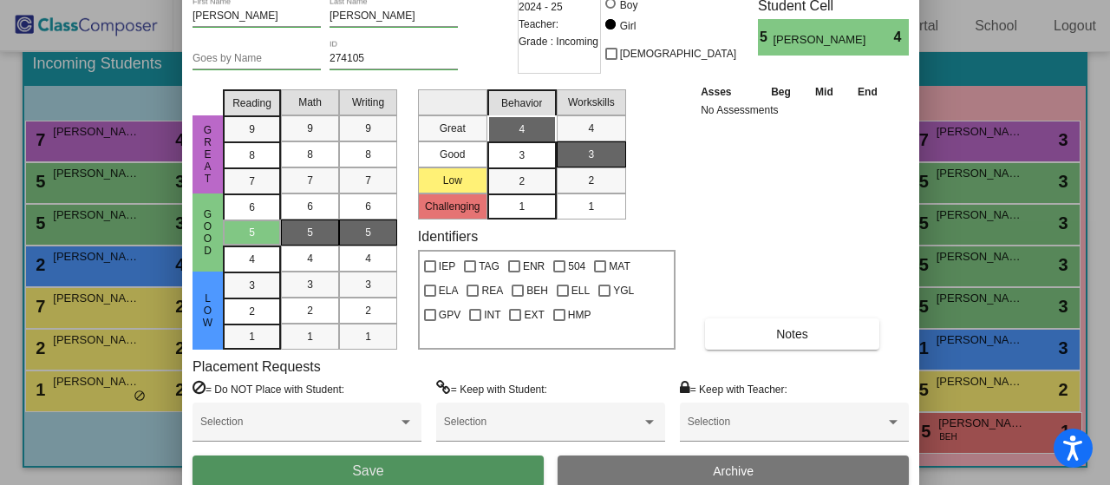
click at [439, 465] on button "Save" at bounding box center [368, 470] width 351 height 31
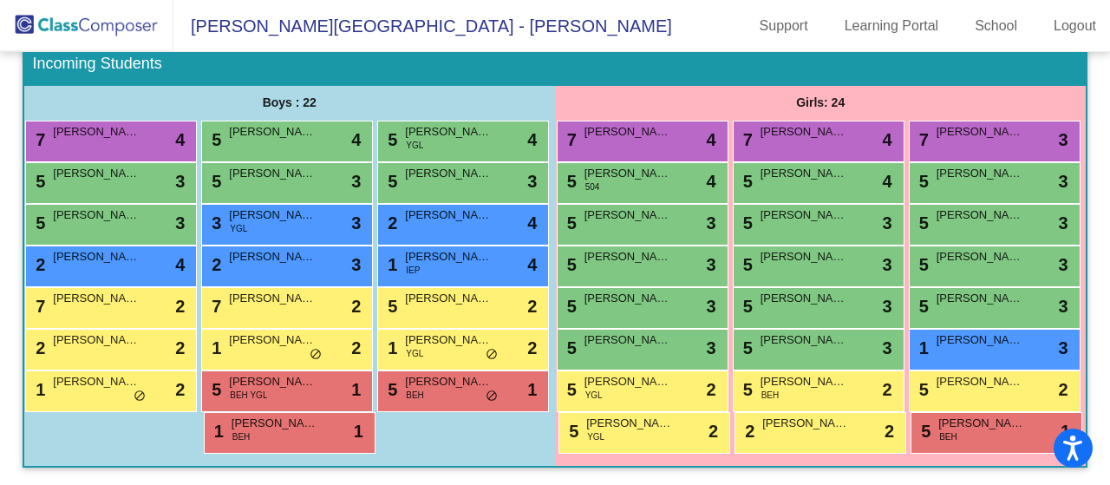
scroll to position [327, 0]
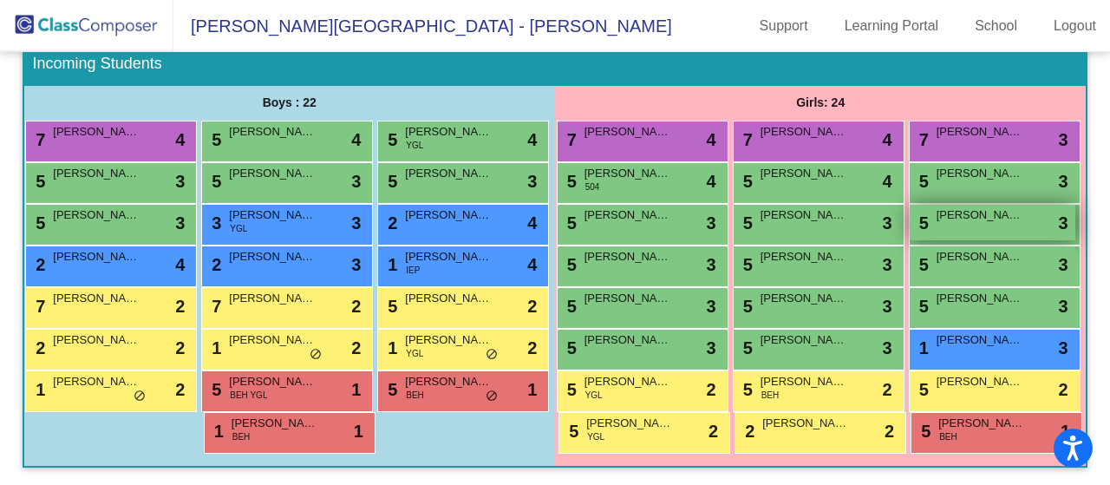
click at [910, 233] on div "5 [PERSON_NAME] lock do_not_disturb_alt 3" at bounding box center [993, 223] width 166 height 36
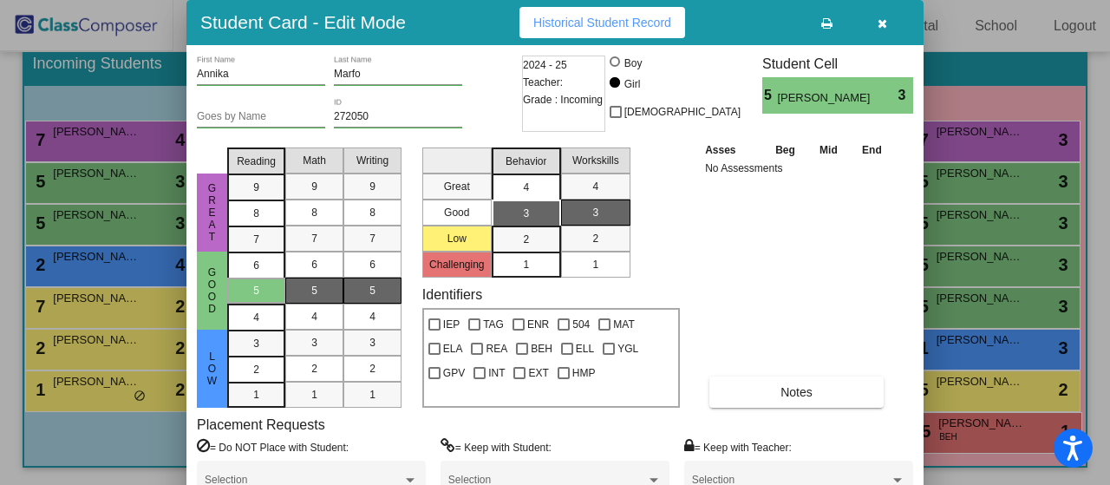
click at [530, 185] on div "4" at bounding box center [526, 187] width 34 height 26
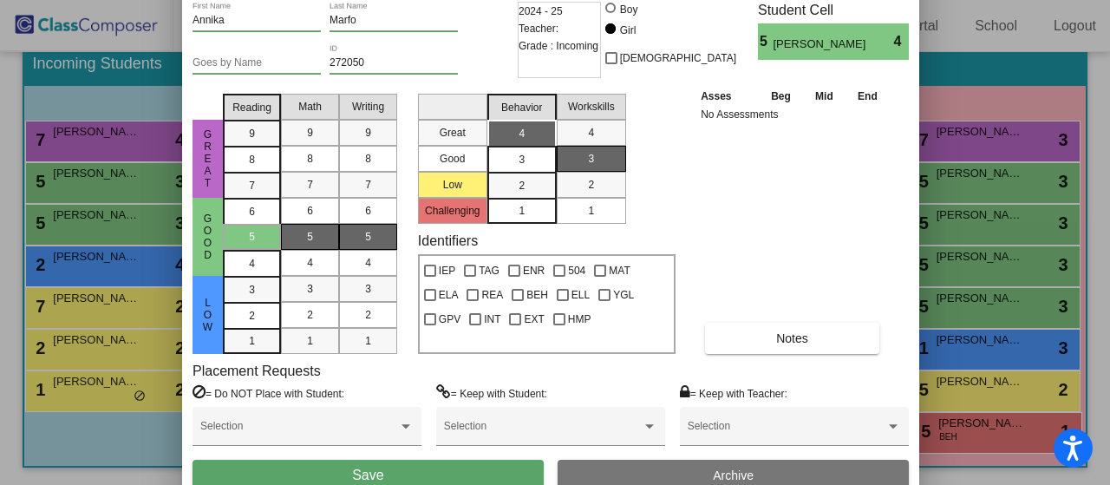
drag, startPoint x: 786, startPoint y: 20, endPoint x: 779, endPoint y: -53, distance: 73.2
click at [779, 0] on html "Accessibility Screen-Reader Guide, Feedback, and Issue Reporting | New window […" at bounding box center [555, 242] width 1110 height 485
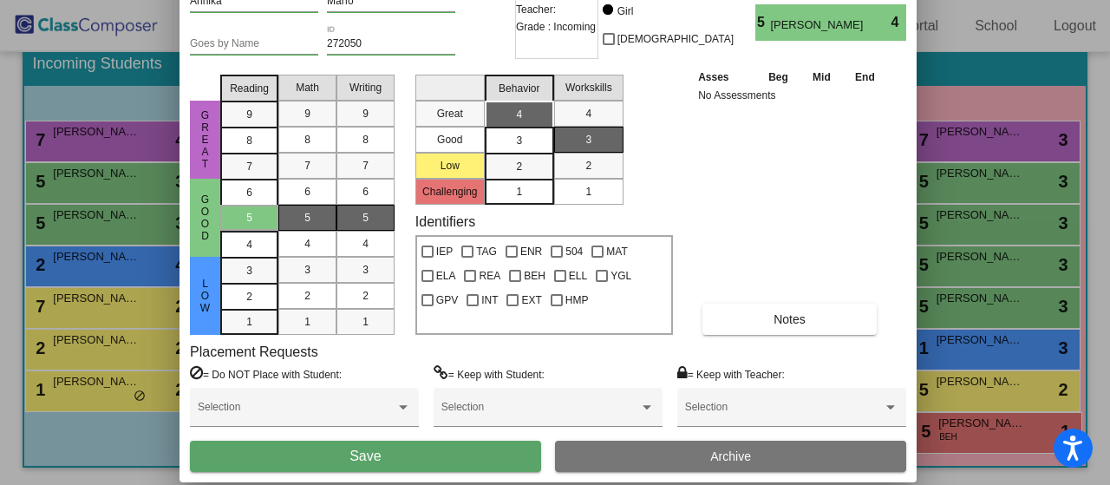
click at [470, 462] on button "Save" at bounding box center [365, 456] width 351 height 31
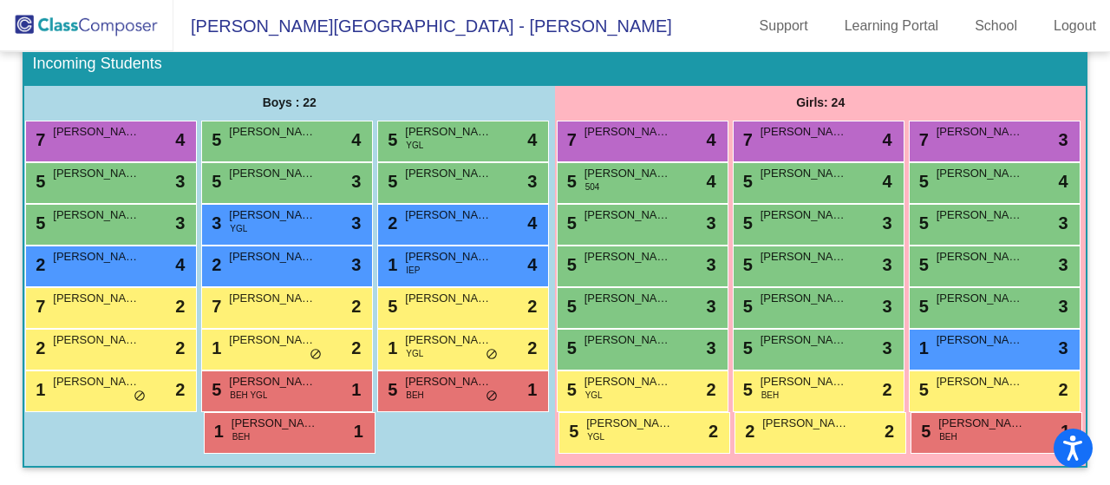
scroll to position [249, 0]
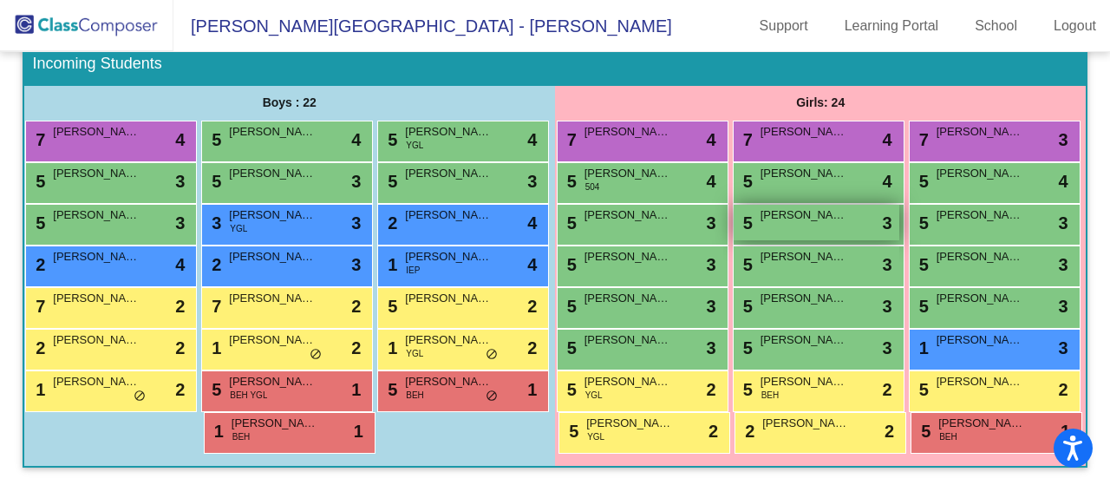
click at [881, 240] on div "5 [PERSON_NAME] lock do_not_disturb_alt 3" at bounding box center [817, 223] width 166 height 36
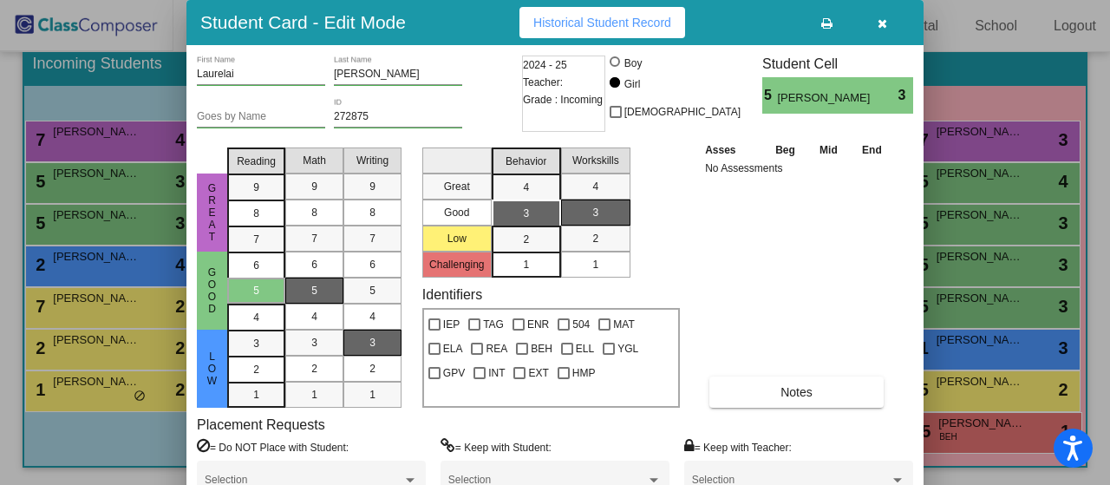
click at [884, 24] on icon "button" at bounding box center [883, 23] width 10 height 12
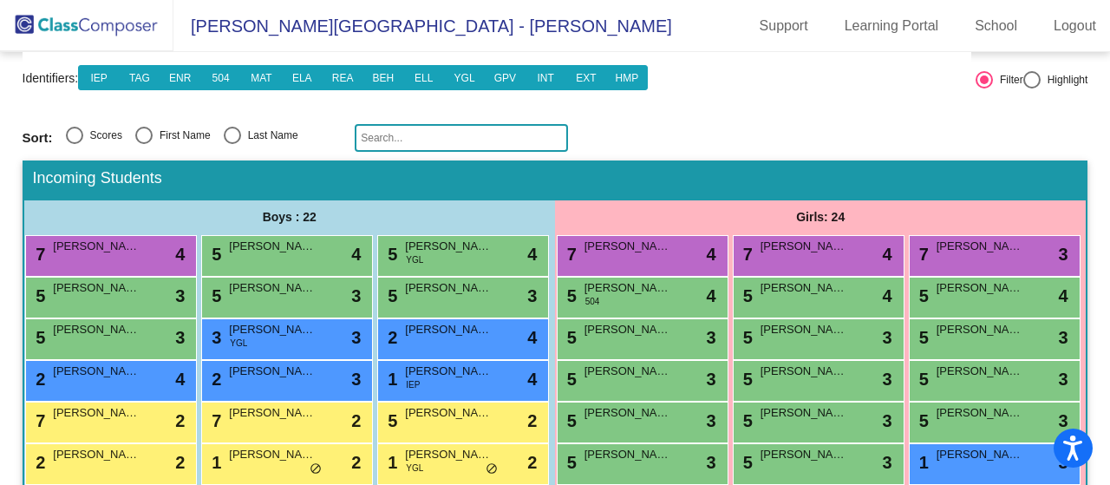
scroll to position [0, 0]
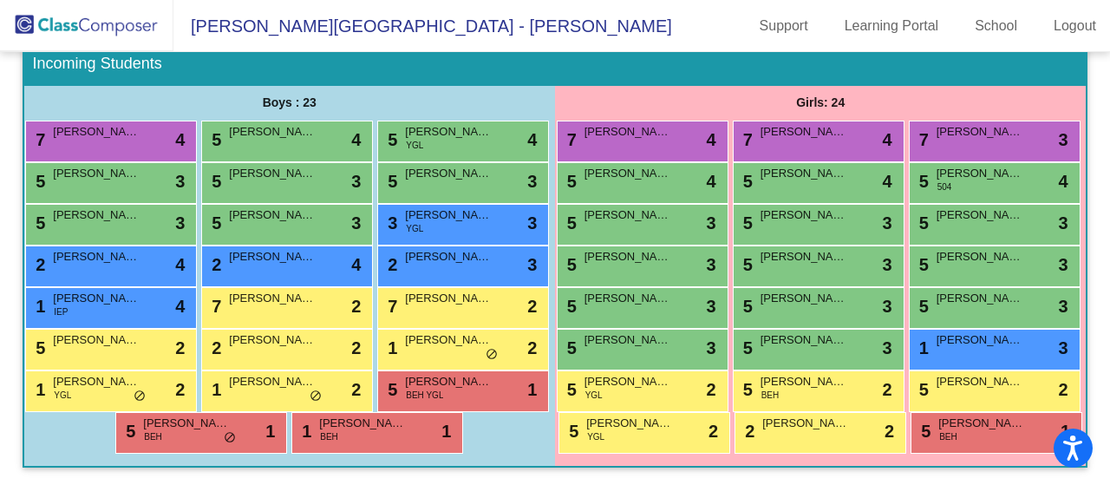
scroll to position [309, 0]
